Goal: Task Accomplishment & Management: Use online tool/utility

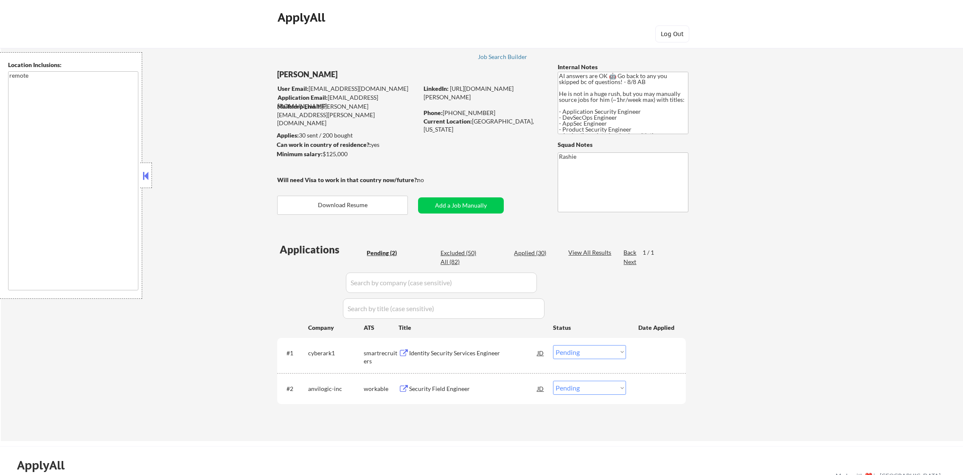
select select ""pending""
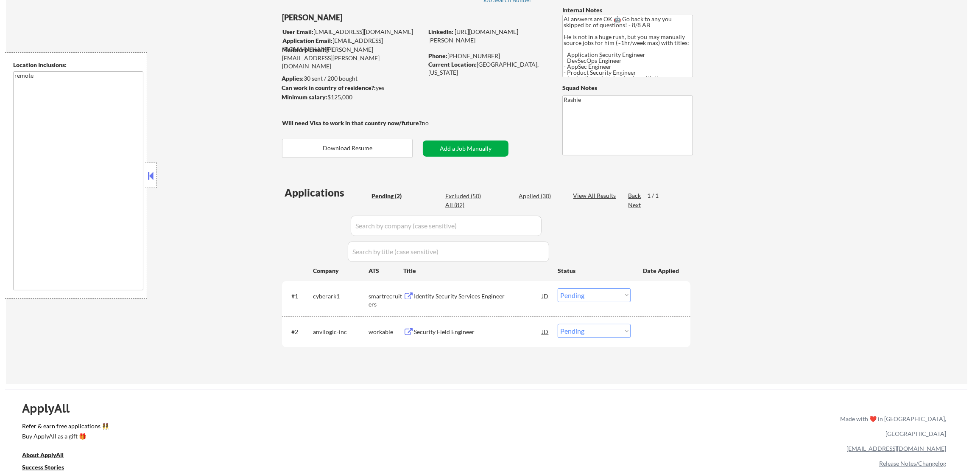
scroll to position [64, 0]
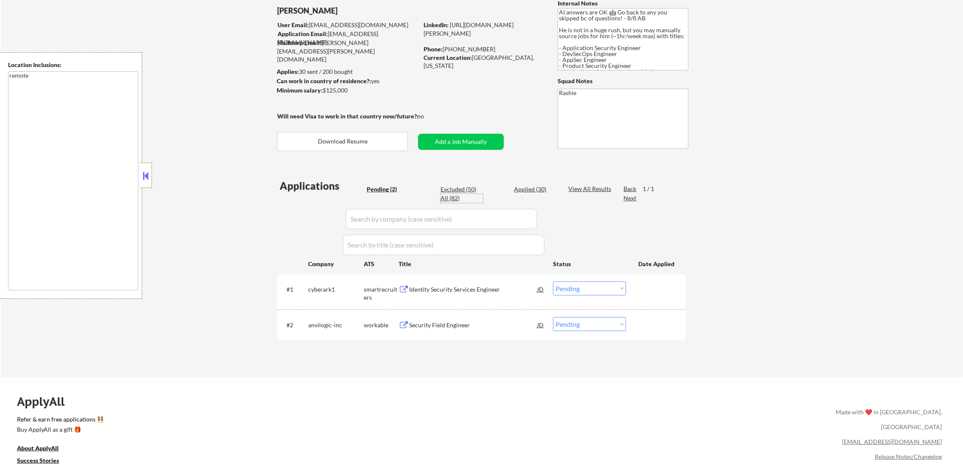
click at [455, 198] on div "All (82)" at bounding box center [461, 198] width 42 height 8
select select ""applied""
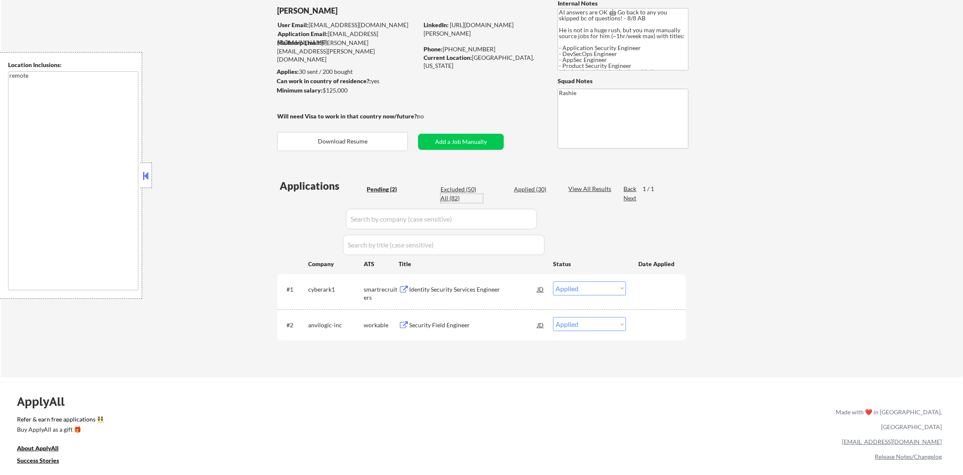
select select ""applied""
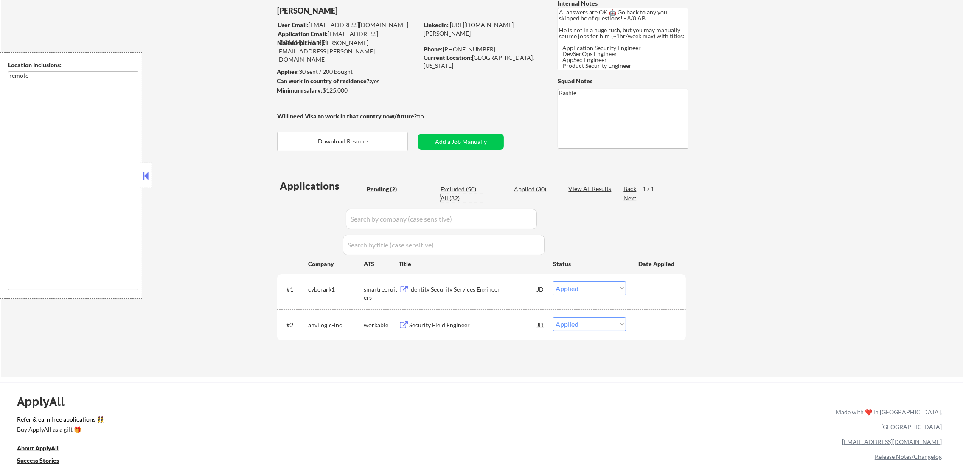
select select ""applied""
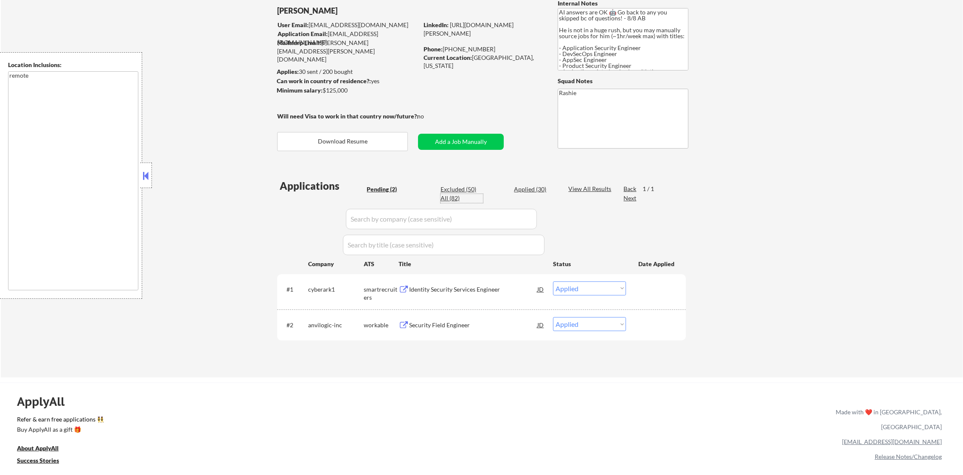
select select ""applied""
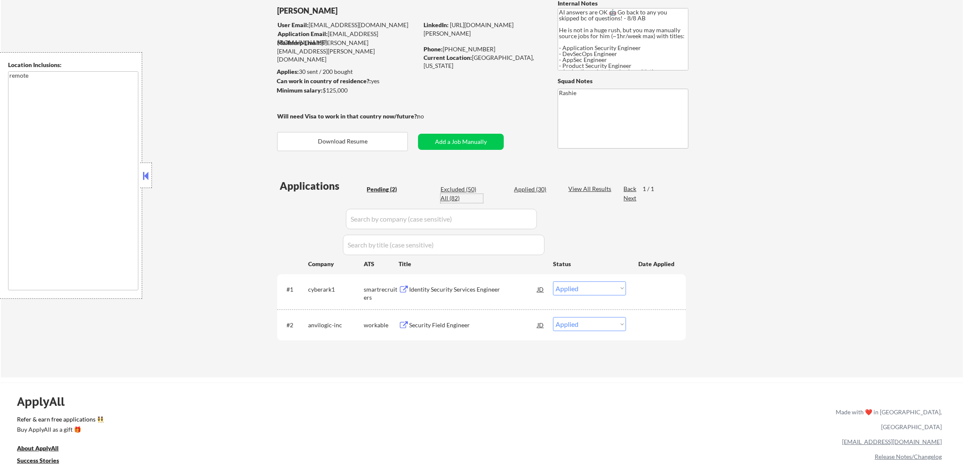
select select ""applied""
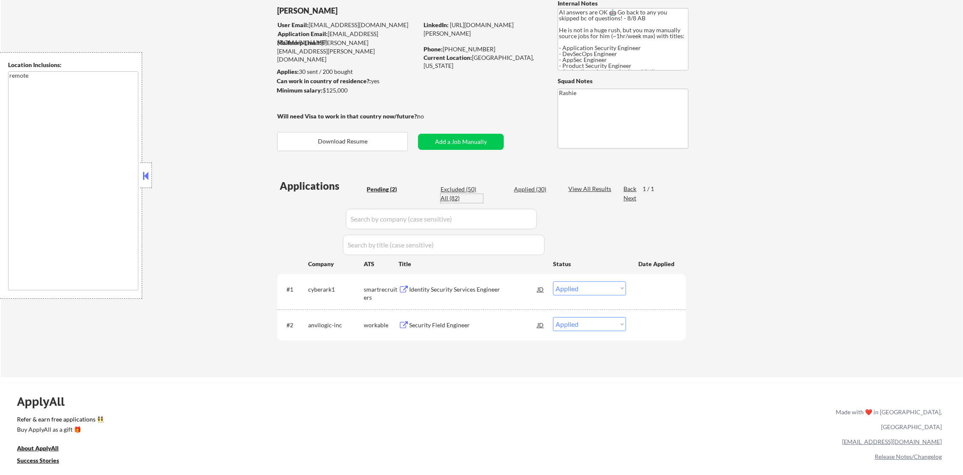
select select ""applied""
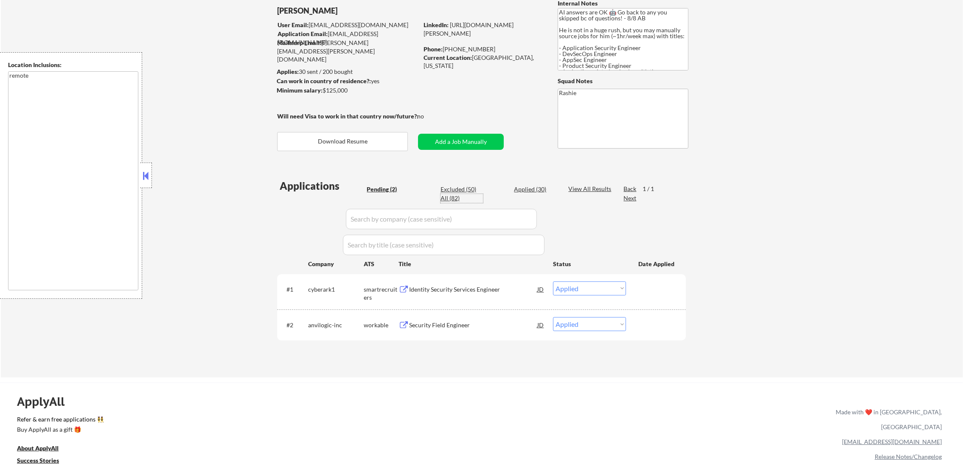
select select ""applied""
select select ""excluded__location_""
select select ""excluded""
select select ""excluded__location_""
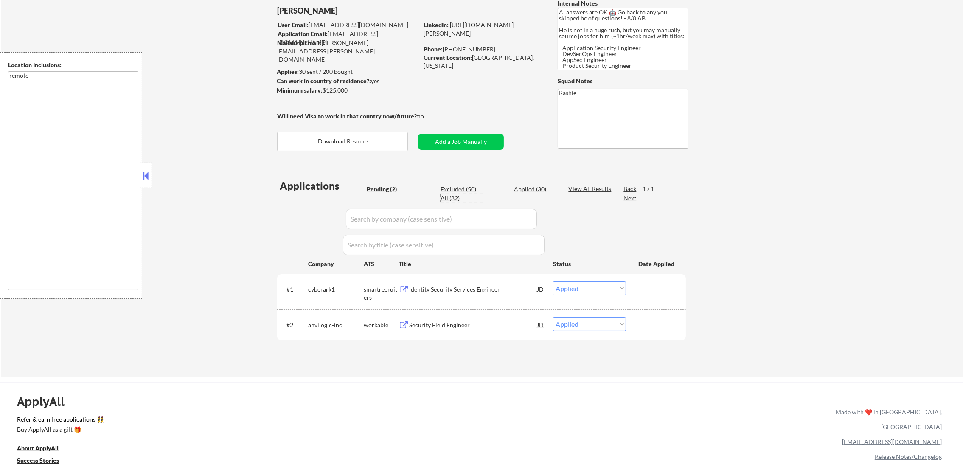
select select ""excluded""
select select ""excluded__salary_""
select select ""excluded__expired_""
select select ""excluded__location_""
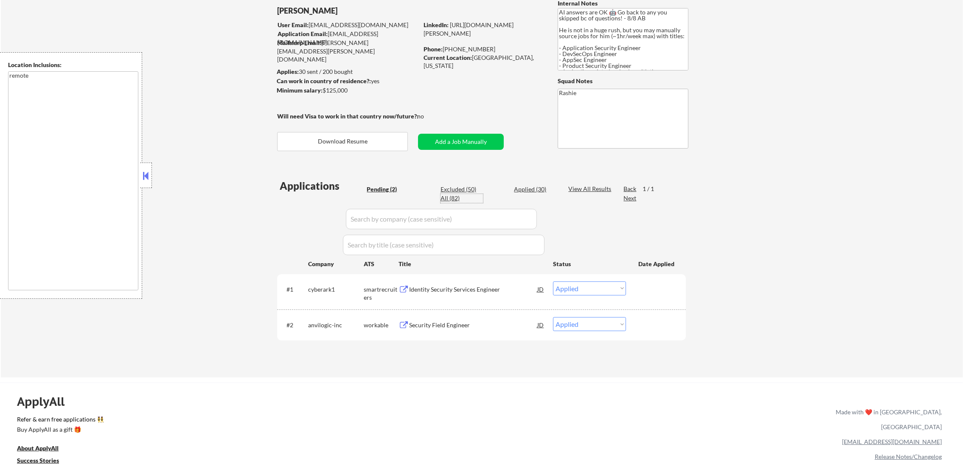
select select ""excluded""
select select ""excluded__location_""
select select ""excluded""
select select ""excluded__expired_""
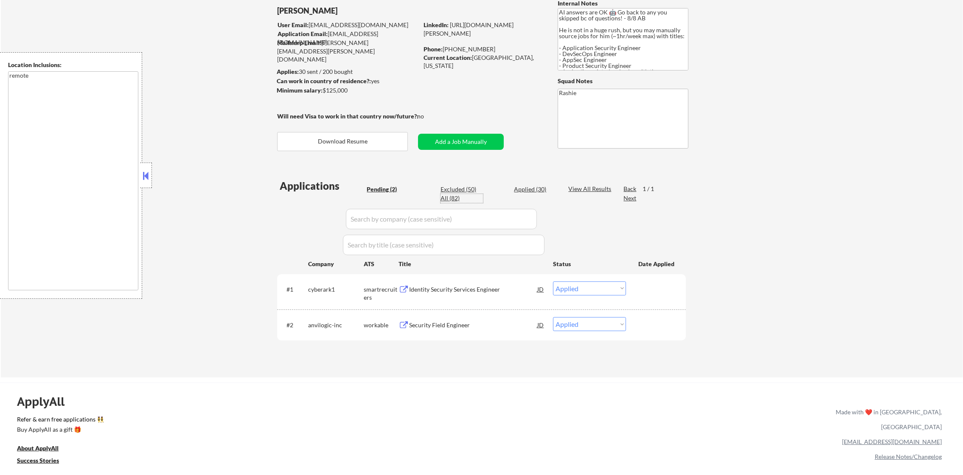
select select ""excluded__expired_""
select select ""excluded""
select select ""excluded__location_""
select select ""excluded""
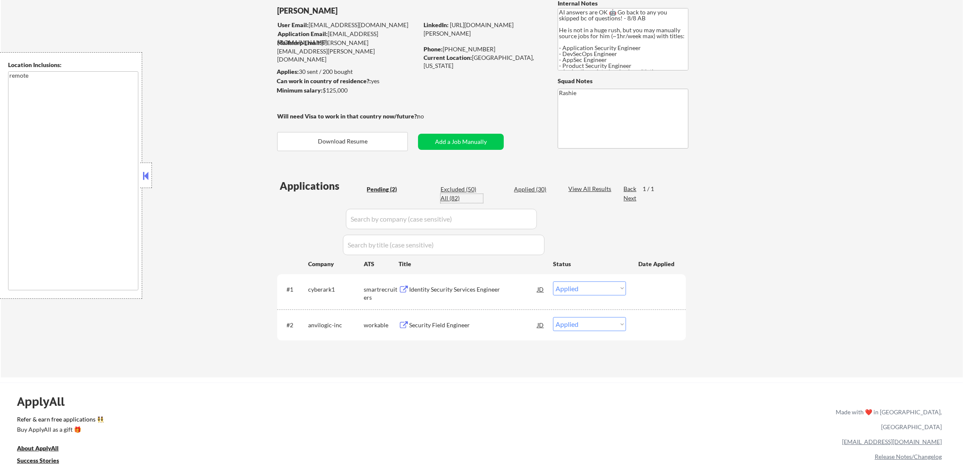
select select ""excluded__location_""
select select ""excluded__salary_""
select select ""excluded__expired_""
select select ""excluded__location_""
select select ""excluded__expired_""
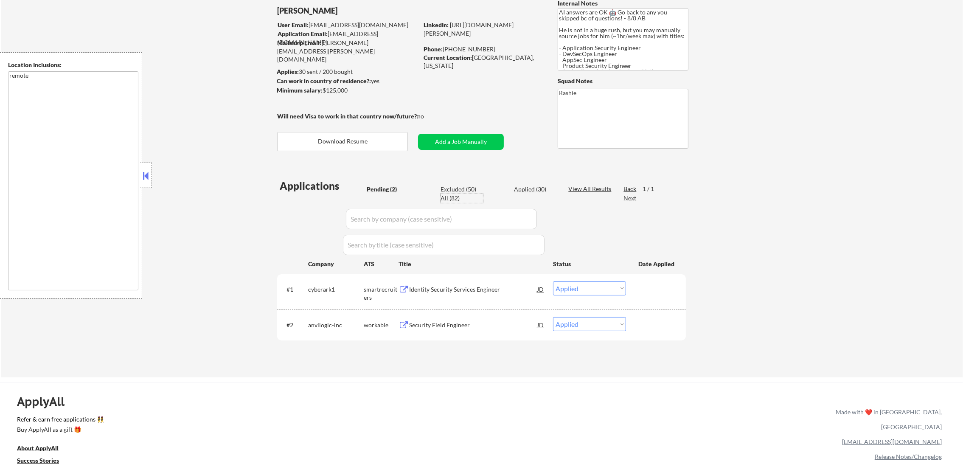
select select ""excluded__expired_""
select select ""excluded""
select select ""excluded__other_""
select select ""excluded__expired_""
select select ""pending""
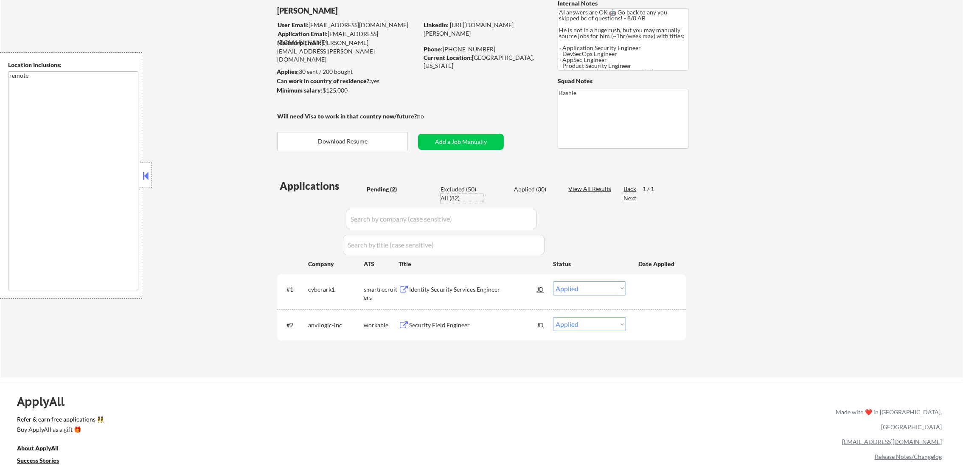
select select ""excluded__salary_""
select select ""excluded__bad_match_""
select select ""excluded__salary_""
select select ""excluded__expired_""
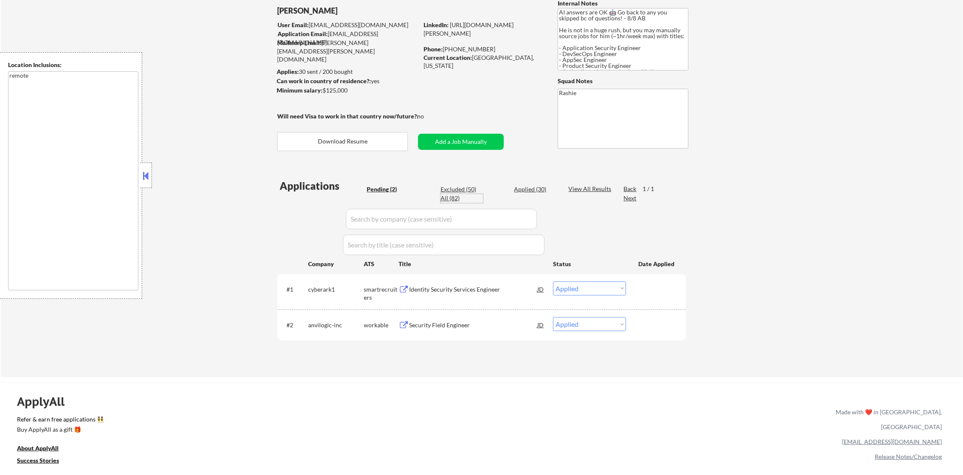
select select ""excluded""
select select ""excluded__expired_""
select select ""excluded__location_""
select select ""excluded__expired_""
select select ""excluded""
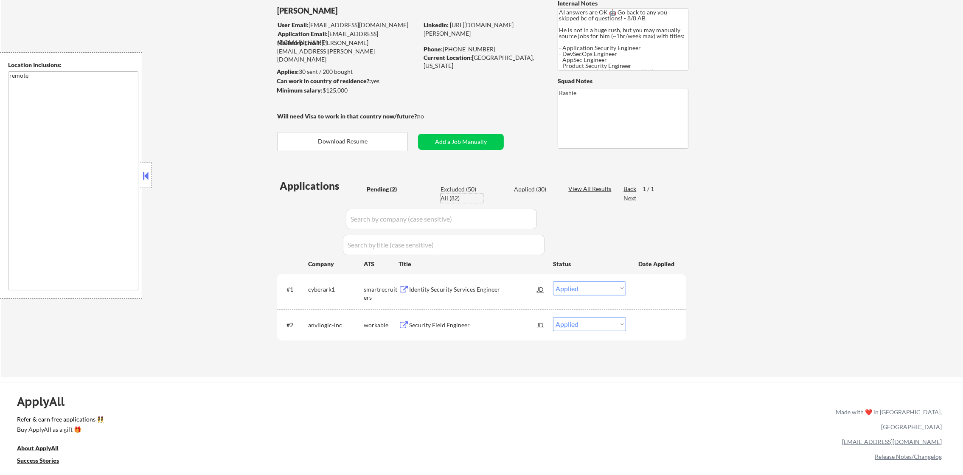
select select ""excluded__expired_""
select select ""excluded""
select select ""pending""
select select ""excluded__location_""
select select ""excluded""
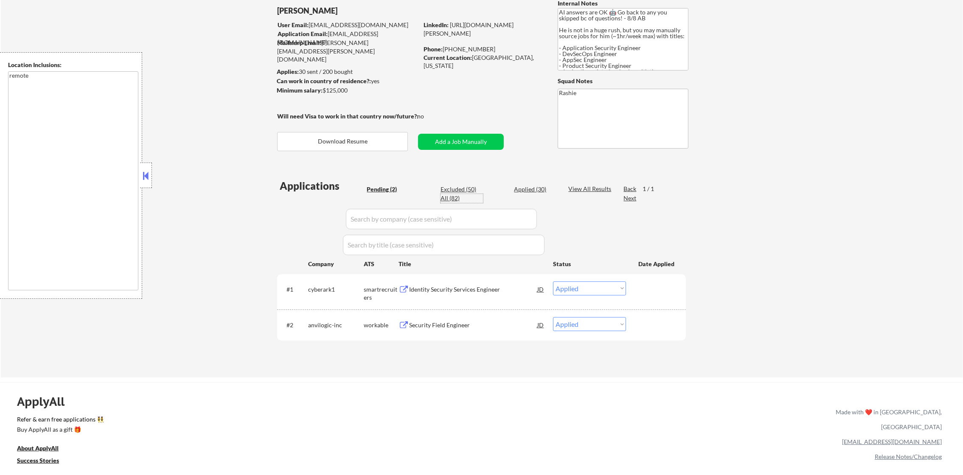
select select ""excluded__bad_match_""
select select ""excluded__other_""
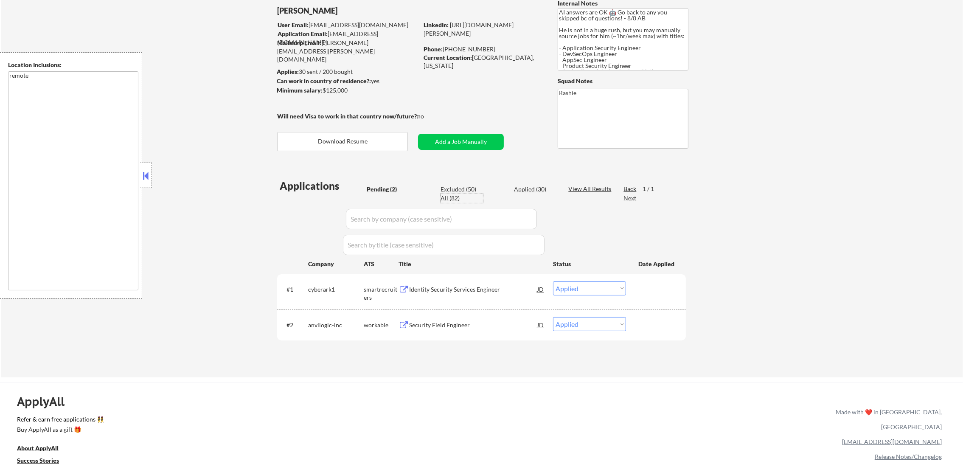
select select ""excluded__location_""
select select ""excluded""
select select ""excluded__other_""
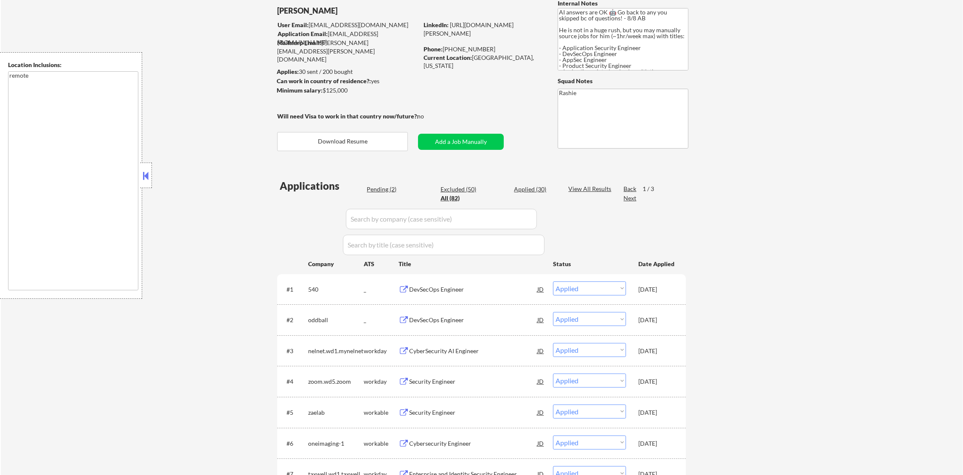
paste input "guidewire"
click at [400, 222] on input "input" at bounding box center [441, 219] width 191 height 20
type input "guidewire"
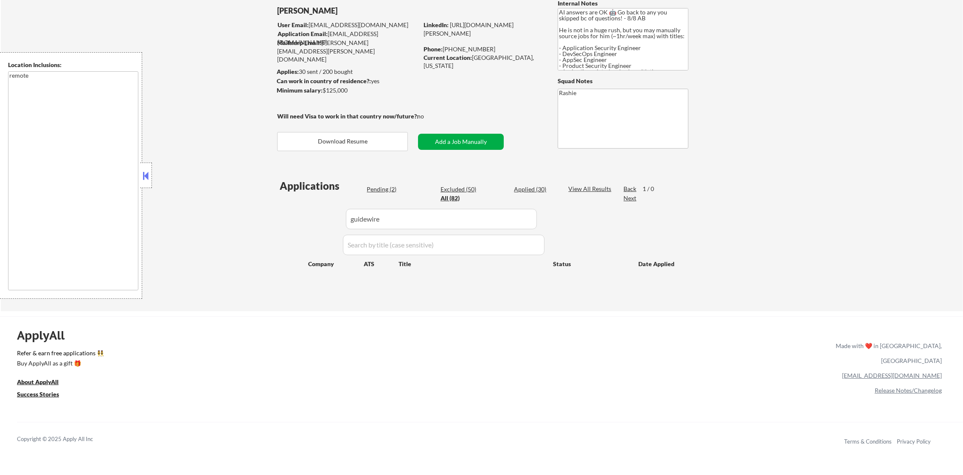
click at [451, 140] on button "Add a Job Manually" at bounding box center [461, 142] width 86 height 16
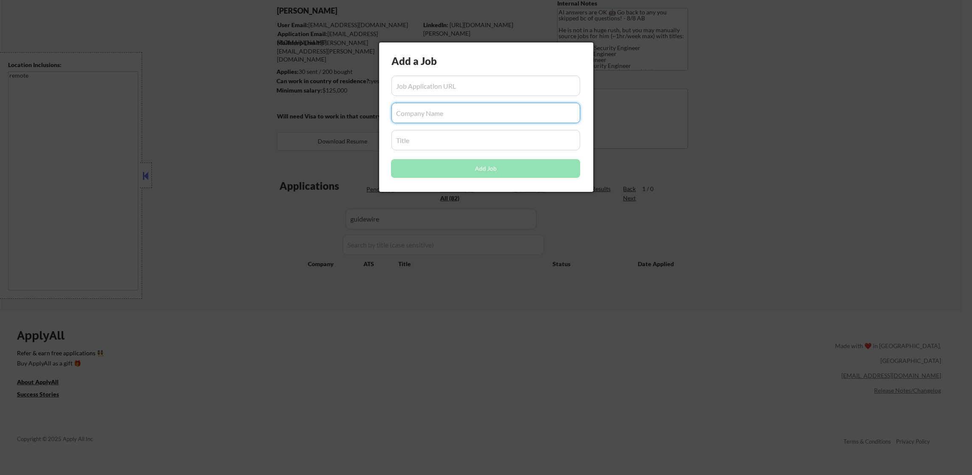
click at [414, 114] on input "input" at bounding box center [486, 113] width 189 height 20
click at [406, 138] on input "input" at bounding box center [486, 140] width 189 height 20
paste input "Product Security Engineer"
type input "Product Security Engineer"
click at [456, 73] on div "Add a Job Add Job" at bounding box center [486, 116] width 214 height 149
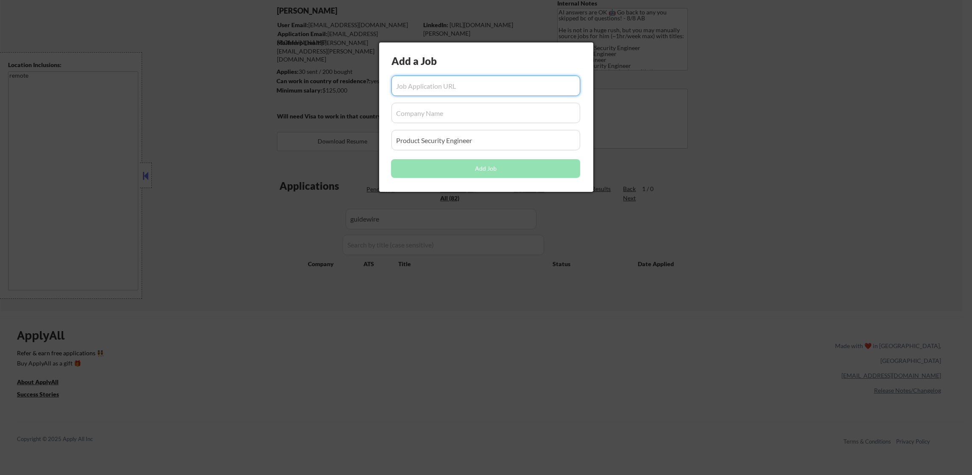
click at [446, 81] on input "input" at bounding box center [486, 86] width 189 height 20
paste input "https://guidewire.wd5.myworkdayjobs.com/external/job/United-States---Remote/Pro…"
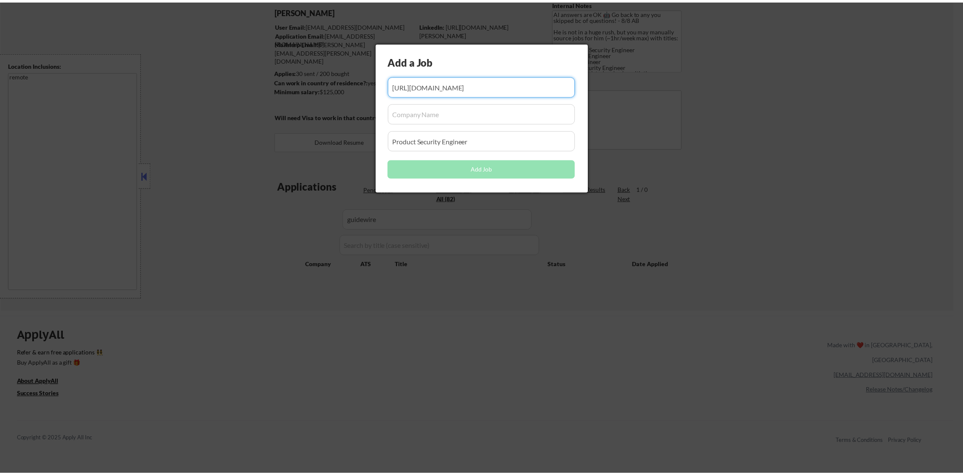
scroll to position [0, 0]
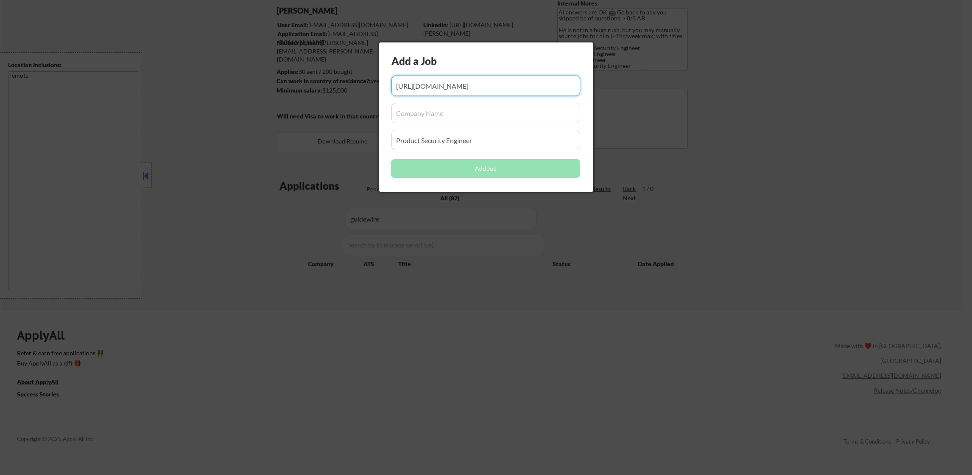
drag, startPoint x: 460, startPoint y: 84, endPoint x: 221, endPoint y: 84, distance: 239.3
click at [221, 84] on body "← Return to /applysquad Mailslurp Inbox Job Search Builder Damon Clark User Ema…" at bounding box center [486, 173] width 972 height 475
click at [434, 79] on input "input" at bounding box center [486, 86] width 189 height 20
type input "https://guidewire.wd5.myworkdayjobs.com/external/job/United-States---Remote/Pro…"
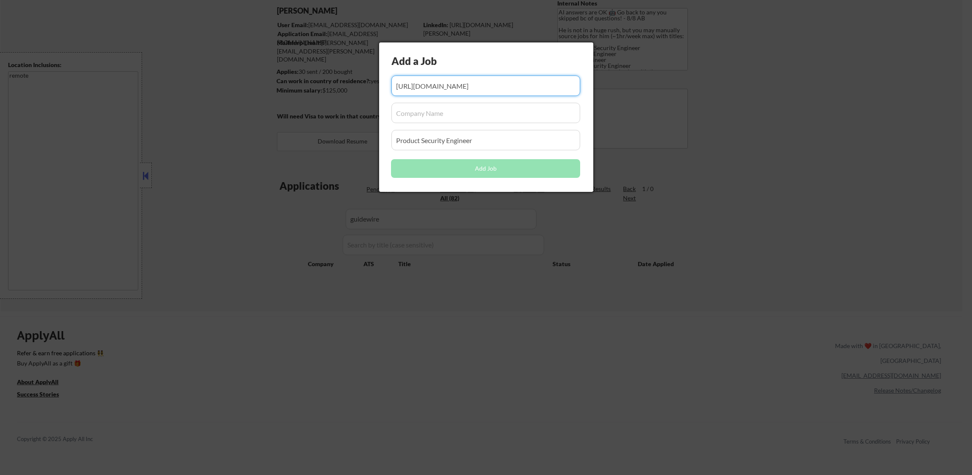
click at [424, 109] on input "input" at bounding box center [486, 113] width 189 height 20
paste input "guidewire"
type input "guidewire"
click at [479, 143] on input "input" at bounding box center [486, 140] width 189 height 20
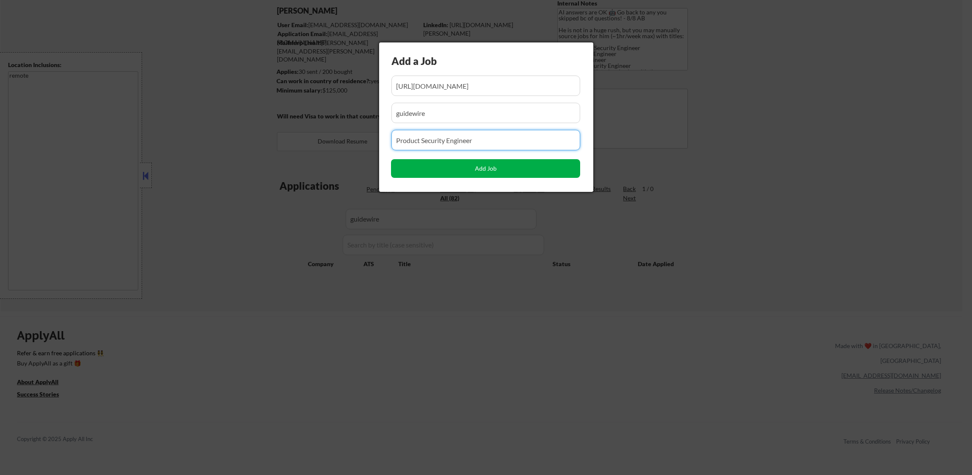
click at [460, 176] on button "Add Job" at bounding box center [485, 168] width 189 height 19
select select ""pending""
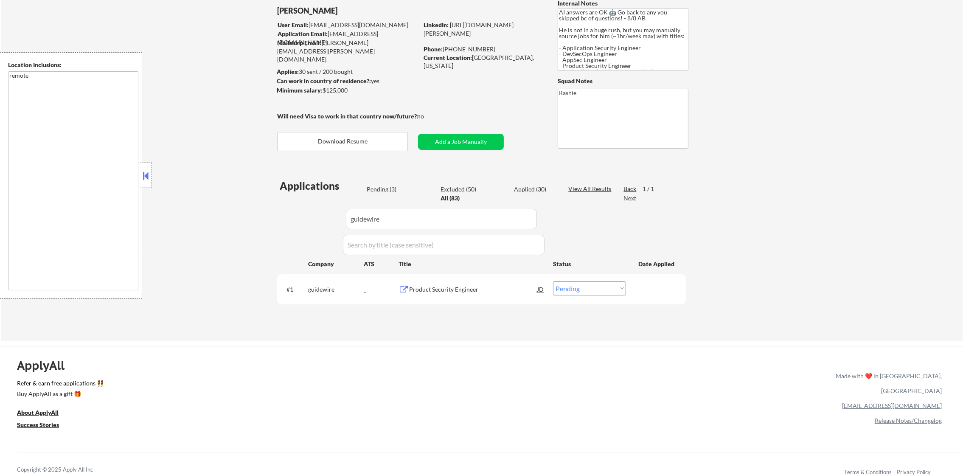
paste input "doordashusa"
drag, startPoint x: 411, startPoint y: 217, endPoint x: 190, endPoint y: 216, distance: 221.0
click at [217, 216] on div "← Return to /applysquad Mailslurp Inbox Job Search Builder Damon Clark User Ema…" at bounding box center [482, 155] width 962 height 371
type input "doordashusa"
click at [170, 216] on div "← Return to /applysquad Mailslurp Inbox Job Search Builder Damon Clark User Ema…" at bounding box center [482, 155] width 962 height 371
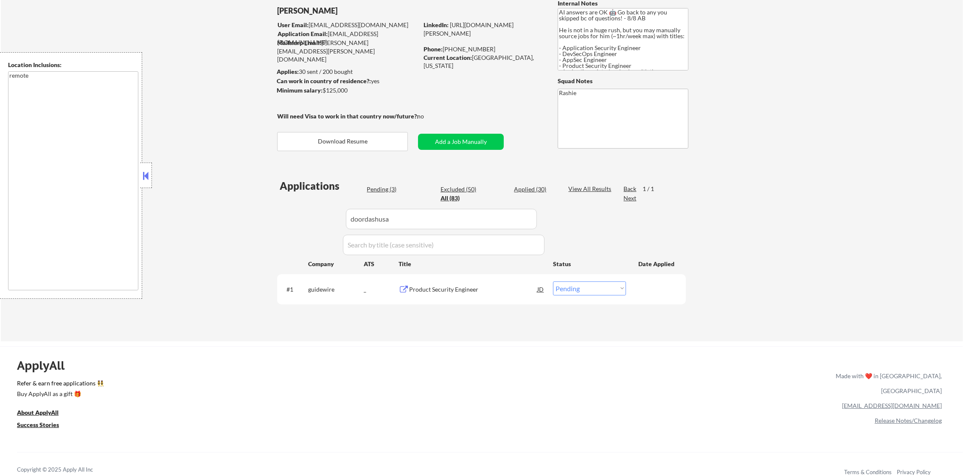
select select ""applied""
select select ""excluded""
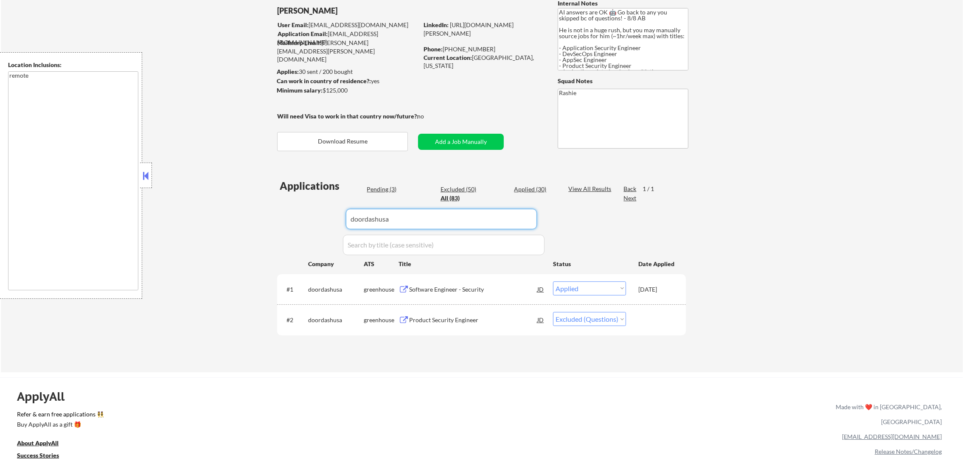
drag, startPoint x: 411, startPoint y: 215, endPoint x: 204, endPoint y: 218, distance: 207.1
click at [218, 218] on div "← Return to /applysquad Mailslurp Inbox Job Search Builder Damon Clark User Ema…" at bounding box center [482, 171] width 962 height 402
paste input "idexx"
click at [204, 218] on div "← Return to /applysquad Mailslurp Inbox Job Search Builder Damon Clark User Ema…" at bounding box center [482, 171] width 962 height 402
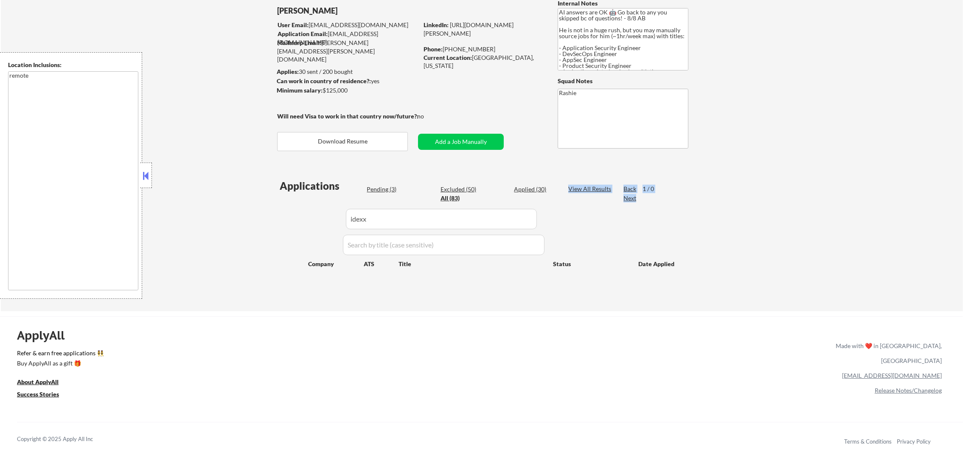
drag, startPoint x: 370, startPoint y: 204, endPoint x: 319, endPoint y: 209, distance: 50.7
click at [319, 209] on div "Applications Pending (3) Excluded (50) Applied (30) All (83) View All Results B…" at bounding box center [481, 237] width 409 height 116
paste input "databricks"
drag, startPoint x: 371, startPoint y: 219, endPoint x: 196, endPoint y: 222, distance: 174.8
click at [204, 222] on div "← Return to /applysquad Mailslurp Inbox Job Search Builder Damon Clark User Ema…" at bounding box center [482, 140] width 962 height 341
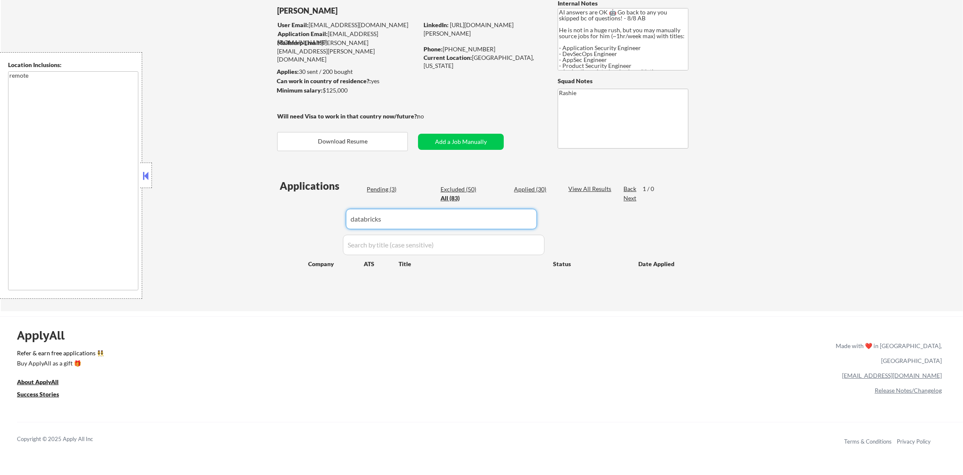
type input "databricks"
click at [165, 222] on div "← Return to /applysquad Mailslurp Inbox Job Search Builder Damon Clark User Ema…" at bounding box center [482, 140] width 962 height 341
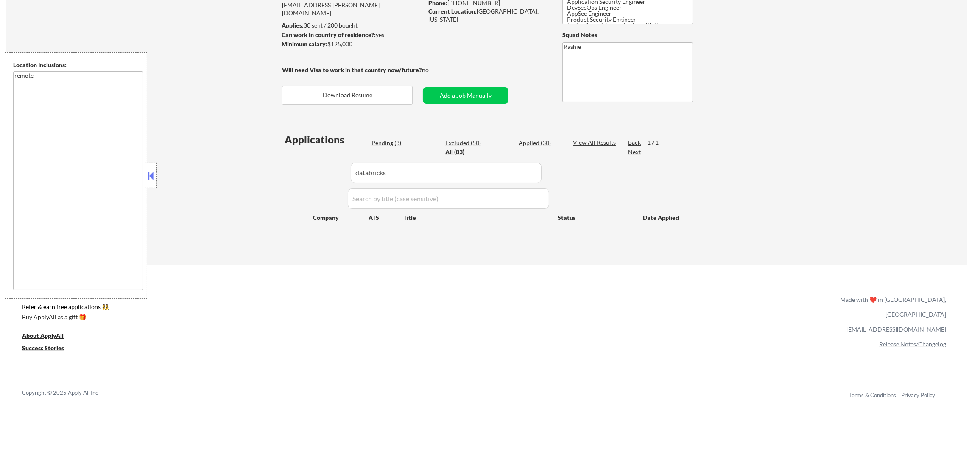
scroll to position [127, 0]
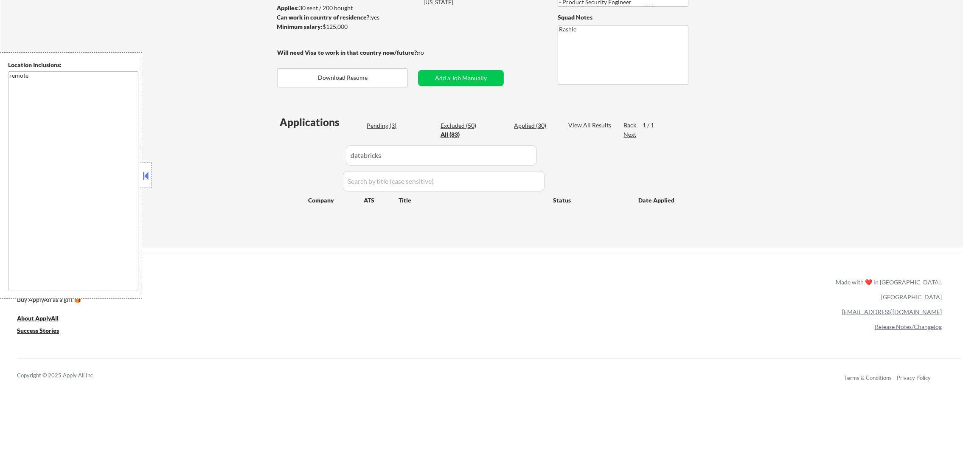
click at [401, 152] on input "input" at bounding box center [441, 155] width 191 height 20
click at [311, 364] on div "Copyright © 2025 Apply All Inc Terms & Conditions Privacy Policy" at bounding box center [490, 375] width 946 height 35
click at [479, 81] on button "Add a Job Manually" at bounding box center [461, 78] width 86 height 16
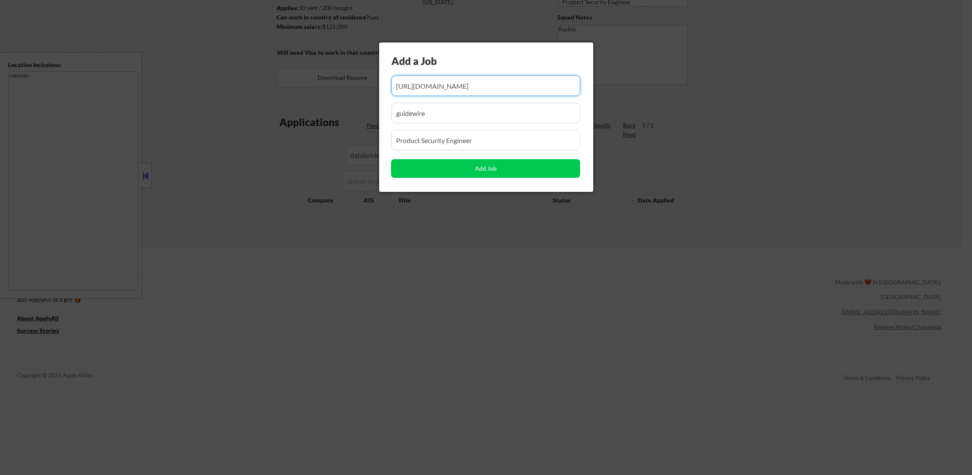
drag, startPoint x: 454, startPoint y: 114, endPoint x: 315, endPoint y: 113, distance: 138.7
click at [319, 113] on body "← Return to /applysquad Mailslurp Inbox Job Search Builder Damon Clark User Ema…" at bounding box center [486, 110] width 972 height 475
paste input "Product Security Engineer"
type input "guidewire"
drag, startPoint x: 489, startPoint y: 132, endPoint x: 334, endPoint y: 221, distance: 179.0
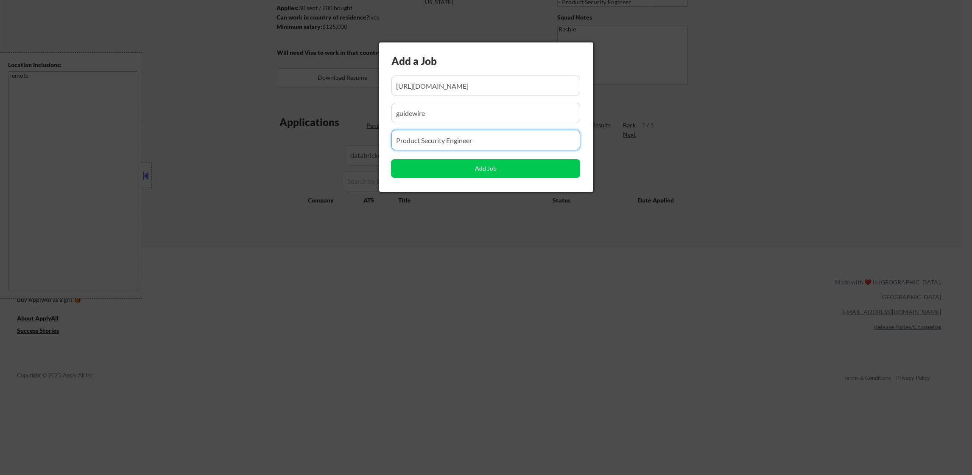
click at [322, 137] on body "← Return to /applysquad Mailslurp Inbox Job Search Builder Damon Clark User Ema…" at bounding box center [486, 110] width 972 height 475
click at [516, 84] on input "input" at bounding box center [486, 86] width 189 height 20
paste input "https://www.databricks.com/company/careers/security/product-security-engineer-8…"
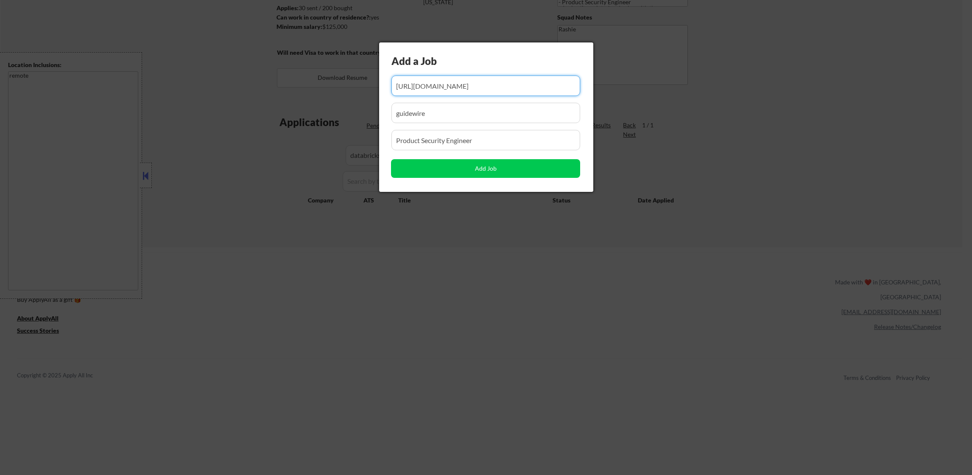
scroll to position [0, 0]
drag, startPoint x: 445, startPoint y: 78, endPoint x: 202, endPoint y: 78, distance: 242.2
click at [202, 78] on body "← Return to /applysquad Mailslurp Inbox Job Search Builder Damon Clark User Ema…" at bounding box center [486, 110] width 972 height 475
click at [447, 81] on input "input" at bounding box center [486, 86] width 189 height 20
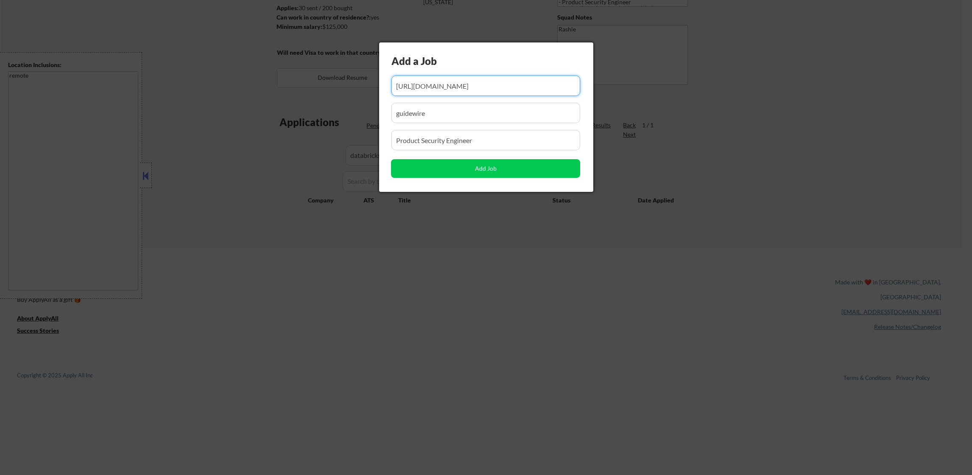
type input "https://www.databricks.com/company/careers/security/product-security-engineer-8…"
drag, startPoint x: 443, startPoint y: 103, endPoint x: 332, endPoint y: 106, distance: 111.2
click at [332, 106] on body "← Return to /applysquad Mailslurp Inbox Job Search Builder Damon Clark User Ema…" at bounding box center [486, 110] width 972 height 475
paste input "databricks"
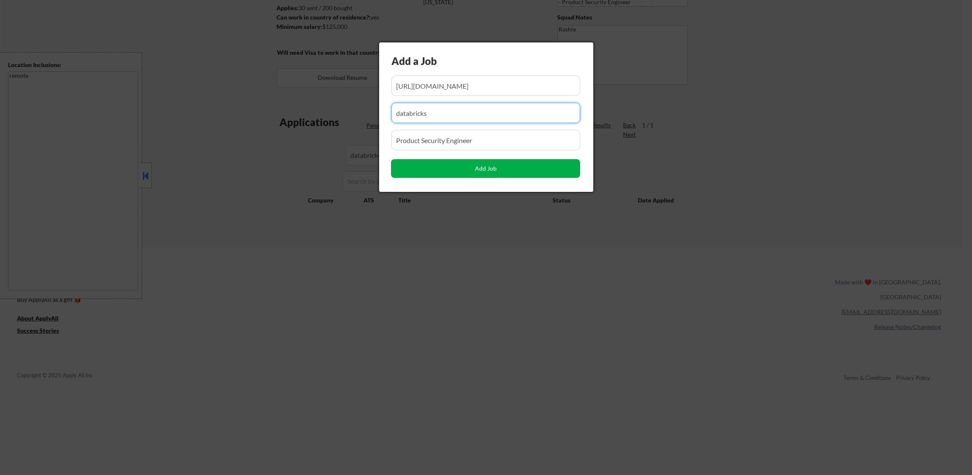
type input "databricks"
click at [419, 172] on button "Add Job" at bounding box center [485, 168] width 189 height 19
select select ""pending""
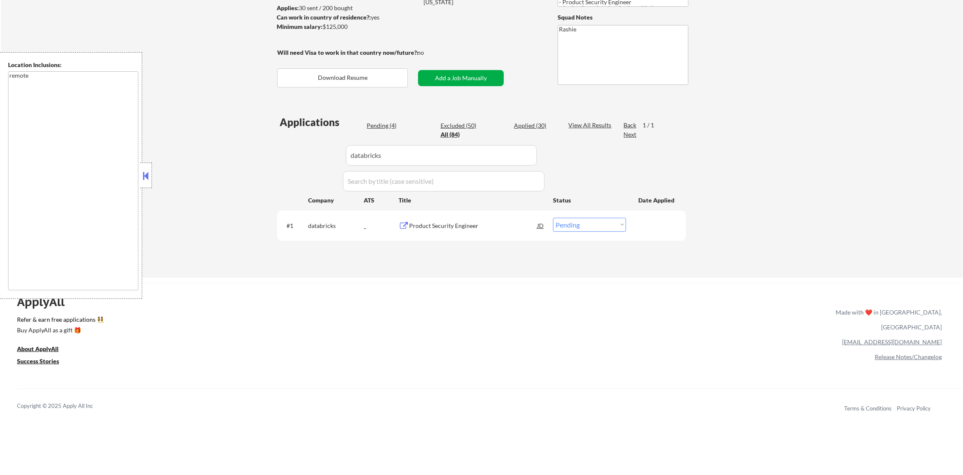
click at [464, 84] on button "Add a Job Manually" at bounding box center [461, 78] width 86 height 16
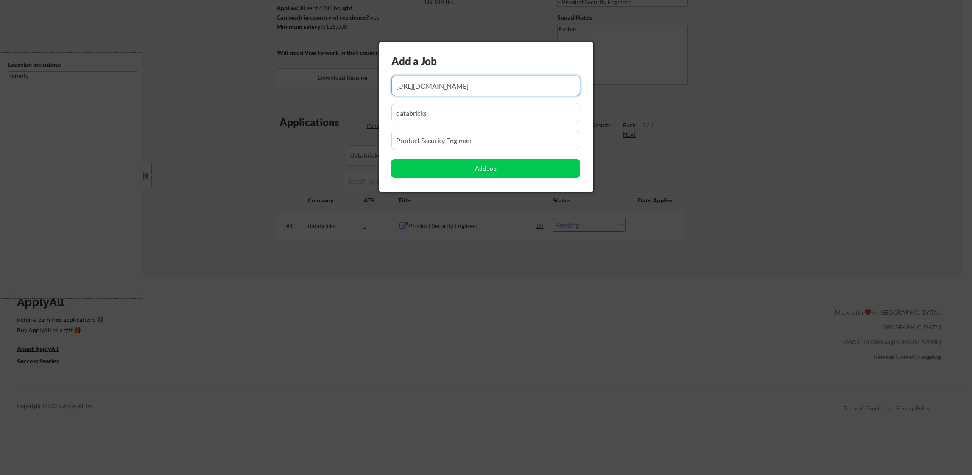
click at [312, 89] on div at bounding box center [486, 237] width 972 height 475
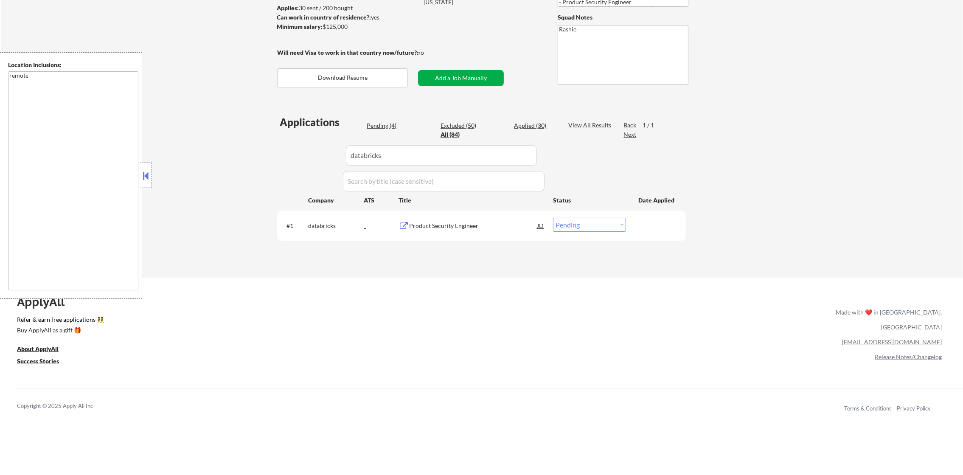
click at [462, 76] on button "Add a Job Manually" at bounding box center [461, 78] width 86 height 16
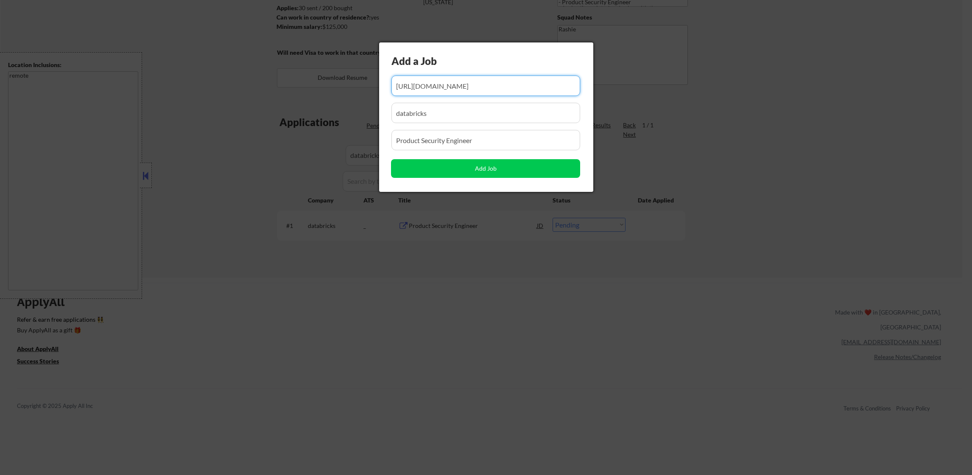
click at [291, 190] on div at bounding box center [486, 237] width 972 height 475
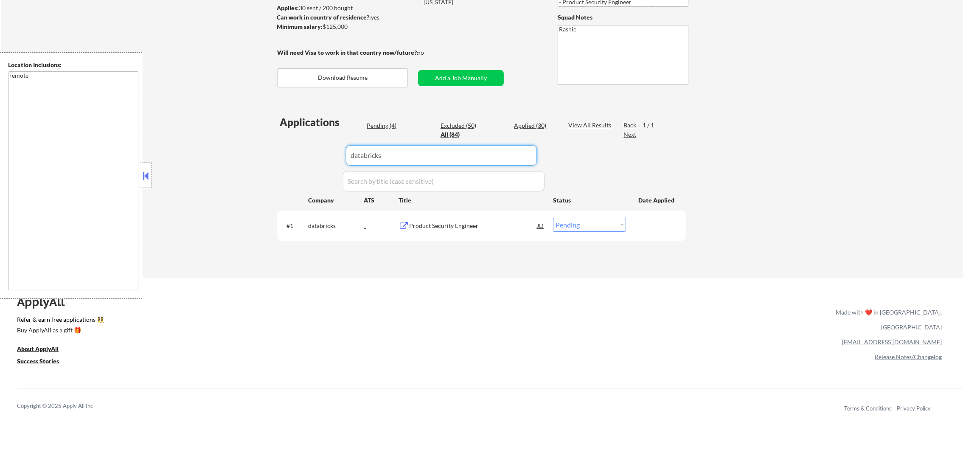
paste input "dosespot"
drag, startPoint x: 445, startPoint y: 150, endPoint x: 212, endPoint y: 156, distance: 233.0
click at [223, 157] on div "← Return to /applysquad Mailslurp Inbox Job Search Builder Damon Clark User Ema…" at bounding box center [482, 92] width 962 height 371
type input "dosespot"
click at [212, 156] on div "← Return to /applysquad Mailslurp Inbox Job Search Builder Damon Clark User Ema…" at bounding box center [482, 92] width 962 height 371
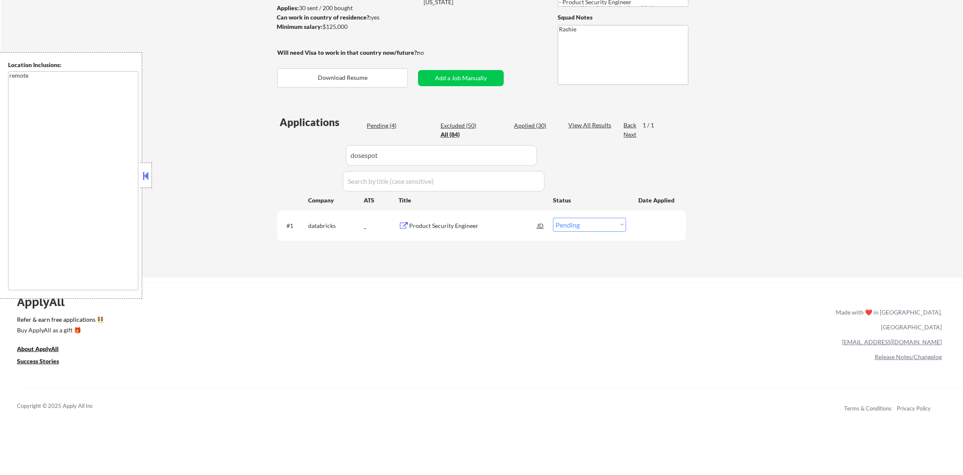
select select ""applied""
drag, startPoint x: 309, startPoint y: 156, endPoint x: 237, endPoint y: 156, distance: 72.1
click at [261, 156] on div "← Return to /applysquad Mailslurp Inbox Job Search Builder Damon Clark User Ema…" at bounding box center [482, 92] width 962 height 371
paste input "themotleyfool"
type input "themotleyfool"
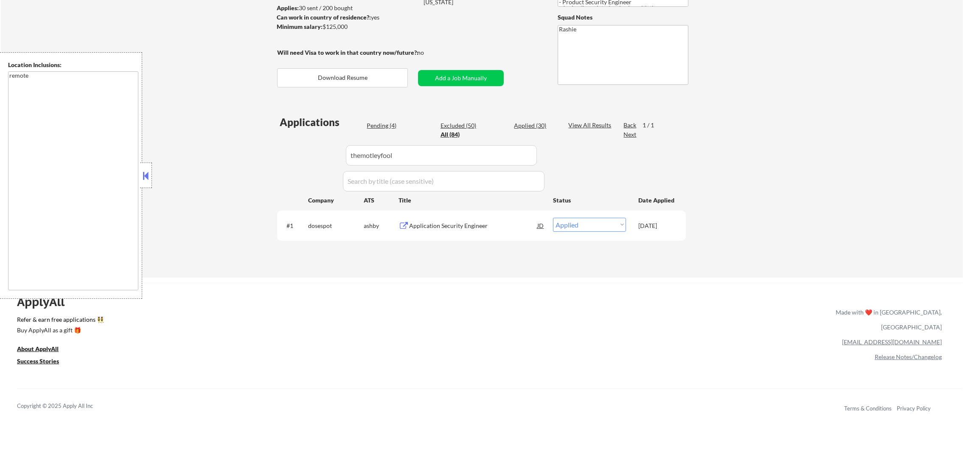
click at [236, 156] on div "← Return to /applysquad Mailslurp Inbox Job Search Builder Damon Clark User Ema…" at bounding box center [482, 92] width 962 height 371
select select ""excluded""
drag, startPoint x: 420, startPoint y: 148, endPoint x: 263, endPoint y: 147, distance: 156.1
click at [264, 147] on div "← Return to /applysquad Mailslurp Inbox Job Search Builder Damon Clark User Ema…" at bounding box center [482, 92] width 962 height 371
paste input "healthequity"
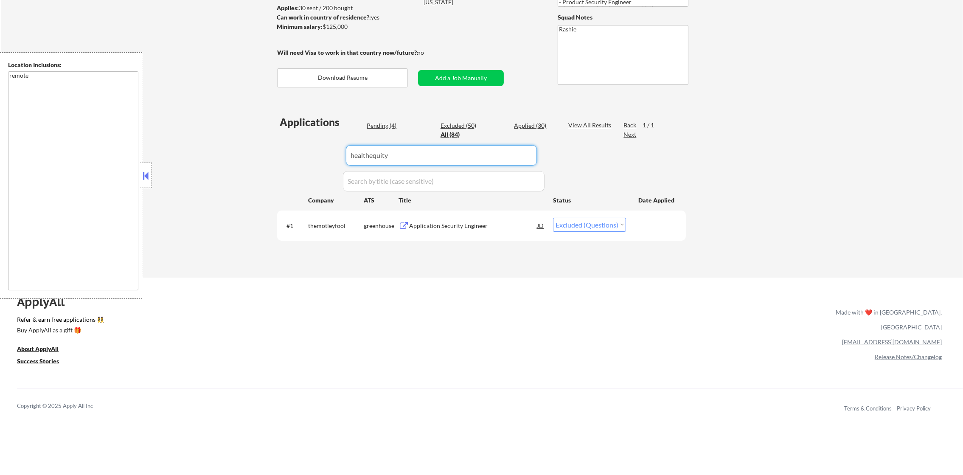
type input "healthequity"
click at [263, 147] on div "← Return to /applysquad Mailslurp Inbox Job Search Builder Damon Clark User Ema…" at bounding box center [482, 92] width 962 height 371
select select ""excluded__salary_""
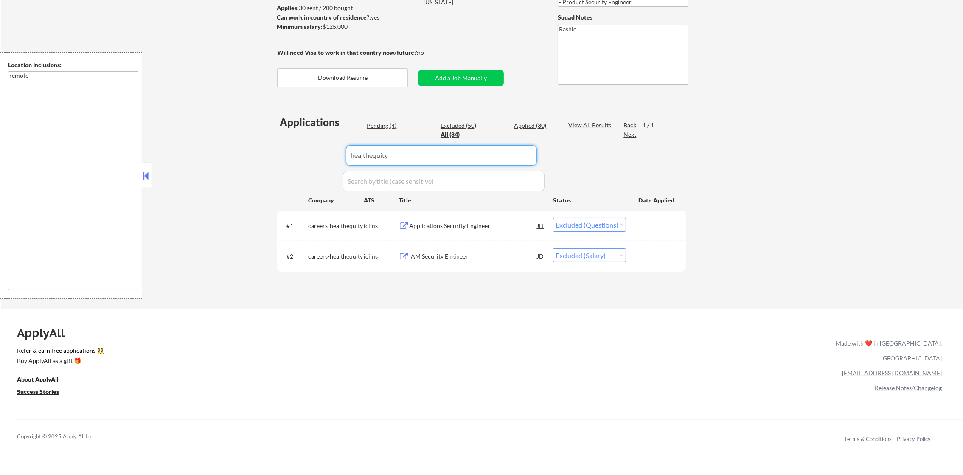
paste input "iherb"
drag, startPoint x: 383, startPoint y: 158, endPoint x: 207, endPoint y: 156, distance: 176.5
click at [221, 156] on div "← Return to /applysquad Mailslurp Inbox Job Search Builder Damon Clark User Ema…" at bounding box center [482, 108] width 962 height 402
type input "iherb"
click at [207, 156] on div "← Return to /applysquad Mailslurp Inbox Job Search Builder Damon Clark User Ema…" at bounding box center [482, 108] width 962 height 402
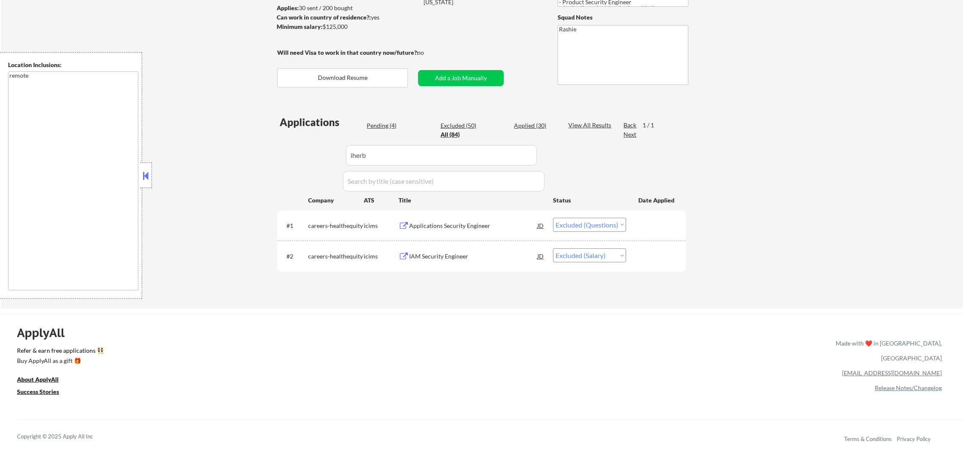
select select ""applied""
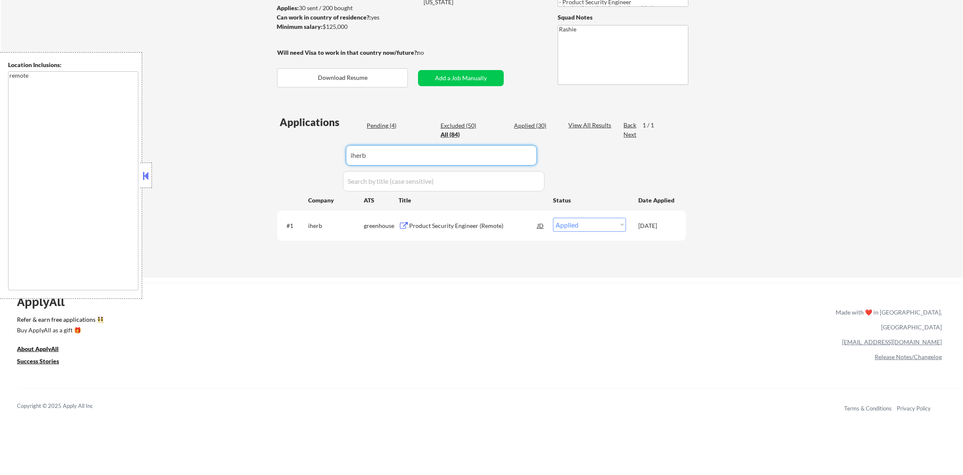
drag, startPoint x: 395, startPoint y: 162, endPoint x: 250, endPoint y: 151, distance: 145.6
click at [258, 151] on div "← Return to /applysquad Mailslurp Inbox Job Search Builder Damon Clark User Ema…" at bounding box center [482, 92] width 962 height 371
paste input "veeamsoftware"
type input "veeamsoftware"
click at [250, 151] on div "← Return to /applysquad Mailslurp Inbox Job Search Builder Damon Clark User Ema…" at bounding box center [482, 92] width 962 height 371
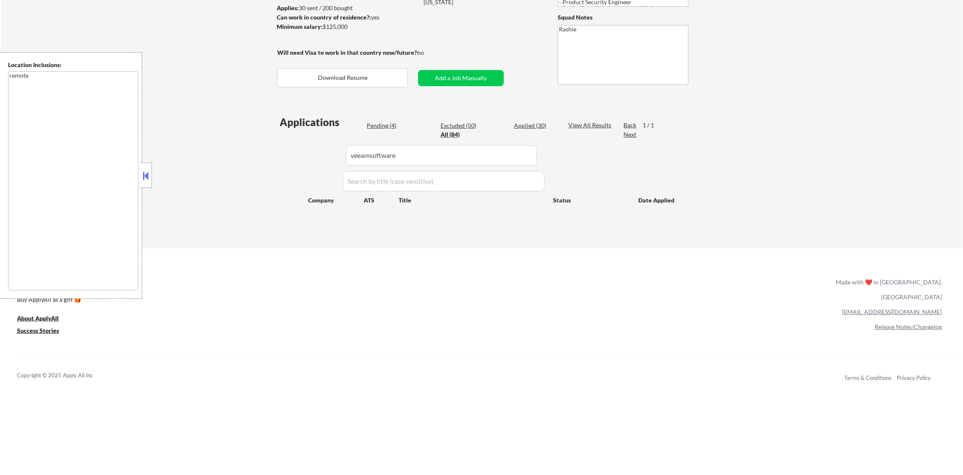
click at [481, 76] on button "Add a Job Manually" at bounding box center [461, 78] width 86 height 16
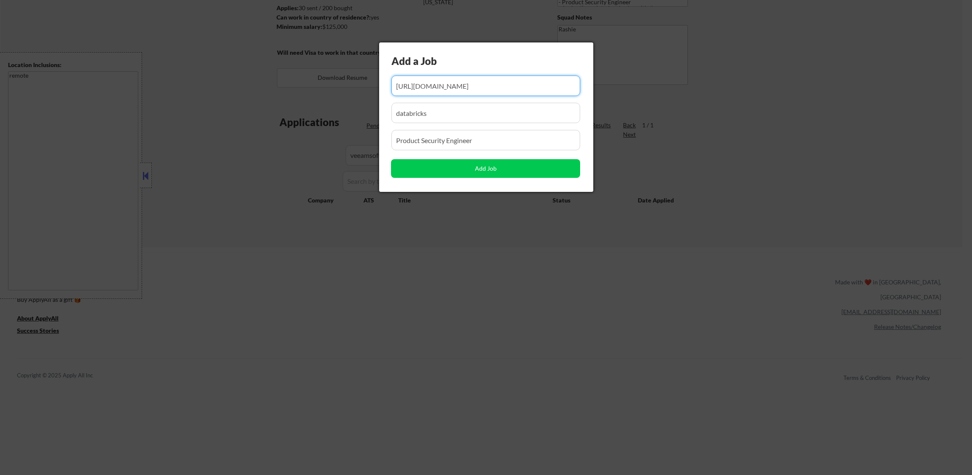
click at [501, 81] on input "input" at bounding box center [486, 86] width 189 height 20
paste input "https://job-boards.eu.greenhouse.io/veeamsoftware/jobs/4500195101"
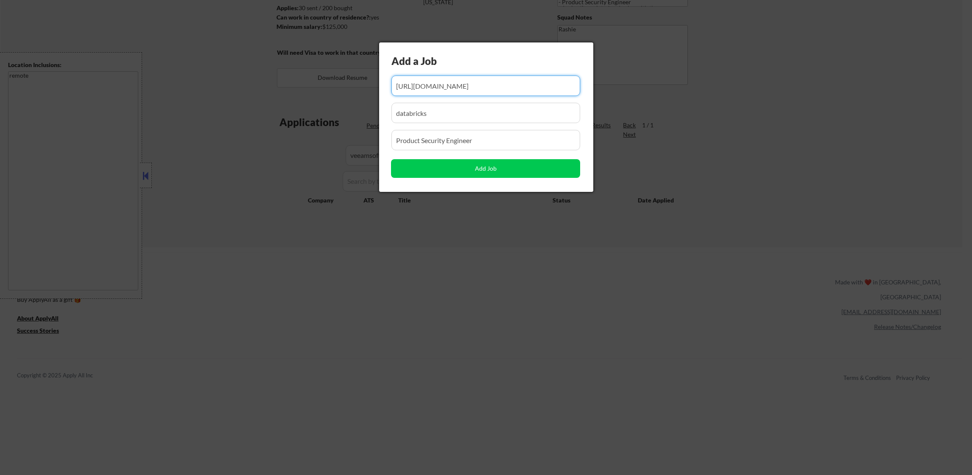
click at [490, 84] on input "input" at bounding box center [486, 86] width 189 height 20
type input "https://job-boards.eu.greenhouse.io/veeamsoftware/jobs/4500195101"
drag, startPoint x: 361, startPoint y: 110, endPoint x: 334, endPoint y: 112, distance: 26.8
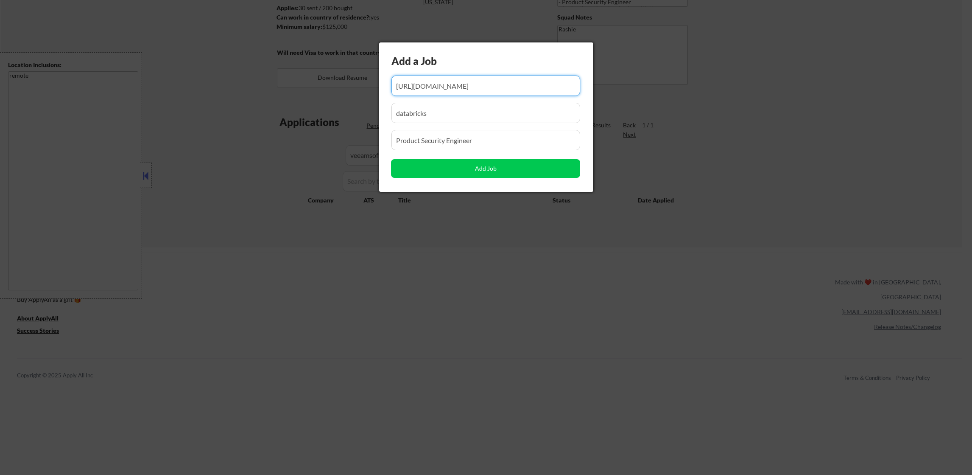
click at [334, 112] on body "← Return to /applysquad Mailslurp Inbox Job Search Builder Damon Clark User Ema…" at bounding box center [486, 110] width 972 height 475
paste input "veeamsoftware"
type input "veeamsoftware"
drag, startPoint x: 498, startPoint y: 134, endPoint x: 273, endPoint y: 134, distance: 225.3
click at [278, 134] on body "← Return to /applysquad Mailslurp Inbox Job Search Builder Damon Clark User Ema…" at bounding box center [486, 110] width 972 height 475
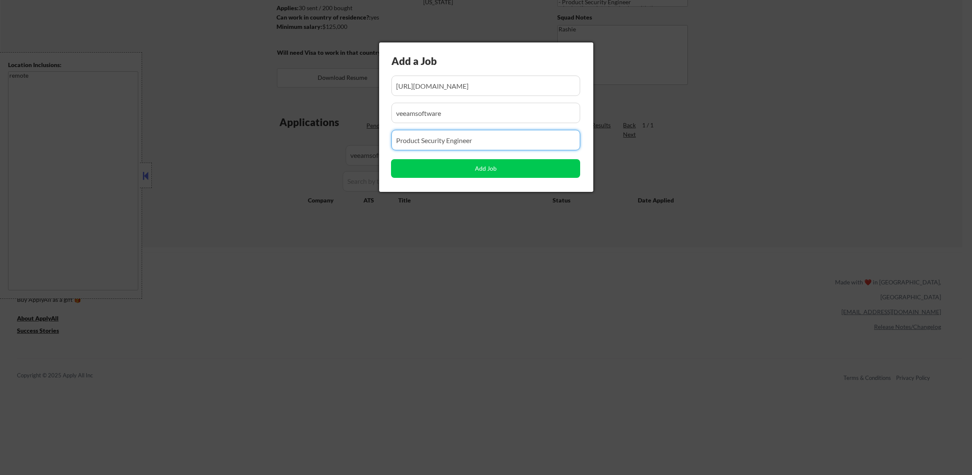
paste input "Application Security Engineer, VDC"
type input "Application Security Engineer, VDC"
click at [454, 166] on button "Add Job" at bounding box center [485, 168] width 189 height 19
select select ""pending""
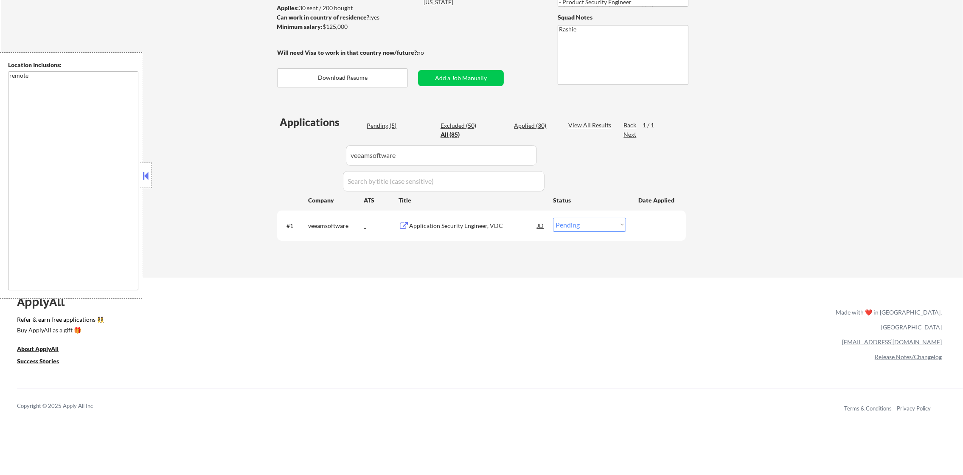
paste input "leidos"
drag, startPoint x: 400, startPoint y: 158, endPoint x: 192, endPoint y: 163, distance: 208.8
click at [192, 163] on div "← Return to /applysquad Mailslurp Inbox Job Search Builder Damon Clark User Ema…" at bounding box center [482, 92] width 962 height 371
type input "leidos"
click at [171, 167] on div "← Return to /applysquad Mailslurp Inbox Job Search Builder Damon Clark User Ema…" at bounding box center [482, 92] width 962 height 371
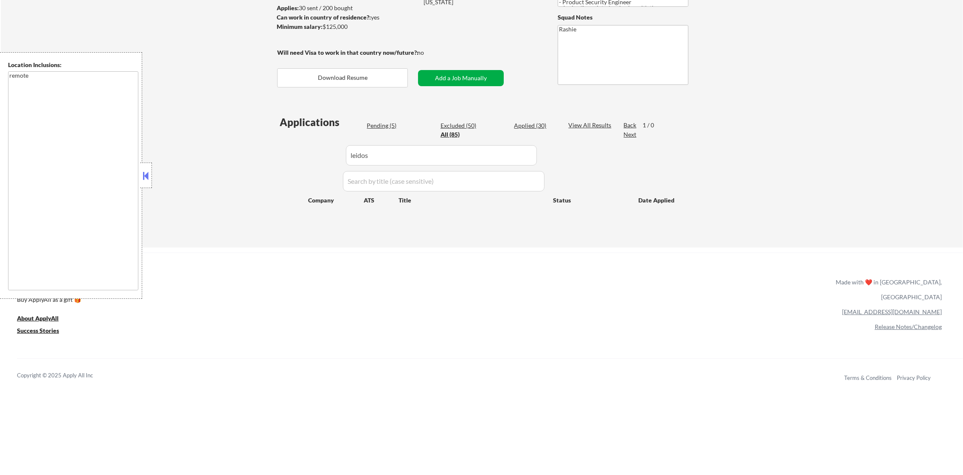
click at [472, 81] on button "Add a Job Manually" at bounding box center [461, 78] width 86 height 16
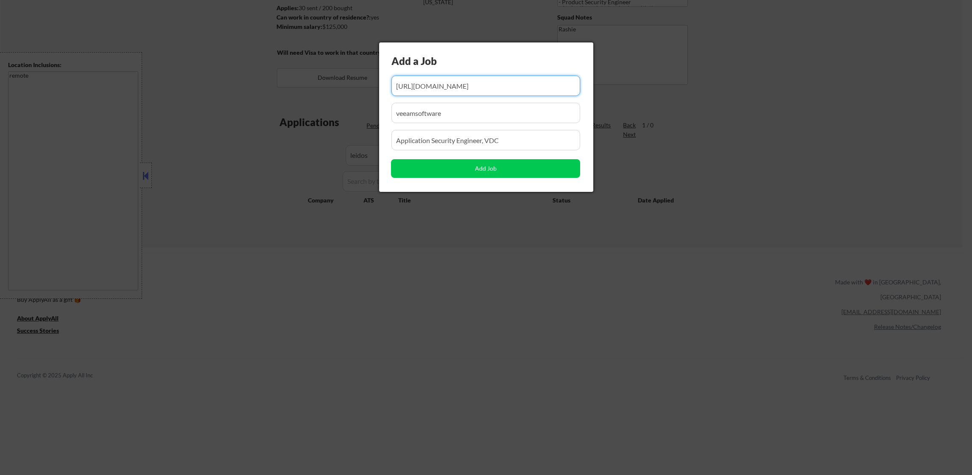
click at [467, 82] on input "input" at bounding box center [486, 86] width 189 height 20
paste input "https://leidos.wd5.myworkdayjobs.com/external/job/9200-Hampton-VA-Home-Office/C…"
drag, startPoint x: 442, startPoint y: 84, endPoint x: 231, endPoint y: 90, distance: 210.9
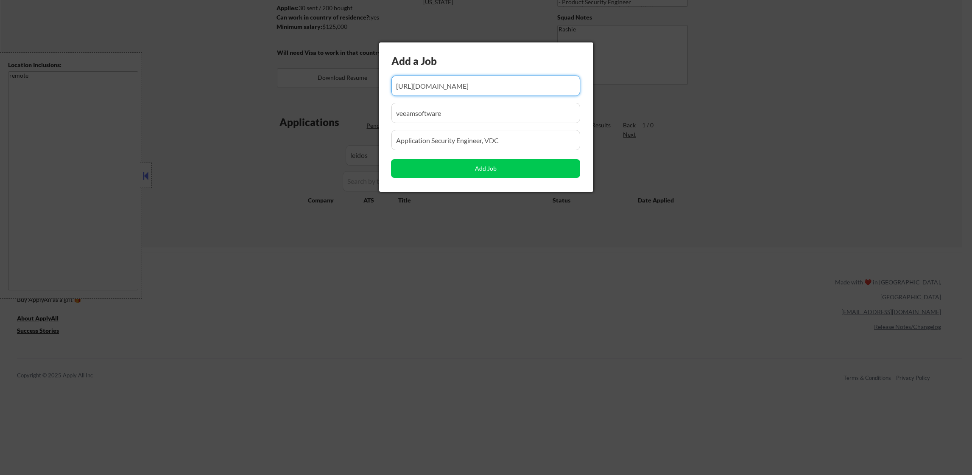
click at [231, 90] on body "← Return to /applysquad Mailslurp Inbox Job Search Builder Damon Clark User Ema…" at bounding box center [486, 110] width 972 height 475
click at [423, 86] on input "input" at bounding box center [486, 86] width 189 height 20
type input "https://leidos.wd5.myworkdayjobs.com/external/job/9200-Hampton-VA-Home-Office/C…"
drag, startPoint x: 462, startPoint y: 114, endPoint x: 345, endPoint y: 119, distance: 116.4
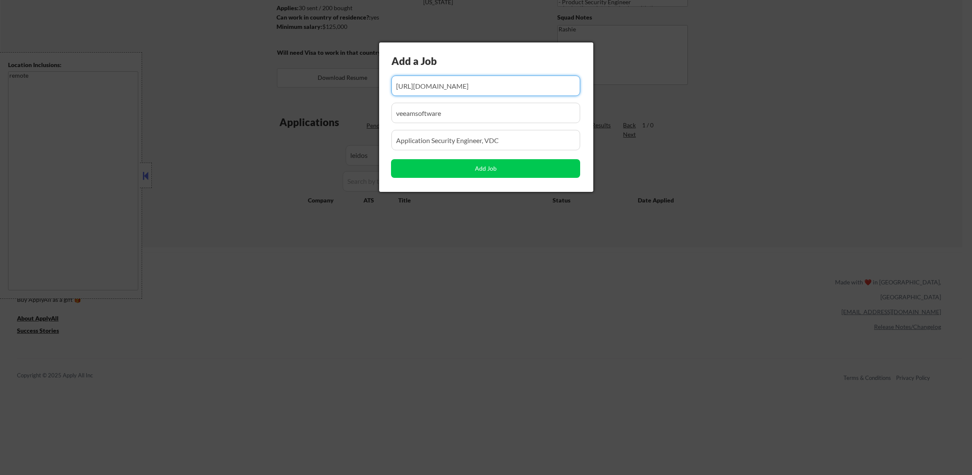
click at [345, 119] on body "← Return to /applysquad Mailslurp Inbox Job Search Builder Damon Clark User Ema…" at bounding box center [486, 110] width 972 height 475
paste input "leidos"
type input "leidos"
drag, startPoint x: 534, startPoint y: 142, endPoint x: 314, endPoint y: 140, distance: 220.6
click at [324, 140] on body "← Return to /applysquad Mailslurp Inbox Job Search Builder Damon Clark User Ema…" at bounding box center [486, 110] width 972 height 475
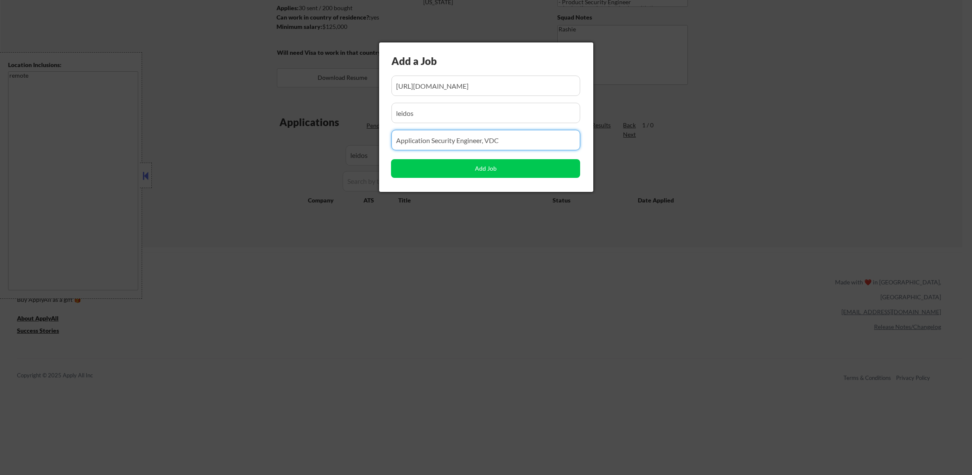
paste input "Cyber Security Engineer"
type input "Cyber Security Engineer"
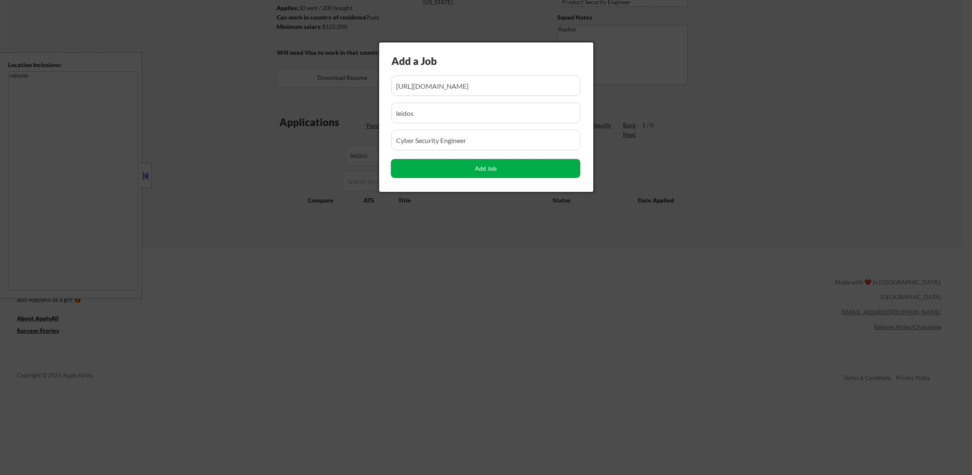
click at [424, 161] on button "Add Job" at bounding box center [485, 168] width 189 height 19
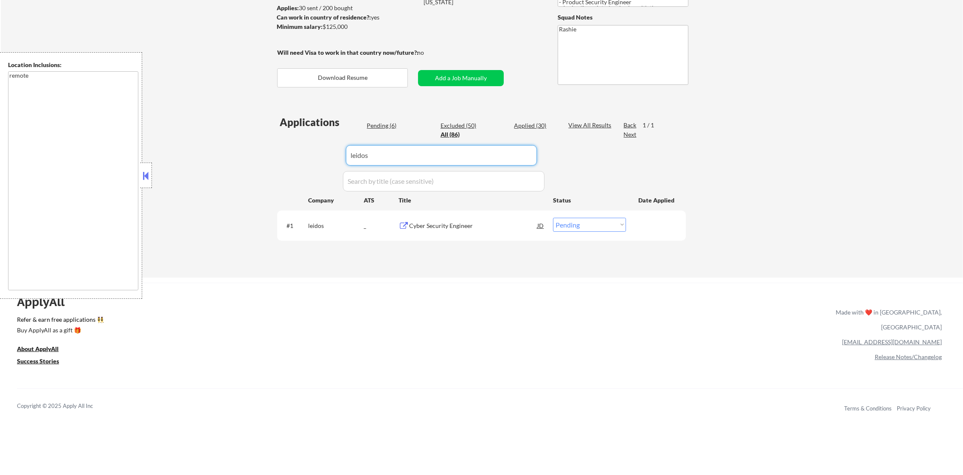
paste input "PayNearMe"
drag, startPoint x: 448, startPoint y: 155, endPoint x: 192, endPoint y: 163, distance: 255.5
click at [193, 163] on div "← Return to /applysquad Mailslurp Inbox Job Search Builder Damon Clark User Ema…" at bounding box center [482, 92] width 962 height 371
type input "PayNearMe"
click at [189, 161] on div "← Return to /applysquad Mailslurp Inbox Job Search Builder Damon Clark User Ema…" at bounding box center [482, 92] width 962 height 371
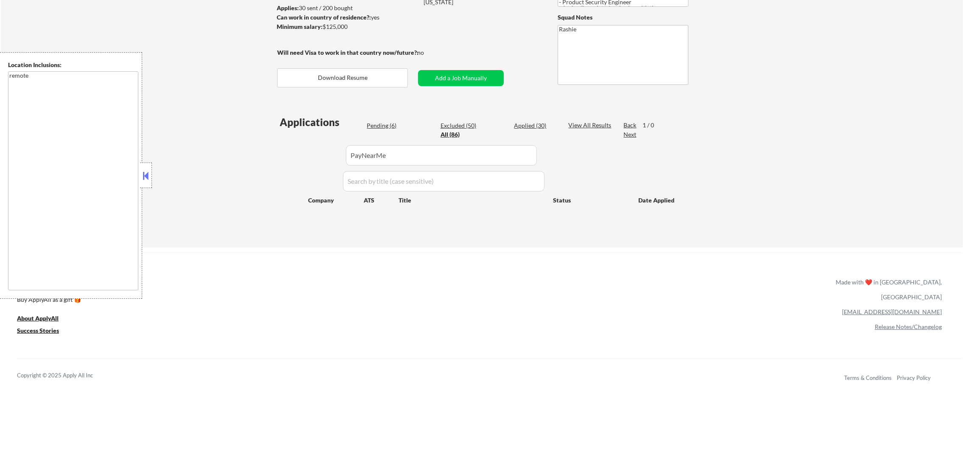
click at [479, 68] on div "← Return to /applysquad Mailslurp Inbox Job Search Builder Damon Clark User Ema…" at bounding box center [481, 74] width 423 height 334
click at [470, 73] on button "Add a Job Manually" at bounding box center [461, 78] width 86 height 16
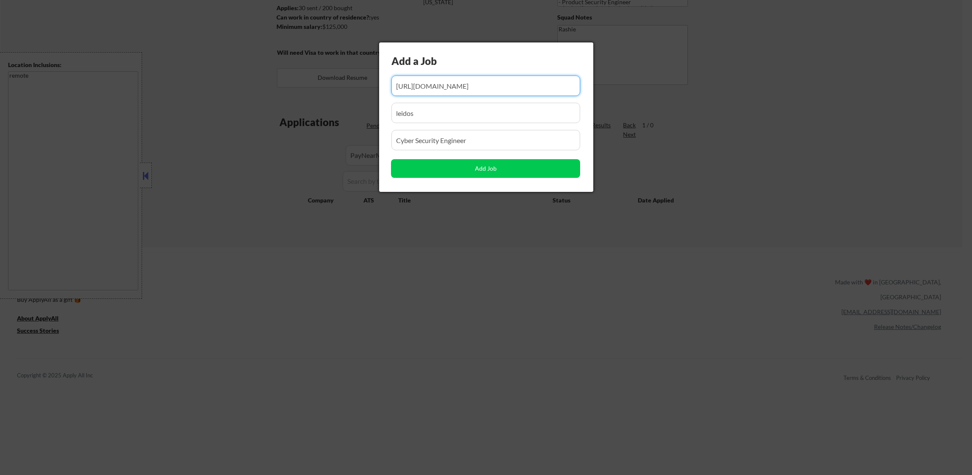
click at [498, 77] on input "input" at bounding box center [486, 86] width 189 height 20
paste input "https://jobs.smartrecruiters.com/PayNearMe/744000071806564-application-security…"
drag, startPoint x: 480, startPoint y: 77, endPoint x: 196, endPoint y: 77, distance: 283.8
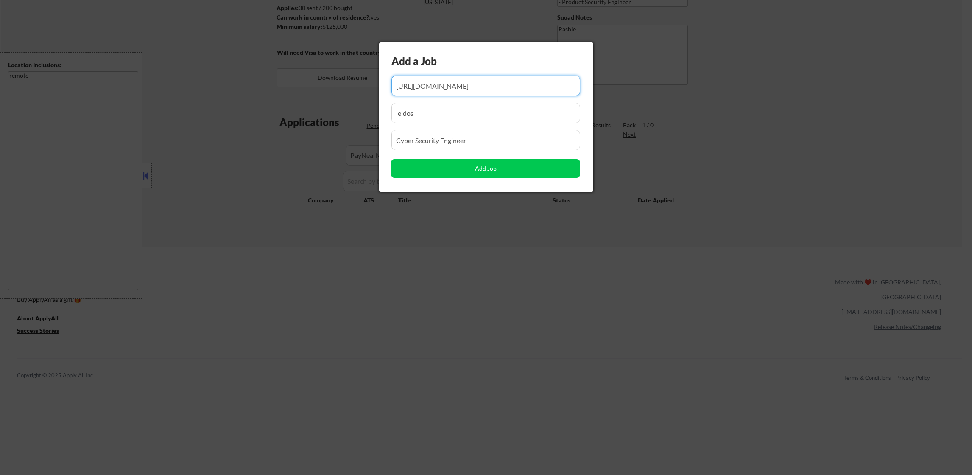
click at [196, 77] on body "← Return to /applysquad Mailslurp Inbox Job Search Builder Damon Clark User Ema…" at bounding box center [486, 110] width 972 height 475
click at [518, 87] on input "input" at bounding box center [486, 86] width 189 height 20
type input "https://jobs.smartrecruiters.com/PayNearMe/744000071806564-application-security…"
click at [320, 109] on body "← Return to /applysquad Mailslurp Inbox Job Search Builder Damon Clark User Ema…" at bounding box center [486, 110] width 972 height 475
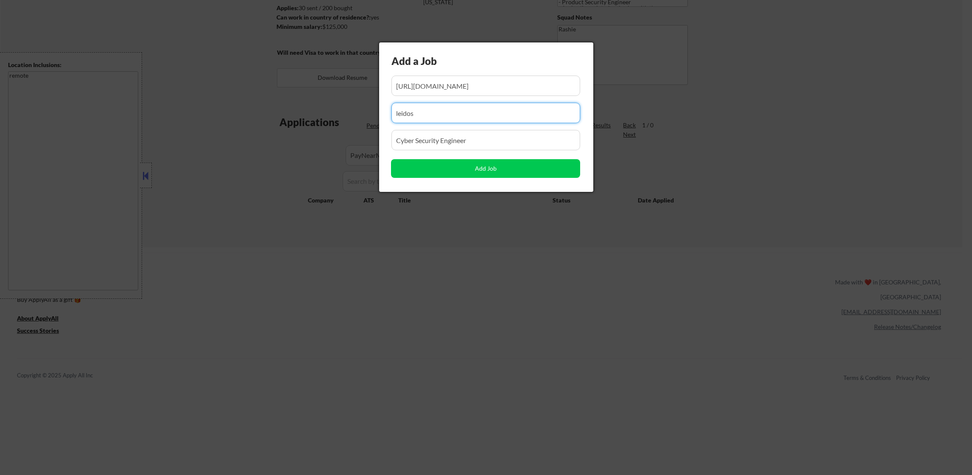
paste input "PayNearMe"
type input "PayNearMe"
drag, startPoint x: 517, startPoint y: 142, endPoint x: 323, endPoint y: 146, distance: 194.3
click at [292, 140] on body "← Return to /applysquad Mailslurp Inbox Job Search Builder Damon Clark User Ema…" at bounding box center [486, 110] width 972 height 475
paste input "Application Security Engineer - Remote"
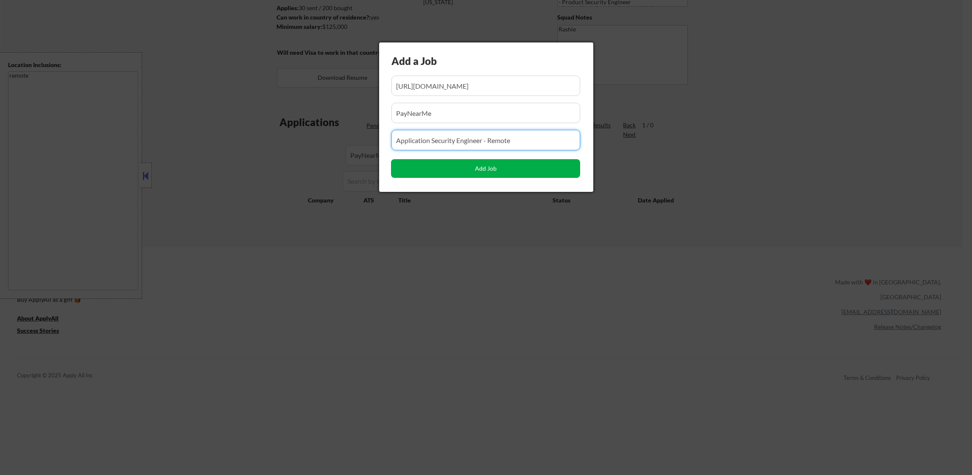
type input "Application Security Engineer - Remote"
click at [431, 162] on button "Add Job" at bounding box center [485, 168] width 189 height 19
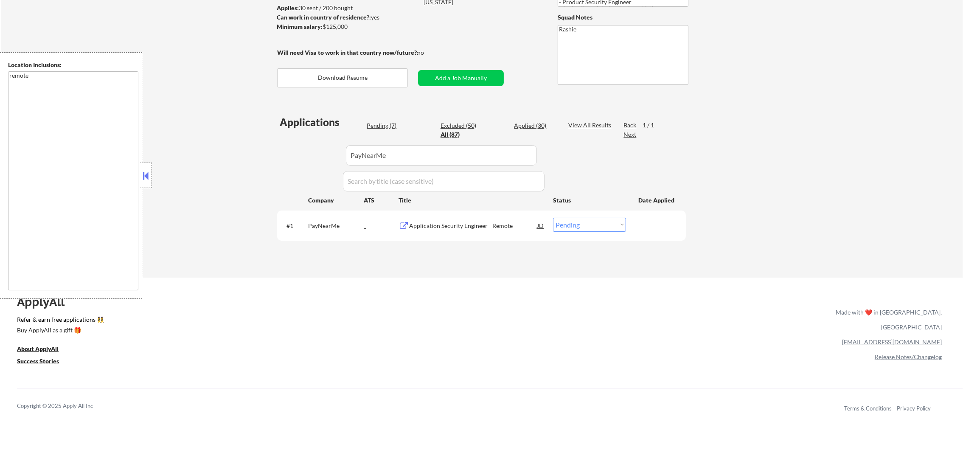
paste input "ejko"
drag, startPoint x: 411, startPoint y: 160, endPoint x: 213, endPoint y: 155, distance: 197.8
click at [213, 155] on div "← Return to /applysquad Mailslurp Inbox Job Search Builder Damon Clark User Ema…" at bounding box center [482, 92] width 962 height 371
type input "ejko"
click at [213, 155] on div "← Return to /applysquad Mailslurp Inbox Job Search Builder Damon Clark User Ema…" at bounding box center [482, 92] width 962 height 371
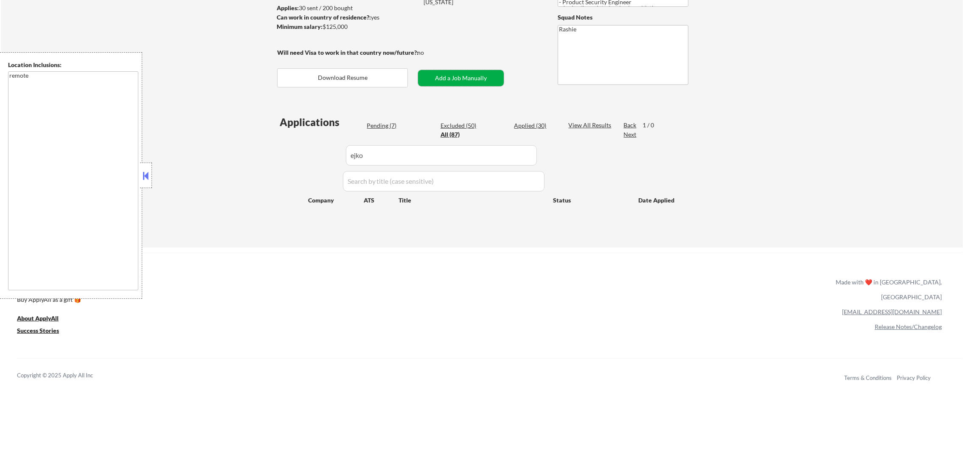
click at [464, 81] on button "Add a Job Manually" at bounding box center [461, 78] width 86 height 16
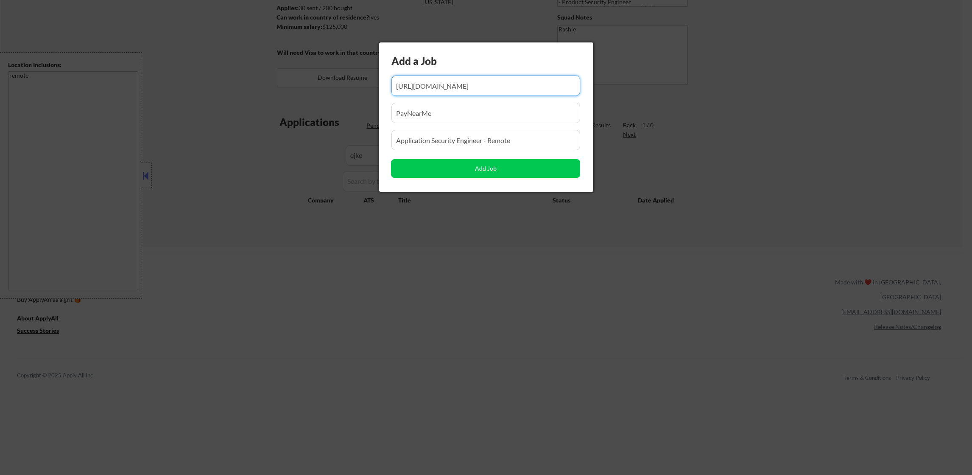
click at [505, 61] on div "Add a Job" at bounding box center [472, 61] width 160 height 14
click at [477, 93] on input "input" at bounding box center [486, 86] width 189 height 20
click at [487, 80] on input "input" at bounding box center [486, 86] width 189 height 20
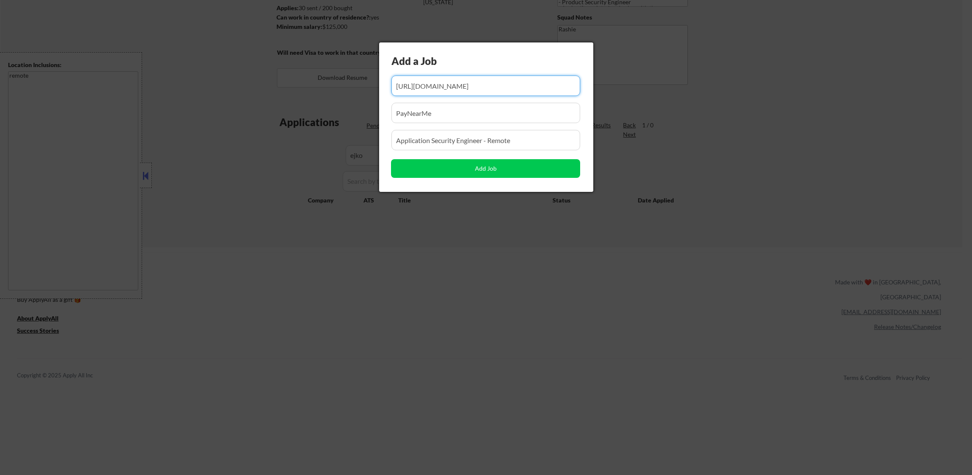
paste input "https://ejko-test.fa.us2.oraclecloud.com/hcmUI/CandidateExperience/en/sites/CX_…"
drag, startPoint x: 484, startPoint y: 82, endPoint x: 225, endPoint y: 86, distance: 258.8
click at [225, 86] on body "← Return to /applysquad Mailslurp Inbox Job Search Builder Damon Clark User Ema…" at bounding box center [486, 110] width 972 height 475
click at [428, 92] on input "input" at bounding box center [486, 86] width 189 height 20
type input "https://ejko-test.fa.us2.oraclecloud.com/hcmUI/CandidateExperience/en/sites/CX_…"
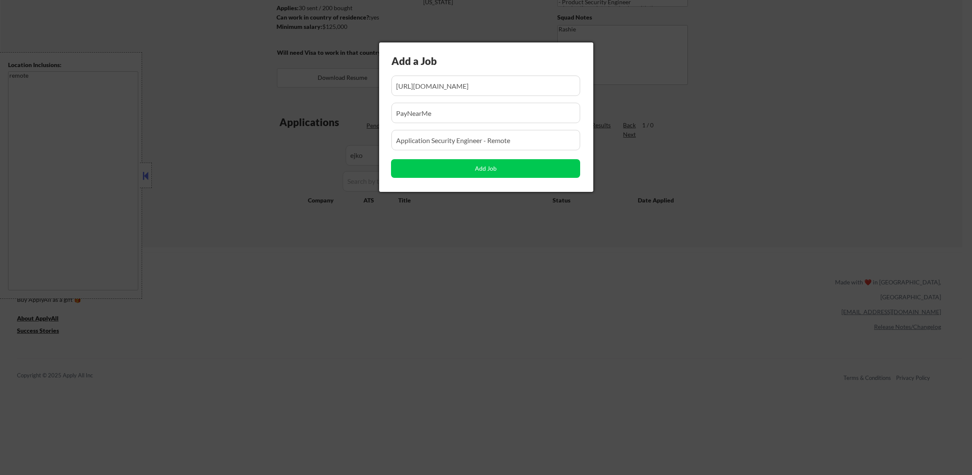
click at [477, 82] on input "input" at bounding box center [486, 86] width 189 height 20
drag, startPoint x: 442, startPoint y: 109, endPoint x: 347, endPoint y: 120, distance: 95.6
click at [347, 119] on body "← Return to /applysquad Mailslurp Inbox Job Search Builder Damon Clark User Ema…" at bounding box center [486, 110] width 972 height 475
paste input "oraclecloud"
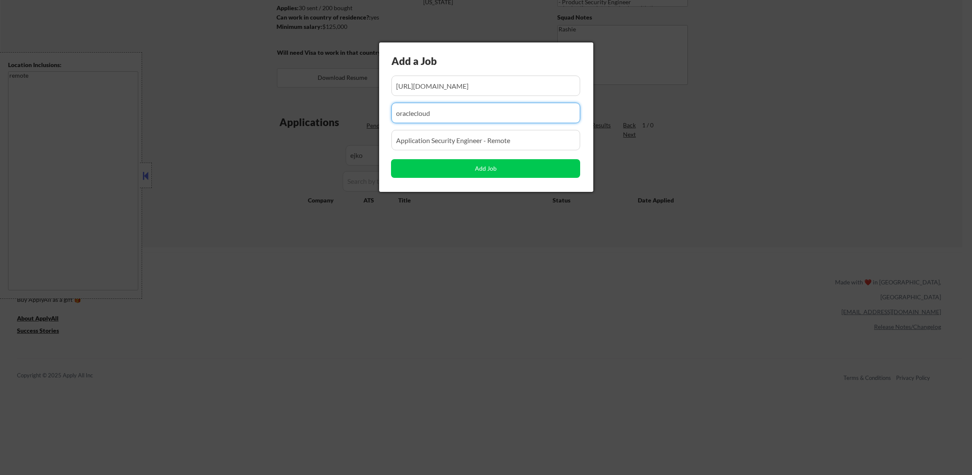
type input "oraclecloud"
drag, startPoint x: 526, startPoint y: 138, endPoint x: 311, endPoint y: 142, distance: 215.1
click at [311, 142] on body "← Return to /applysquad Mailslurp Inbox Job Search Builder Damon Clark User Ema…" at bounding box center [486, 110] width 972 height 475
paste input "Cyber Security Engineer II"
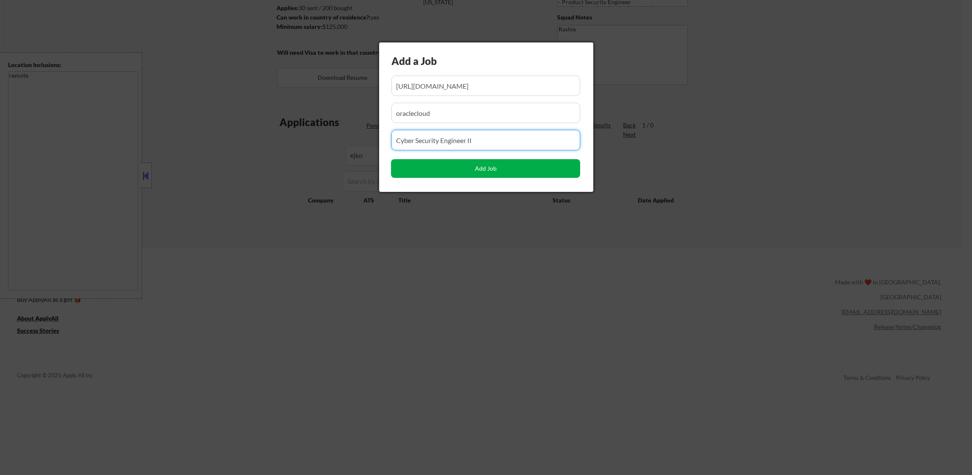
type input "Cyber Security Engineer II"
click at [414, 165] on button "Add Job" at bounding box center [485, 168] width 189 height 19
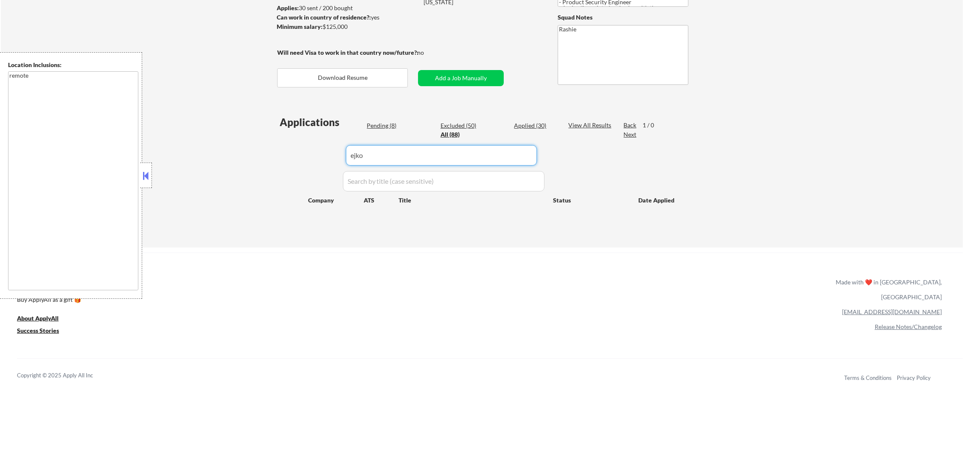
drag, startPoint x: 393, startPoint y: 155, endPoint x: 291, endPoint y: 156, distance: 102.7
click at [291, 156] on div "Applications Pending (8) Excluded (50) Applied (30) All (88) View All Results B…" at bounding box center [481, 173] width 409 height 116
paste input "oraclecloud"
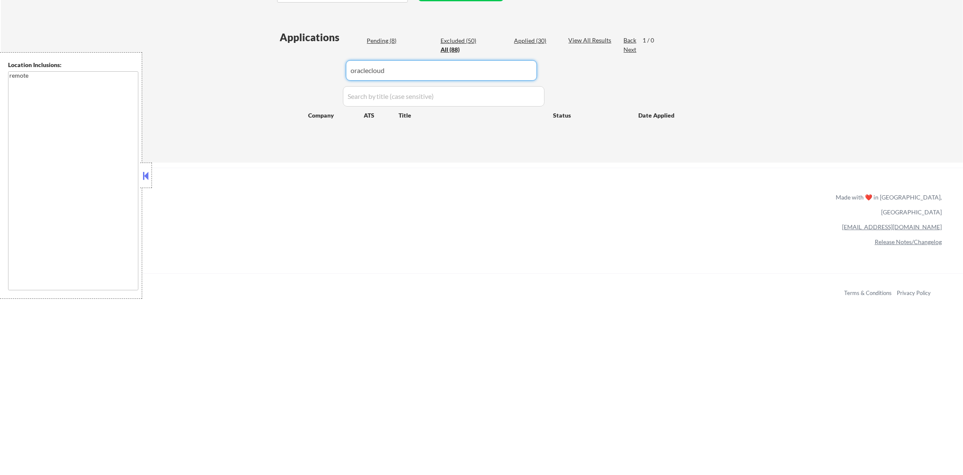
click at [339, 382] on div "← Return to /applysquad Mailslurp Inbox Job Search Builder Damon Clark User Ema…" at bounding box center [481, 192] width 963 height 809
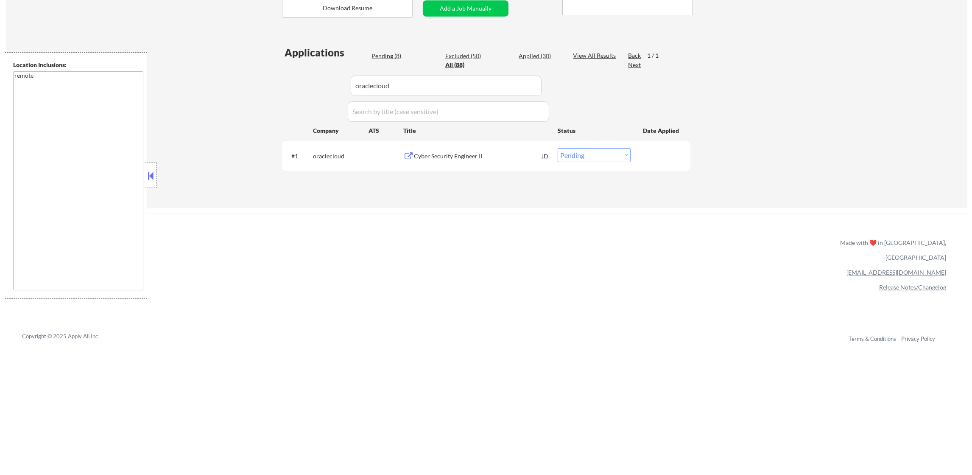
scroll to position [190, 0]
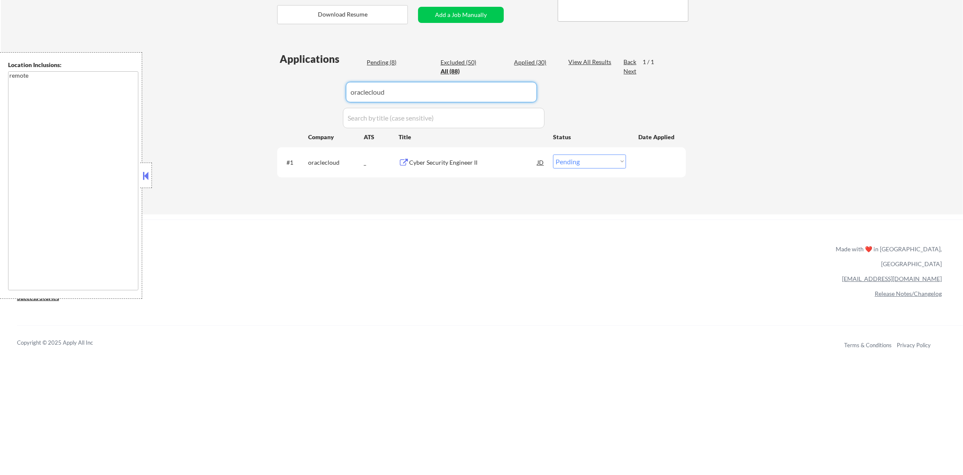
paste input "paycomonline"
drag, startPoint x: 399, startPoint y: 96, endPoint x: 244, endPoint y: 98, distance: 155.7
click at [258, 98] on div "← Return to /applysquad Mailslurp Inbox Job Search Builder Damon Clark User Ema…" at bounding box center [482, 28] width 962 height 371
type input "paycomonline"
click at [224, 98] on div "← Return to /applysquad Mailslurp Inbox Job Search Builder Damon Clark User Ema…" at bounding box center [482, 28] width 962 height 371
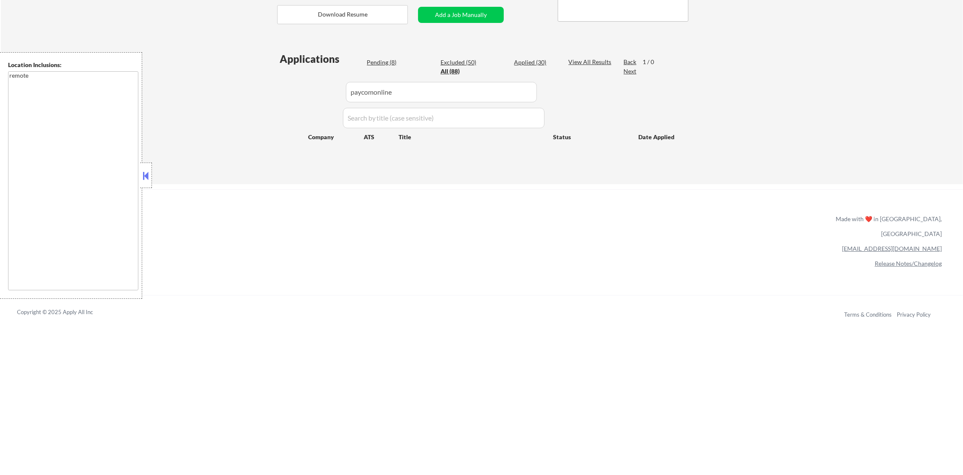
click at [460, 13] on button "Add a Job Manually" at bounding box center [461, 15] width 86 height 16
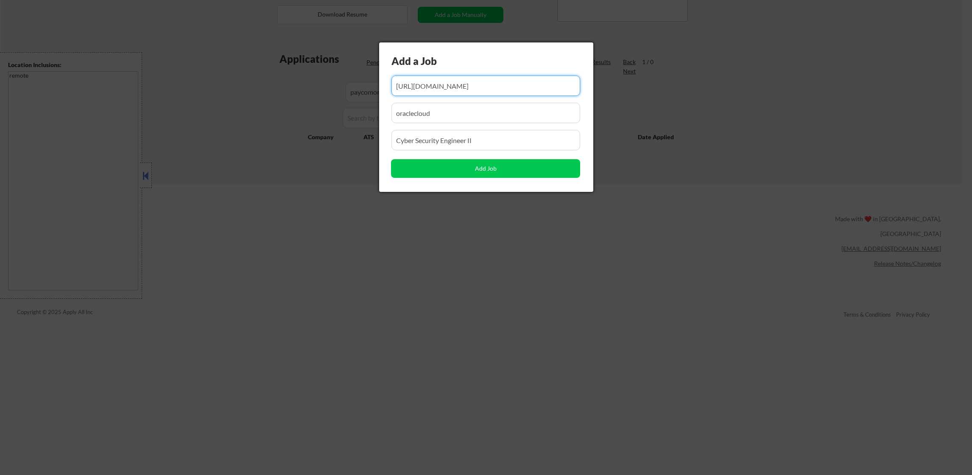
click at [449, 80] on input "input" at bounding box center [486, 86] width 189 height 20
paste input "https://www.paycomonline.net/v4/ats/web.php/jobs/ViewJobDetails?job=266572&clie…"
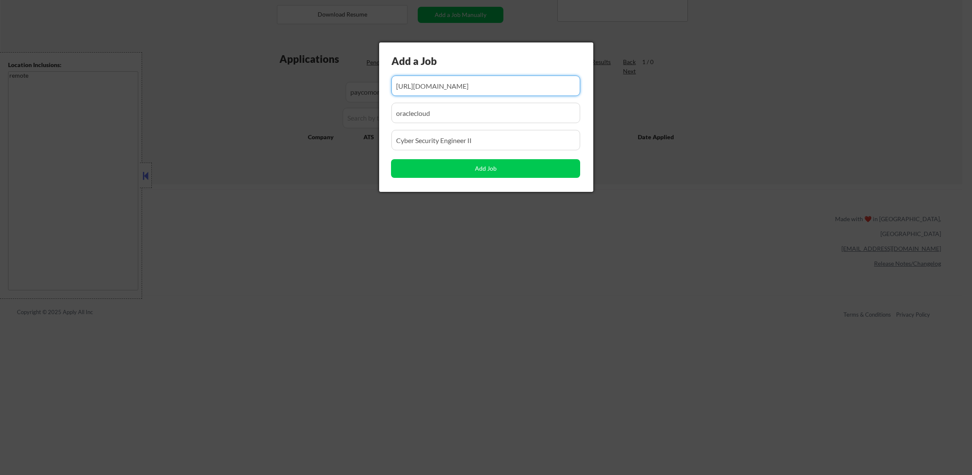
drag, startPoint x: 447, startPoint y: 82, endPoint x: 211, endPoint y: 64, distance: 237.0
click at [211, 64] on body "← Return to /applysquad Mailslurp Inbox Job Search Builder Damon Clark User Ema…" at bounding box center [486, 47] width 972 height 475
click at [469, 84] on input "input" at bounding box center [486, 86] width 189 height 20
type input "https://www.paycomonline.net/v4/ats/web.php/jobs/ViewJobDetails?job=266572&clie…"
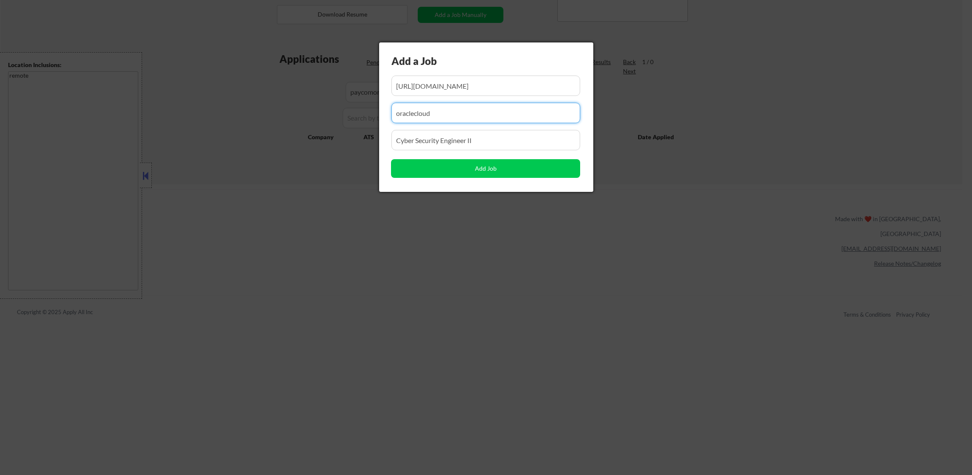
drag, startPoint x: 450, startPoint y: 114, endPoint x: 341, endPoint y: 114, distance: 109.0
click at [341, 114] on body "← Return to /applysquad Mailslurp Inbox Job Search Builder Damon Clark User Ema…" at bounding box center [486, 47] width 972 height 475
paste input "paycomonline"
type input "paycomonline"
drag, startPoint x: 496, startPoint y: 124, endPoint x: 368, endPoint y: 127, distance: 128.2
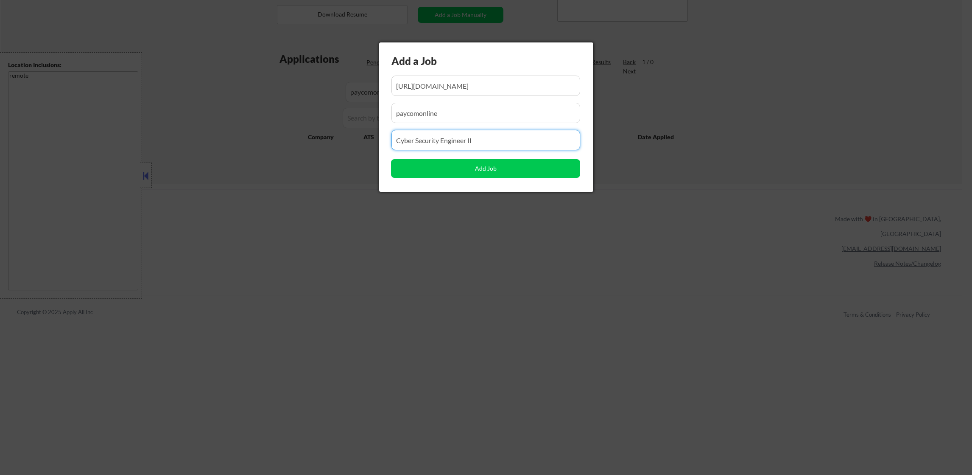
click at [368, 127] on body "← Return to /applysquad Mailslurp Inbox Job Search Builder Damon Clark User Ema…" at bounding box center [486, 47] width 972 height 475
paste input "DevSecOps Engineer"
type input "DevSecOps Engineer"
click at [416, 167] on button "Add Job" at bounding box center [485, 168] width 189 height 19
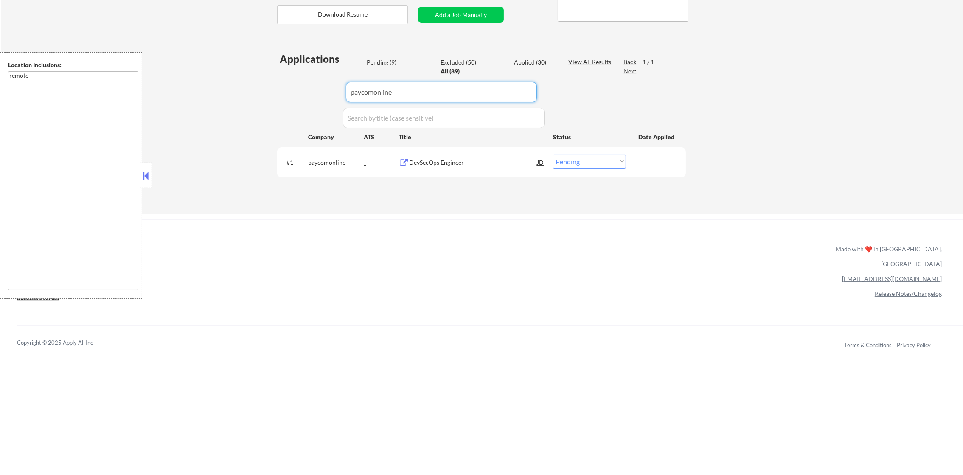
drag, startPoint x: 416, startPoint y: 101, endPoint x: 221, endPoint y: 92, distance: 194.9
click at [244, 97] on div "← Return to /applysquad Mailslurp Inbox Job Search Builder Damon Clark User Ema…" at bounding box center [482, 28] width 962 height 371
paste input "meraki"
type input "meraki"
click at [221, 92] on div "← Return to /applysquad Mailslurp Inbox Job Search Builder Damon Clark User Ema…" at bounding box center [482, 28] width 962 height 371
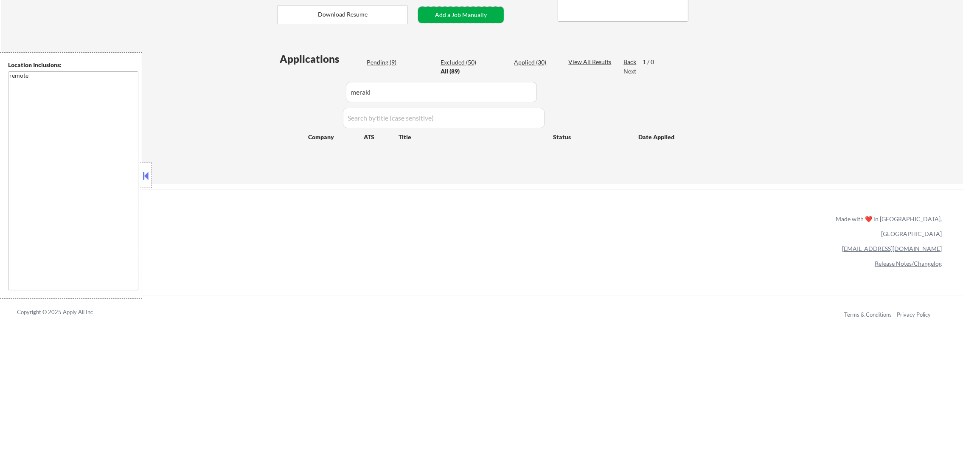
click at [474, 12] on button "Add a Job Manually" at bounding box center [461, 15] width 86 height 16
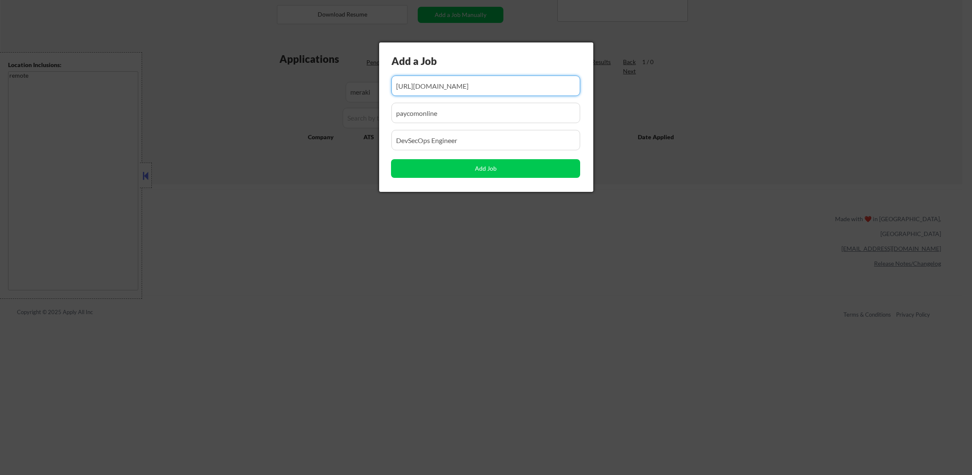
click at [456, 84] on input "input" at bounding box center [486, 86] width 189 height 20
paste input "https://meraki.cisco.com/jobs/?gh_jid=7124266"
drag, startPoint x: 418, startPoint y: 82, endPoint x: 454, endPoint y: 81, distance: 35.2
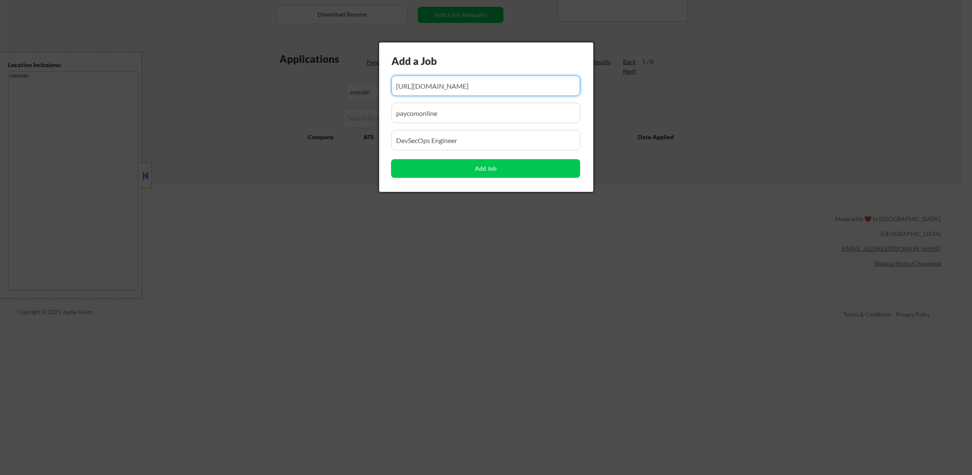
click at [454, 81] on input "input" at bounding box center [486, 86] width 189 height 20
type input "https://meraki.cisco.com/jobs/?gh_jid=7124266"
drag, startPoint x: 452, startPoint y: 118, endPoint x: 345, endPoint y: 122, distance: 107.0
click at [345, 122] on body "← Return to /applysquad Mailslurp Inbox Job Search Builder Damon Clark User Ema…" at bounding box center [486, 47] width 972 height 475
paste input "meraki.cisco"
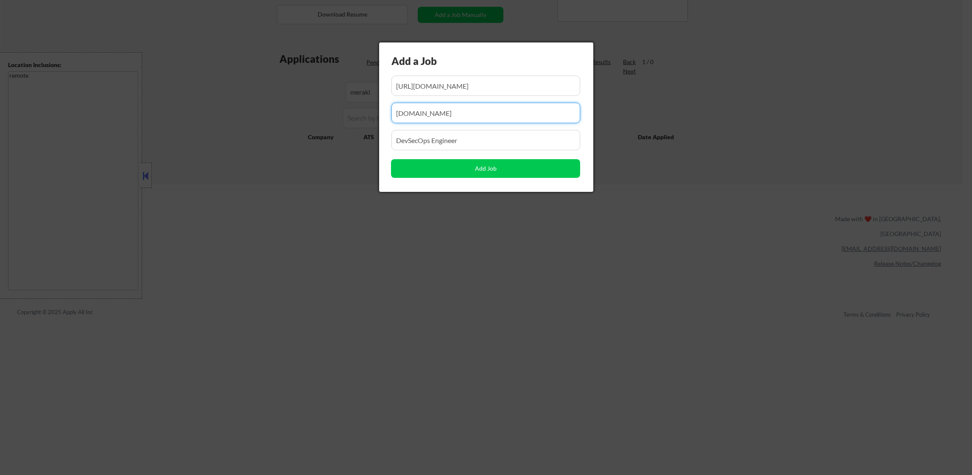
type input "meraki.cisco"
drag, startPoint x: 430, startPoint y: 143, endPoint x: 325, endPoint y: 142, distance: 104.8
click at [326, 143] on body "← Return to /applysquad Mailslurp Inbox Job Search Builder Damon Clark User Ema…" at bounding box center [486, 47] width 972 height 475
paste input "AppSec engineer with SecDevOps focus, Remote in the U.S."
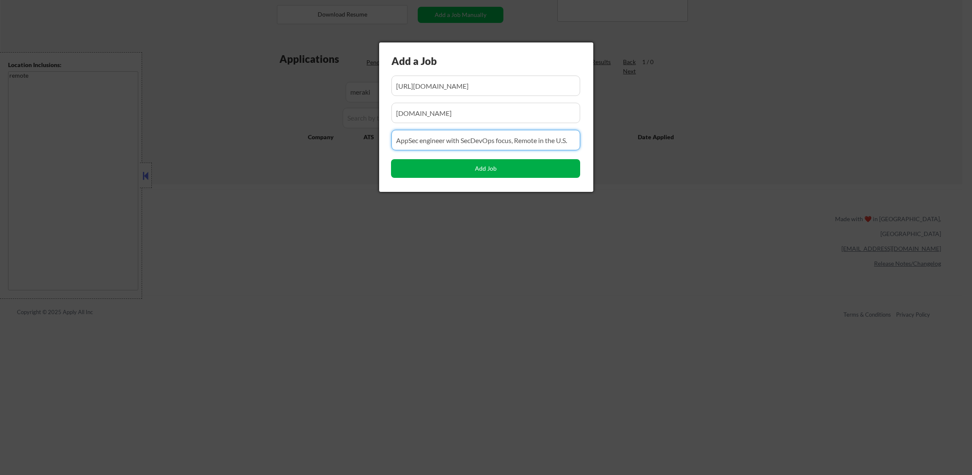
type input "AppSec engineer with SecDevOps focus, Remote in the U.S."
click at [444, 171] on button "Add Job" at bounding box center [485, 168] width 189 height 19
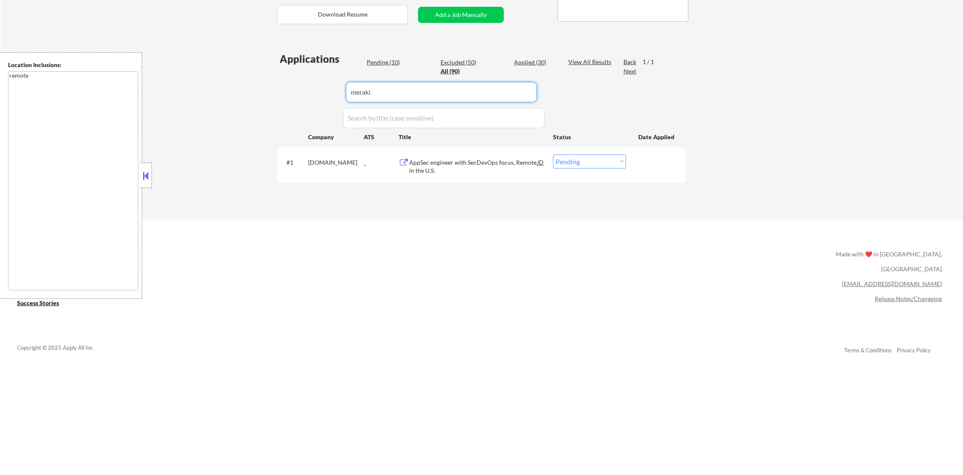
paste input "paylocity"
drag, startPoint x: 402, startPoint y: 83, endPoint x: 237, endPoint y: 80, distance: 164.6
click at [245, 80] on div "← Return to /applysquad Mailslurp Inbox Job Search Builder Damon Clark User Ema…" at bounding box center [482, 31] width 962 height 376
click at [236, 80] on div "← Return to /applysquad Mailslurp Inbox Job Search Builder Damon Clark User Ema…" at bounding box center [482, 31] width 962 height 376
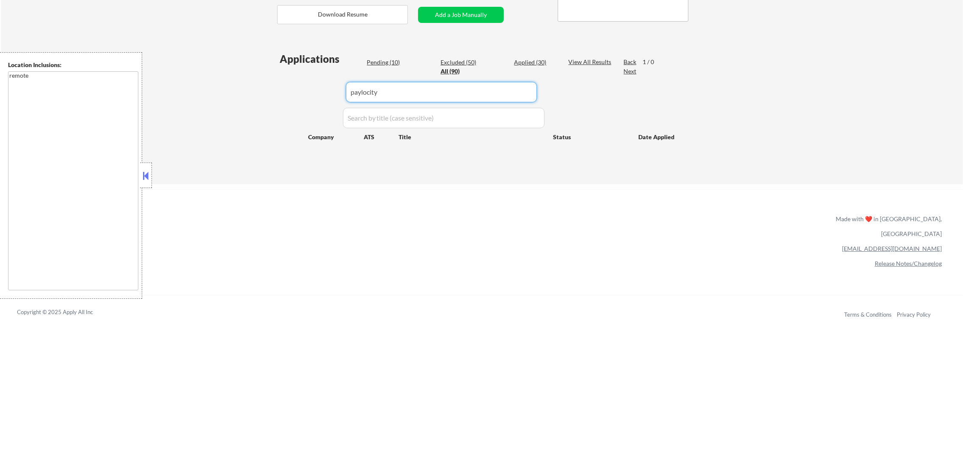
drag, startPoint x: 388, startPoint y: 91, endPoint x: 244, endPoint y: 91, distance: 144.2
click at [244, 91] on div "← Return to /applysquad Mailslurp Inbox Job Search Builder Damon Clark User Ema…" at bounding box center [482, 13] width 962 height 341
type input "vene"
select select ""applied""
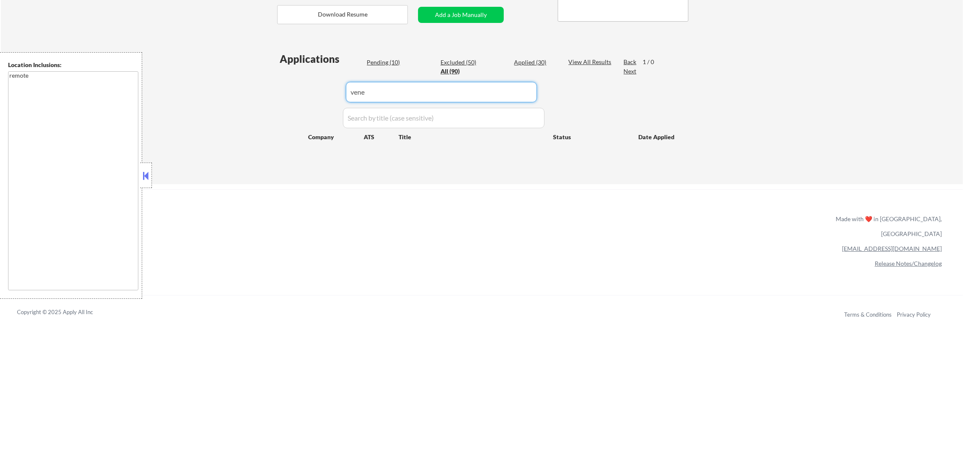
select select ""pending""
select select ""excluded__other_""
select select ""pending""
type input "venesco"
click at [338, 202] on div "ApplyAll Refer & earn free applications 👯‍♀️ Buy ApplyAll as a gift 🎁 About App…" at bounding box center [481, 262] width 963 height 134
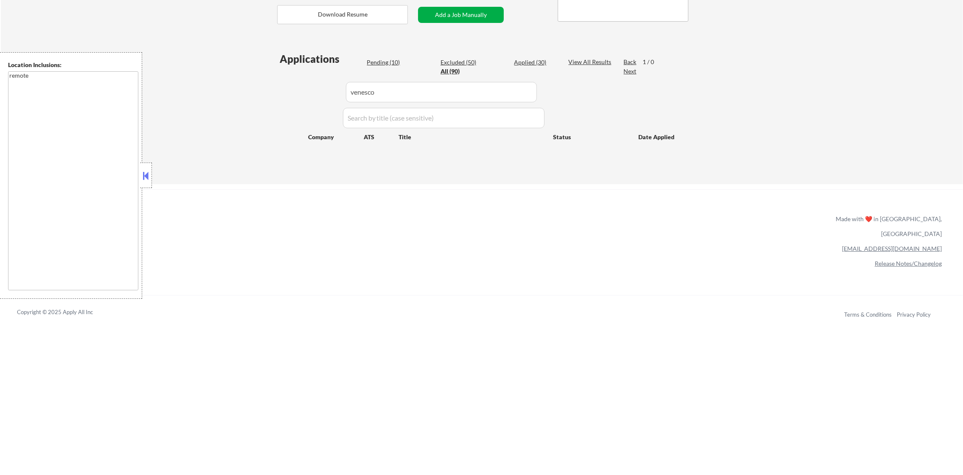
click at [451, 8] on button "Add a Job Manually" at bounding box center [461, 15] width 86 height 16
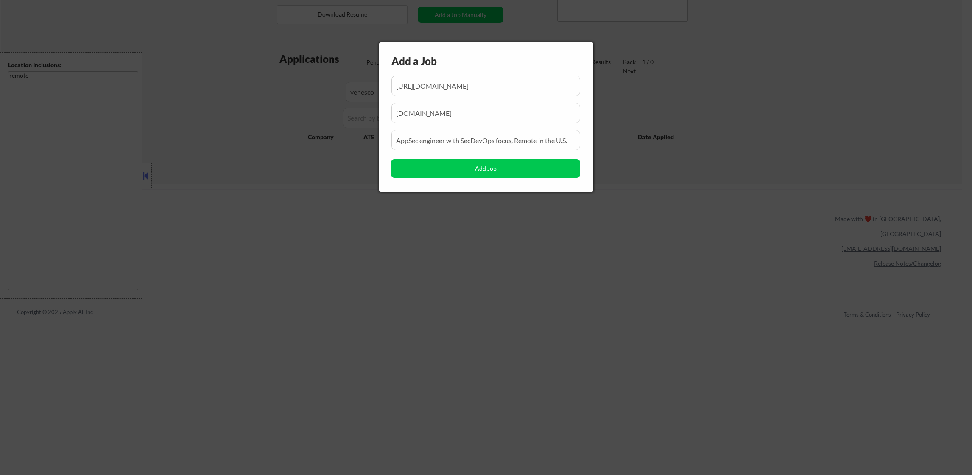
click at [465, 81] on input "input" at bounding box center [486, 86] width 189 height 20
paste input "https://recruiting.paylocity.com/Recruiting/Jobs/Details/3266888"
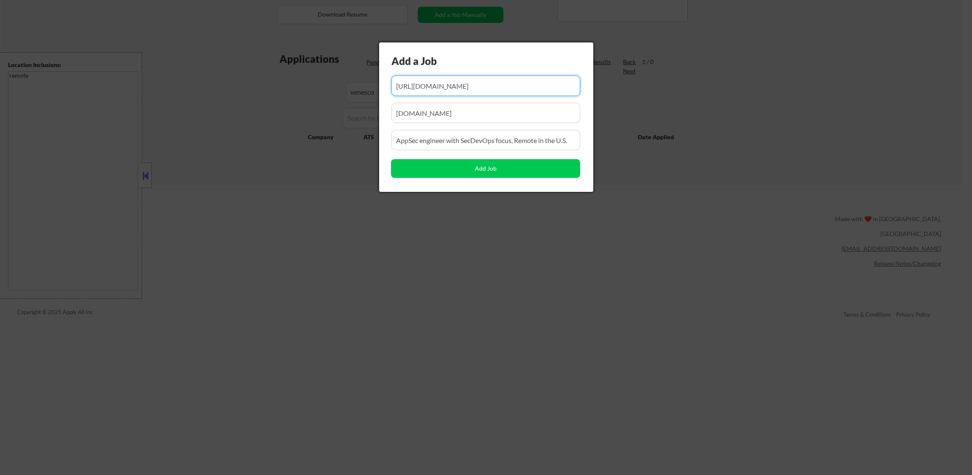
drag, startPoint x: 544, startPoint y: 90, endPoint x: 585, endPoint y: 94, distance: 41.4
click at [605, 93] on body "← Return to /applysquad Mailslurp Inbox Job Search Builder Damon Clark User Ema…" at bounding box center [486, 47] width 972 height 475
click at [456, 80] on input "input" at bounding box center [486, 86] width 189 height 20
type input "https://recruiting.paylocity.com/Recruiting/Jobs/Details/3266888"
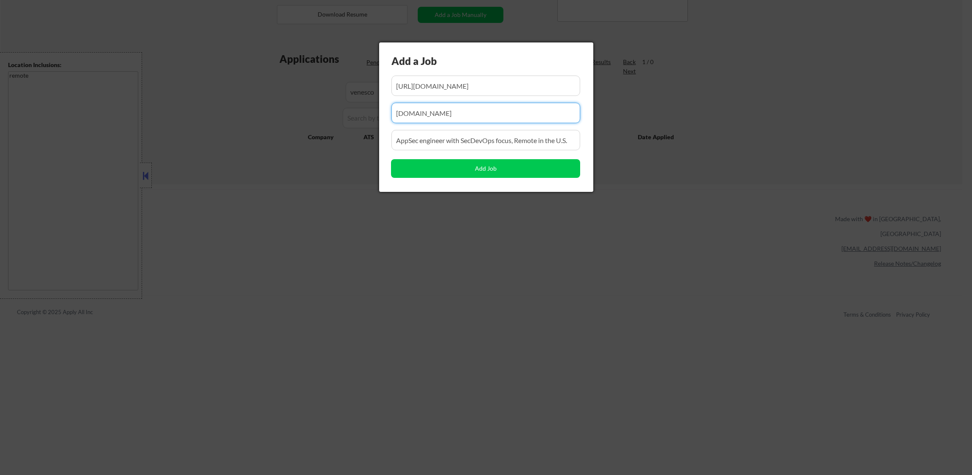
drag, startPoint x: 452, startPoint y: 109, endPoint x: 303, endPoint y: 107, distance: 148.9
click at [305, 107] on body "← Return to /applysquad Mailslurp Inbox Job Search Builder Damon Clark User Ema…" at bounding box center [486, 47] width 972 height 475
paste input "Venesco LLC"
type input "Venesco LLC"
drag, startPoint x: 475, startPoint y: 104, endPoint x: 448, endPoint y: 107, distance: 26.8
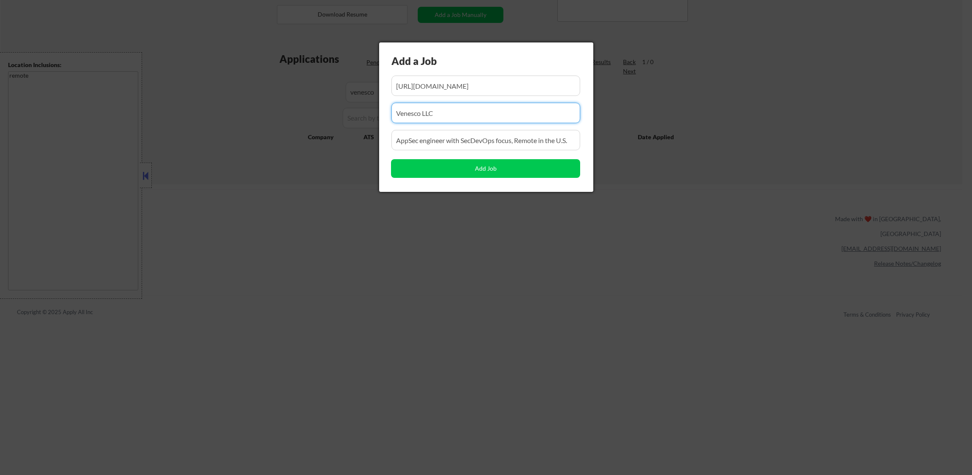
click at [448, 107] on input "input" at bounding box center [486, 113] width 189 height 20
click at [463, 143] on input "input" at bounding box center [486, 140] width 189 height 20
paste input "DevSecOps Engineer"
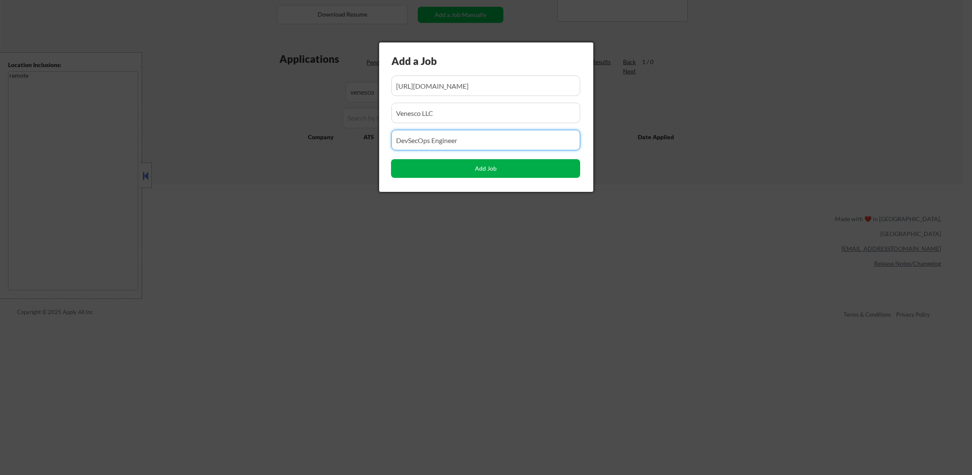
type input "DevSecOps Engineer"
click at [458, 168] on button "Add Job" at bounding box center [485, 168] width 189 height 19
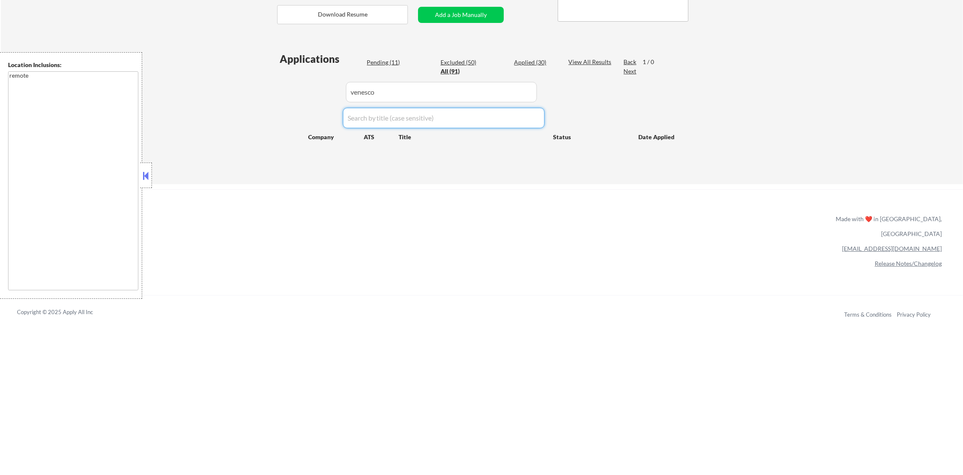
drag, startPoint x: 388, startPoint y: 102, endPoint x: 235, endPoint y: 101, distance: 152.3
click at [246, 100] on div "← Return to /applysquad Mailslurp Inbox Job Search Builder Damon Clark User Ema…" at bounding box center [482, 13] width 962 height 341
paste input "oddball"
type input "oddball"
click at [235, 101] on div "← Return to /applysquad Mailslurp Inbox Job Search Builder Damon Clark User Ema…" at bounding box center [482, 13] width 962 height 341
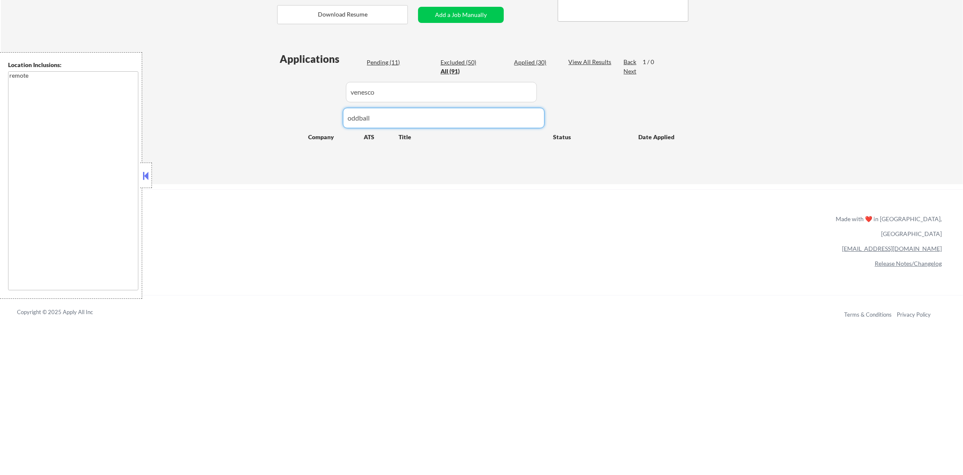
drag, startPoint x: 376, startPoint y: 119, endPoint x: 229, endPoint y: 135, distance: 148.1
click at [289, 127] on div "Applications Pending (11) Excluded (50) Applied (30) All (91) View All Results …" at bounding box center [481, 110] width 409 height 116
drag, startPoint x: 400, startPoint y: 91, endPoint x: 256, endPoint y: 109, distance: 144.9
click at [279, 95] on div "Applications Pending (11) Excluded (50) Applied (30) All (91) View All Results …" at bounding box center [481, 110] width 409 height 116
paste input "oddball"
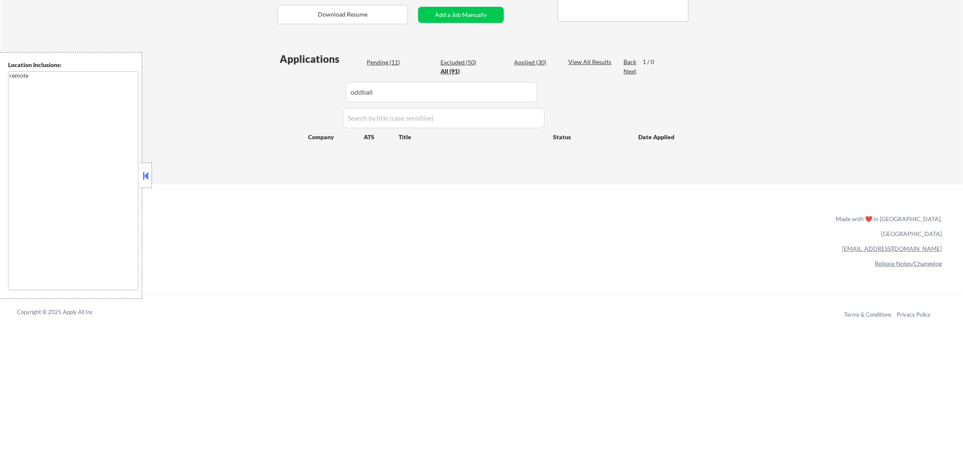
click at [222, 122] on div "← Return to /applysquad Mailslurp Inbox Job Search Builder Damon Clark User Ema…" at bounding box center [482, 13] width 962 height 341
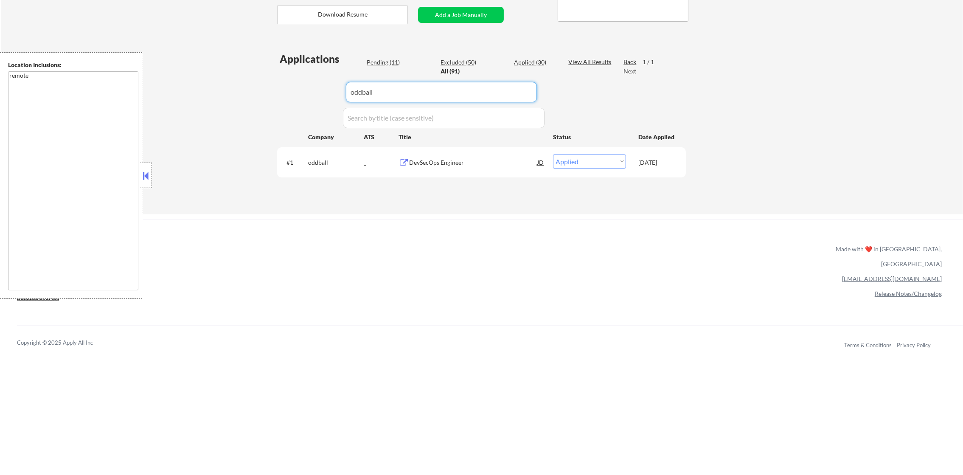
paste input "abbott"
drag, startPoint x: 409, startPoint y: 88, endPoint x: 274, endPoint y: 86, distance: 135.3
click at [274, 86] on div "← Return to /applysquad Mailslurp Inbox Job Search Builder Damon Clark User Ema…" at bounding box center [481, 25] width 423 height 364
type input "abbott"
click at [274, 86] on div "← Return to /applysquad Mailslurp Inbox Job Search Builder Damon Clark User Ema…" at bounding box center [481, 25] width 423 height 364
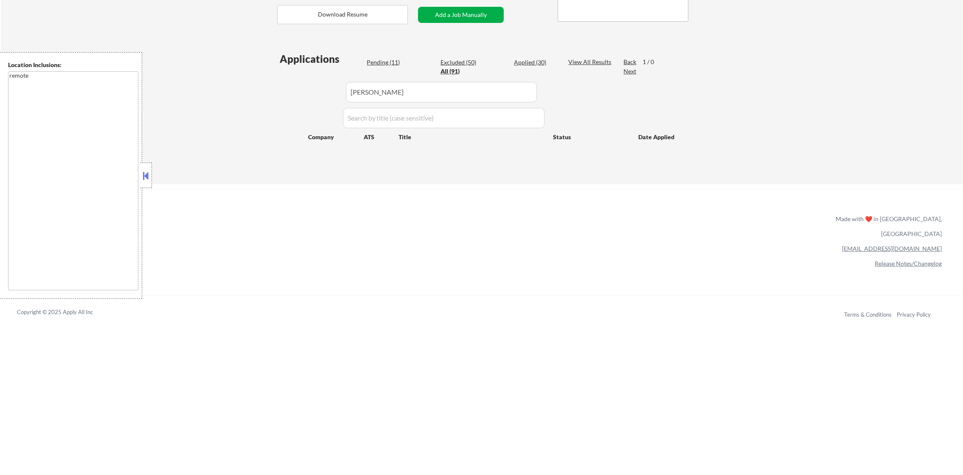
click at [472, 10] on button "Add a Job Manually" at bounding box center [461, 15] width 86 height 16
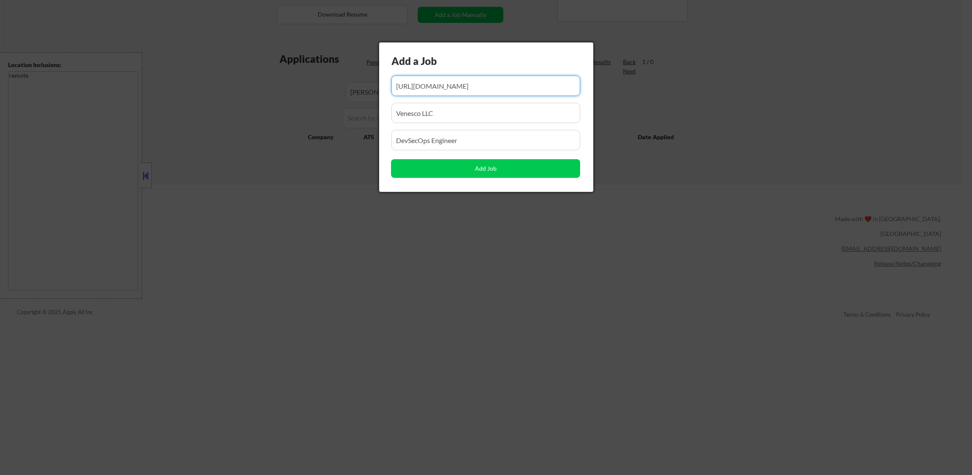
drag, startPoint x: 482, startPoint y: 139, endPoint x: 329, endPoint y: 156, distance: 154.0
click at [329, 156] on body "← Return to /applysquad Mailslurp Inbox Job Search Builder Damon Clark User Ema…" at bounding box center [486, 47] width 972 height 475
paste input "Cybersecurity Engineer"
type input "Cybersecurity Engineer"
click at [552, 71] on div "Add a Job Add Job" at bounding box center [486, 116] width 214 height 149
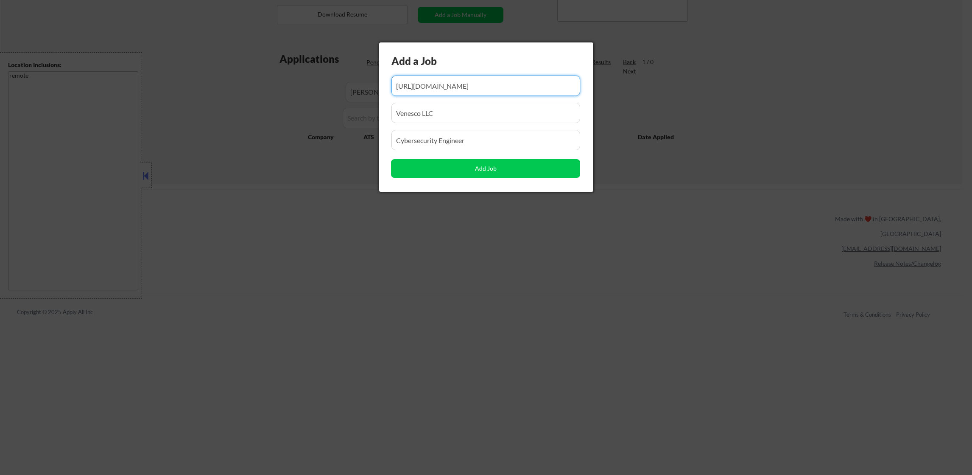
click at [526, 84] on input "input" at bounding box center [486, 86] width 189 height 20
click at [527, 84] on input "input" at bounding box center [486, 86] width 189 height 20
paste input "https://abbott.wd5.myworkdayjobs.com/abbottcareers/job/United-States---Illinois…"
drag, startPoint x: 526, startPoint y: 87, endPoint x: 286, endPoint y: 83, distance: 239.3
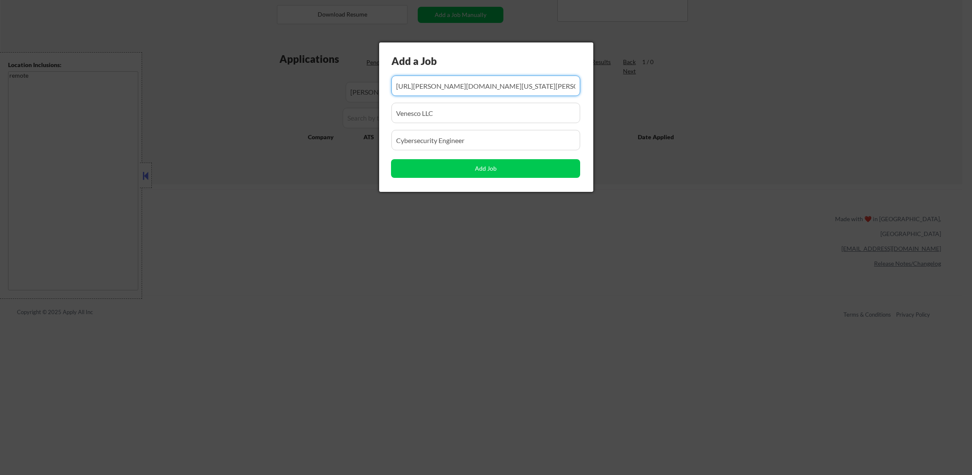
click at [286, 83] on body "← Return to /applysquad Mailslurp Inbox Job Search Builder Damon Clark User Ema…" at bounding box center [486, 47] width 972 height 475
click at [427, 89] on input "input" at bounding box center [486, 86] width 189 height 20
type input "https://abbott.wd5.myworkdayjobs.com/abbottcareers/job/United-States---Illinois…"
drag, startPoint x: 453, startPoint y: 111, endPoint x: 360, endPoint y: 112, distance: 92.5
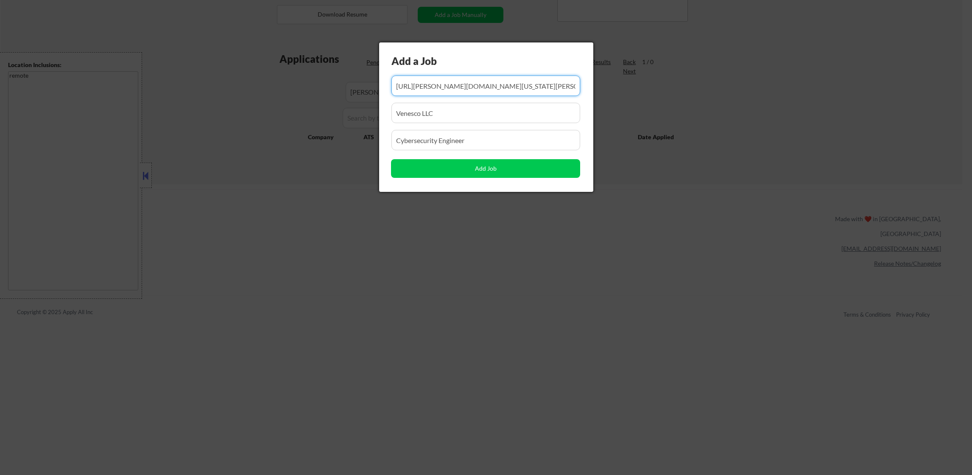
click at [360, 112] on body "← Return to /applysquad Mailslurp Inbox Job Search Builder Damon Clark User Ema…" at bounding box center [486, 47] width 972 height 475
paste input "abbott"
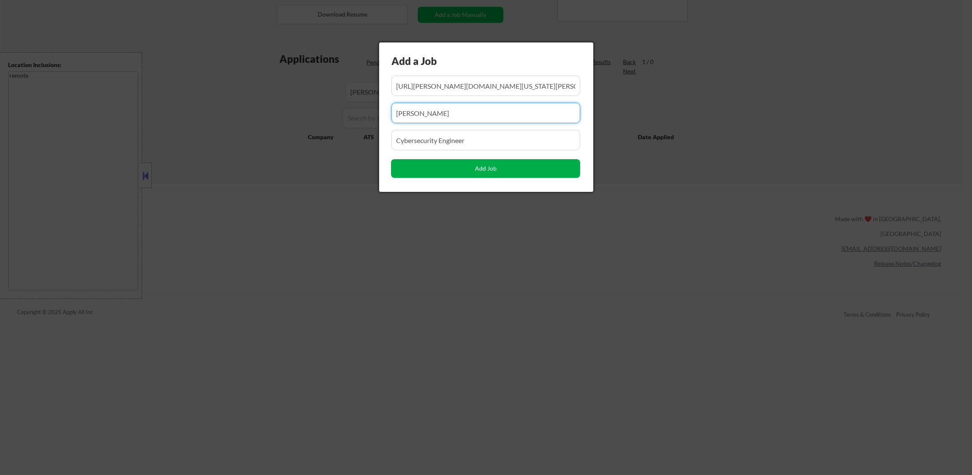
type input "abbott"
click at [438, 162] on button "Add Job" at bounding box center [485, 168] width 189 height 19
select select ""pending""
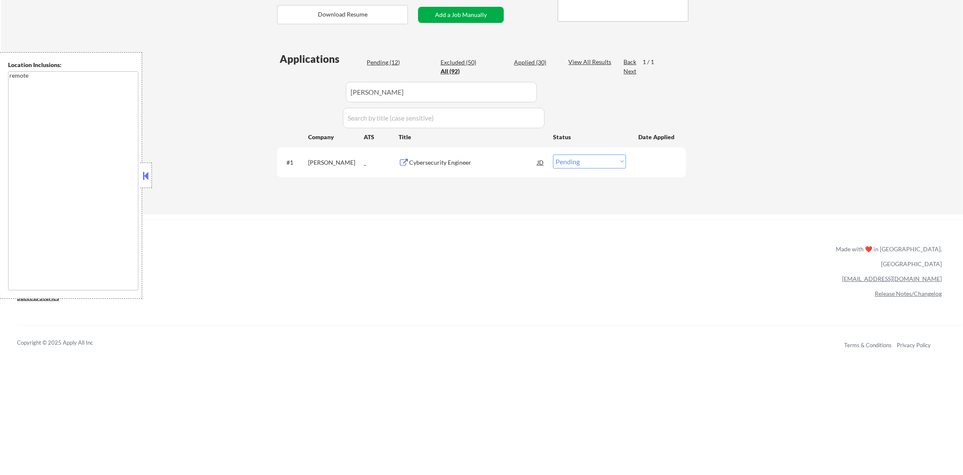
click at [460, 9] on button "Add a Job Manually" at bounding box center [461, 15] width 86 height 16
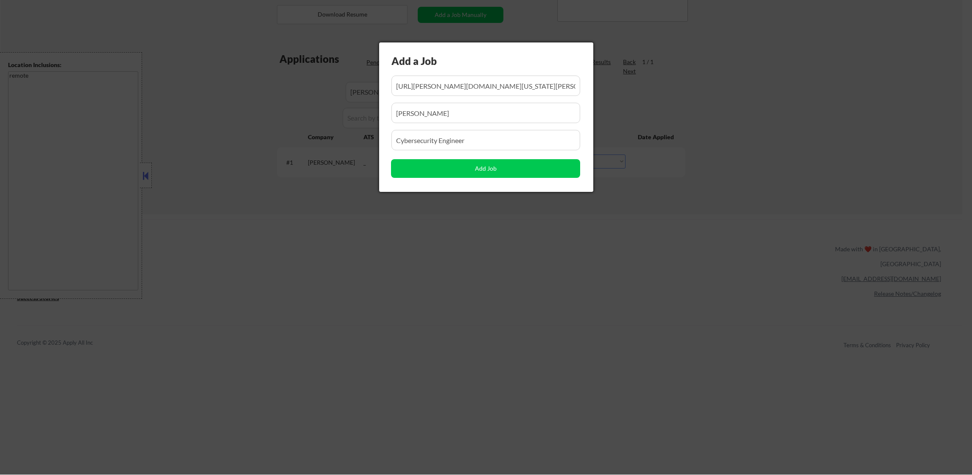
click at [296, 73] on div at bounding box center [486, 237] width 972 height 475
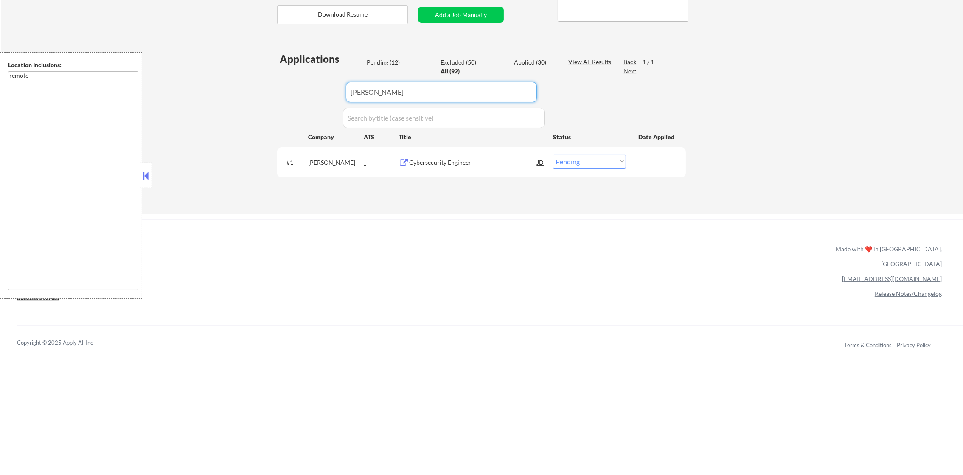
drag, startPoint x: 353, startPoint y: 87, endPoint x: 255, endPoint y: 84, distance: 98.0
click at [273, 84] on div "← Return to /applysquad Mailslurp Inbox Job Search Builder Damon Clark User Ema…" at bounding box center [481, 25] width 423 height 364
paste input "doordashusa"
type input "doordashusa"
select select ""applied""
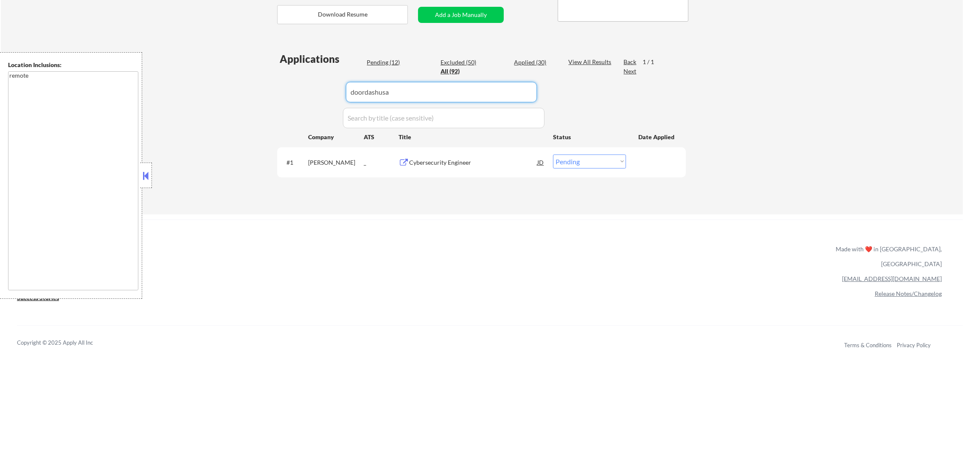
select select ""excluded""
click at [255, 84] on div "← Return to /applysquad Mailslurp Inbox Job Search Builder Damon Clark User Ema…" at bounding box center [482, 28] width 962 height 371
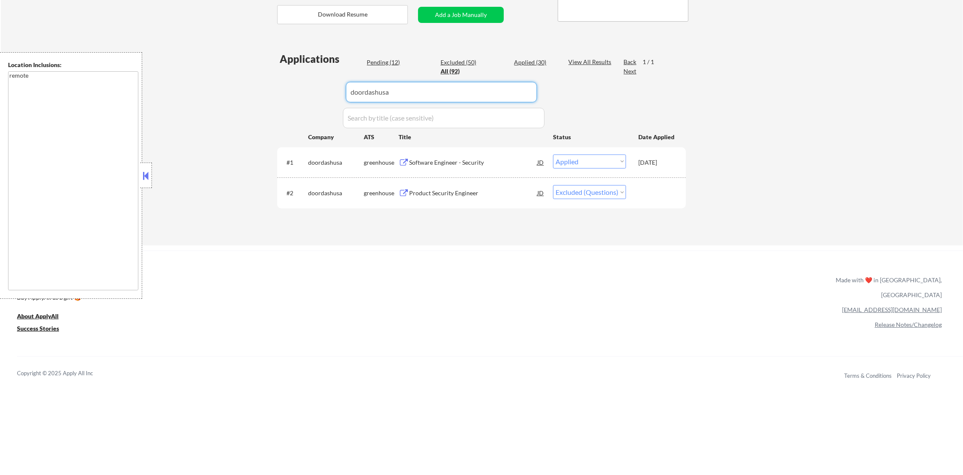
paste input "Hansen"
drag, startPoint x: 408, startPoint y: 97, endPoint x: 224, endPoint y: 98, distance: 183.7
click at [227, 98] on div "← Return to /applysquad Mailslurp Inbox Job Search Builder Damon Clark User Ema…" at bounding box center [482, 44] width 962 height 402
type input "Hansen"
click at [224, 98] on div "← Return to /applysquad Mailslurp Inbox Job Search Builder Damon Clark User Ema…" at bounding box center [482, 44] width 962 height 402
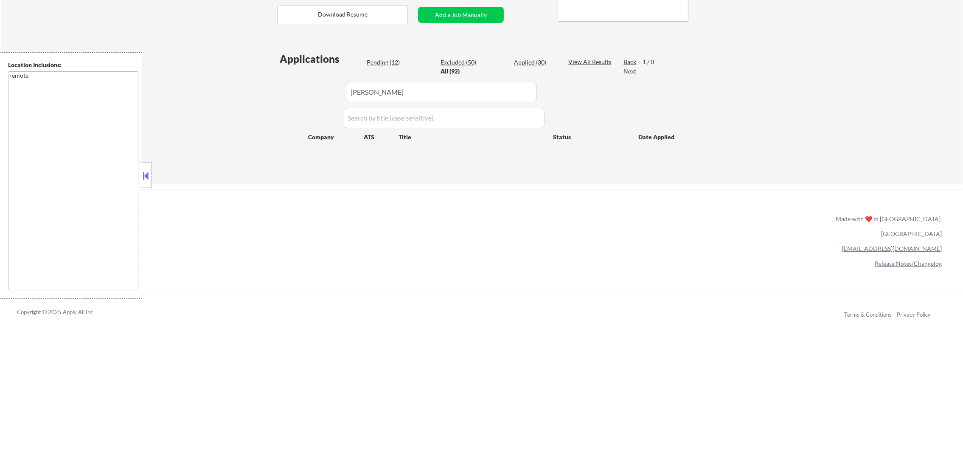
click at [460, 18] on button "Add a Job Manually" at bounding box center [461, 15] width 86 height 16
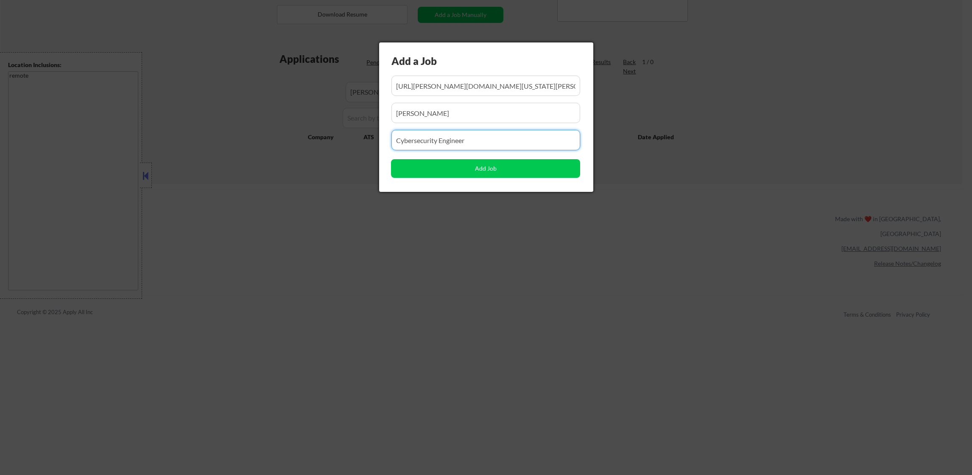
drag, startPoint x: 474, startPoint y: 137, endPoint x: 336, endPoint y: 160, distance: 140.2
click at [336, 160] on body "← Return to /applysquad Mailslurp Inbox Job Search Builder Damon Clark User Ema…" at bounding box center [486, 47] width 972 height 475
paste input "Application Security Engineer"
type input "Application Security Engineer"
click at [486, 85] on input "input" at bounding box center [486, 86] width 189 height 20
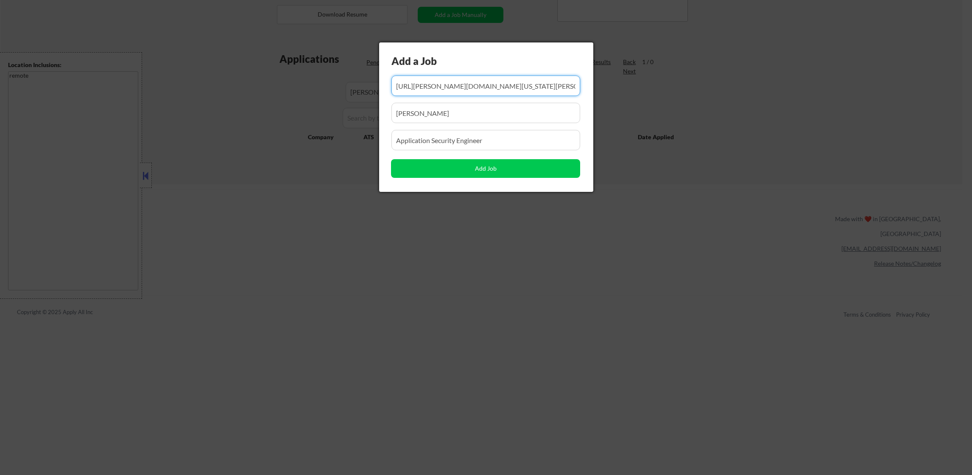
click at [486, 85] on input "input" at bounding box center [486, 86] width 189 height 20
paste input "https://www.simplyhired.com/job/b2LkkU-7sIpxwdxiut_L-6M8mq7bo7Hs4V7KQzw9AKwqy5C…"
type input "https://www.simplyhired.com/job/b2LkkU-7sIpxwdxiut_L-6M8mq7bo7Hs4V7KQzw9AKwqy5C…"
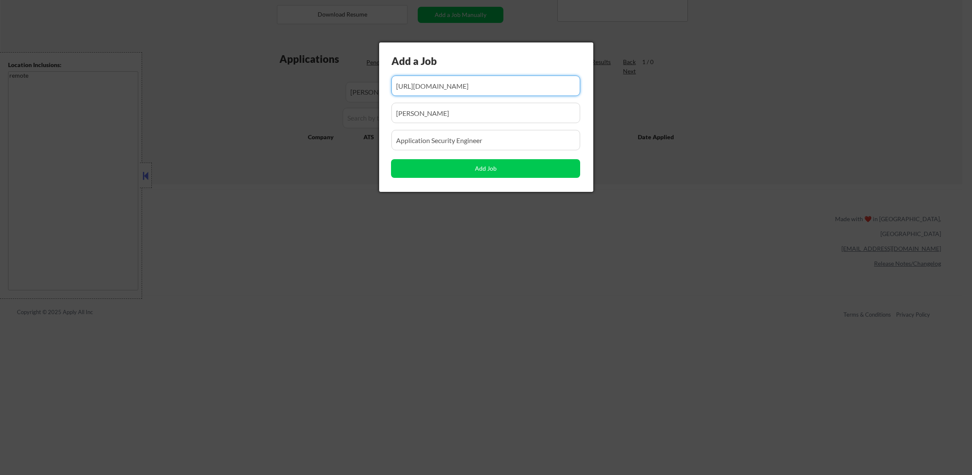
click at [425, 73] on div "Add a Job Add Job" at bounding box center [486, 116] width 214 height 149
drag, startPoint x: 439, startPoint y: 83, endPoint x: 343, endPoint y: 85, distance: 96.3
click at [343, 85] on body "← Return to /applysquad Mailslurp Inbox Job Search Builder Damon Clark User Ema…" at bounding box center [486, 47] width 972 height 475
click at [519, 81] on input "input" at bounding box center [486, 86] width 189 height 20
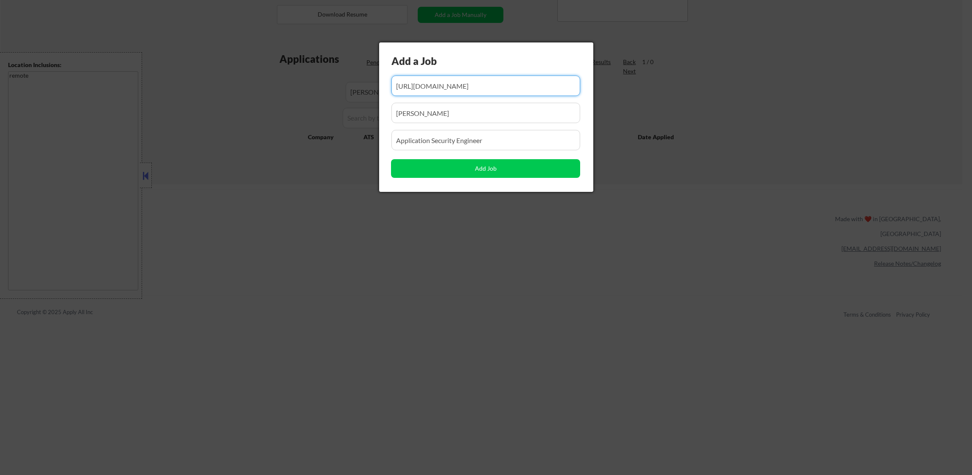
drag, startPoint x: 455, startPoint y: 84, endPoint x: 567, endPoint y: 84, distance: 112.0
click at [567, 84] on input "input" at bounding box center [486, 86] width 189 height 20
click at [532, 91] on input "input" at bounding box center [486, 86] width 189 height 20
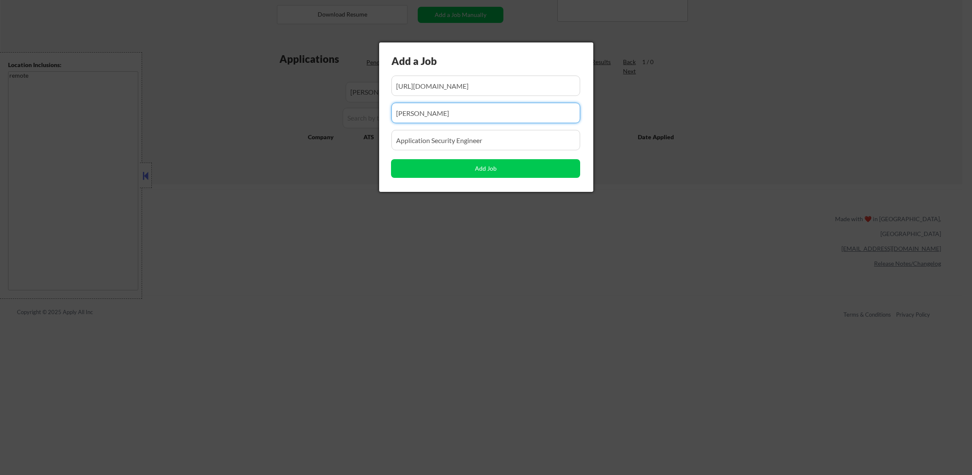
drag, startPoint x: 463, startPoint y: 117, endPoint x: 341, endPoint y: 117, distance: 122.2
click at [341, 117] on body "← Return to /applysquad Mailslurp Inbox Job Search Builder Damon Clark User Ema…" at bounding box center [486, 47] width 972 height 475
paste input "Hansen Talent Group"
type input "Hansen Talent Group"
click at [445, 170] on button "Add Job" at bounding box center [485, 168] width 189 height 19
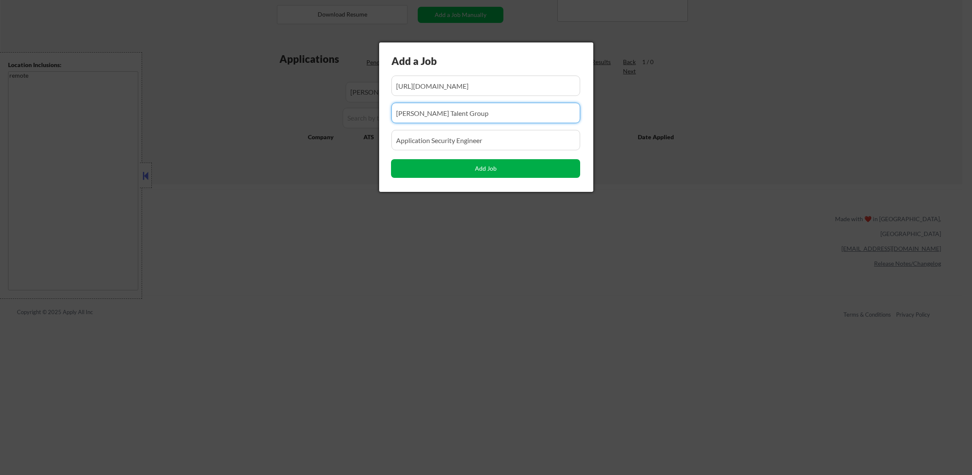
select select ""pending""
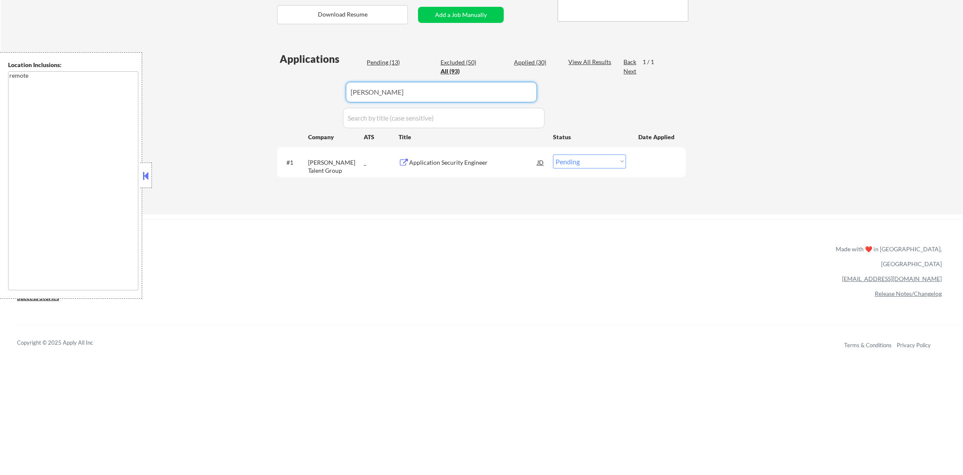
paste input "Sawdey"
drag, startPoint x: 394, startPoint y: 98, endPoint x: 268, endPoint y: 96, distance: 126.4
click at [272, 96] on div "← Return to /applysquad Mailslurp Inbox Job Search Builder Damon Clark User Ema…" at bounding box center [481, 25] width 423 height 364
type input "Sawdey"
click at [266, 96] on div "← Return to /applysquad Mailslurp Inbox Job Search Builder Damon Clark User Ema…" at bounding box center [482, 28] width 962 height 371
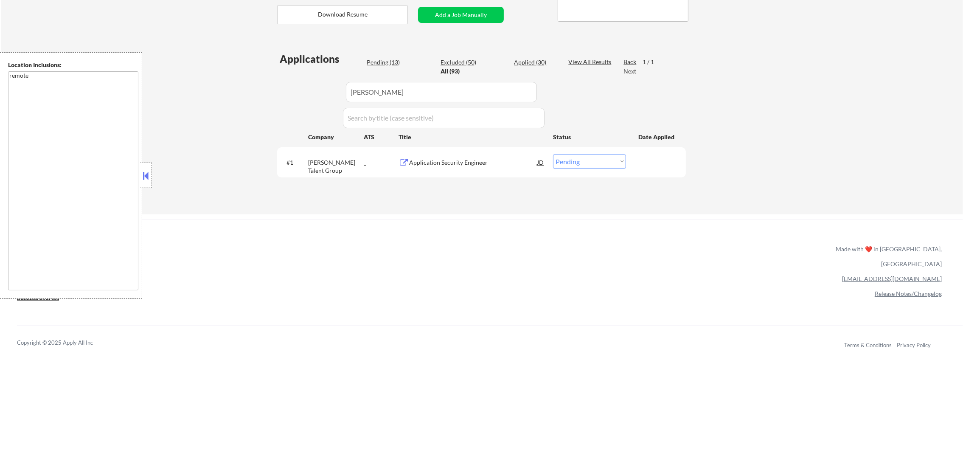
select select ""excluded__other_""
drag, startPoint x: 277, startPoint y: 90, endPoint x: 244, endPoint y: 90, distance: 32.7
click at [246, 90] on div "← Return to /applysquad Mailslurp Inbox Job Search Builder Damon Clark User Ema…" at bounding box center [482, 31] width 962 height 376
paste input "RxSense"
click at [240, 90] on div "← Return to /applysquad Mailslurp Inbox Job Search Builder Damon Clark User Ema…" at bounding box center [482, 31] width 962 height 376
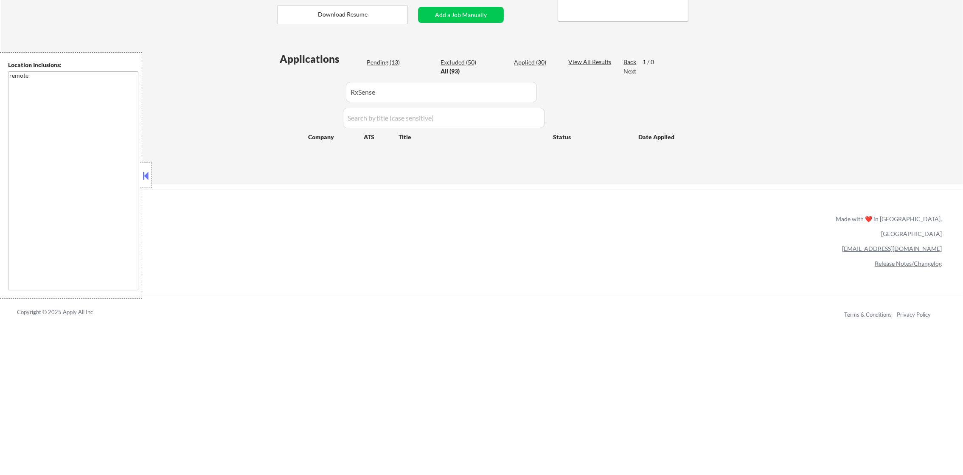
click at [424, 97] on input "input" at bounding box center [441, 92] width 191 height 20
type input "RxSense"
click at [245, 97] on div "← Return to /applysquad Mailslurp Inbox Job Search Builder Damon Clark User Ema…" at bounding box center [482, 13] width 962 height 341
click at [451, 21] on button "Add a Job Manually" at bounding box center [461, 15] width 86 height 16
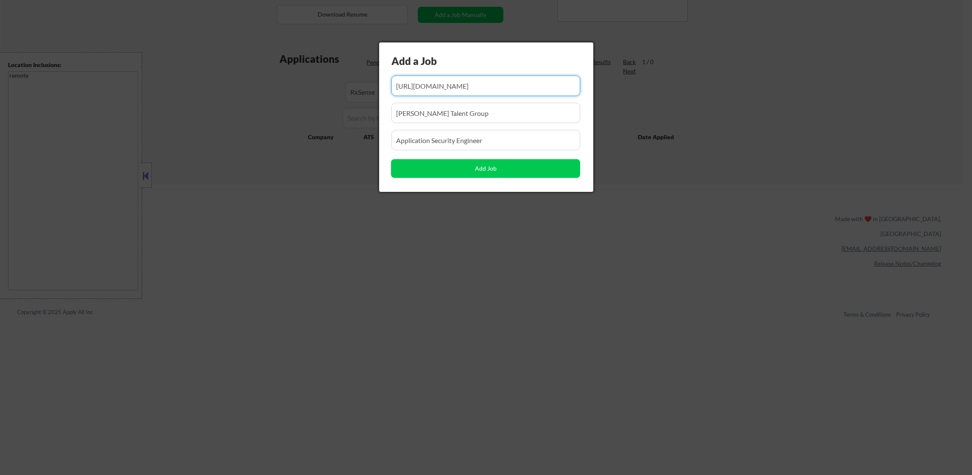
drag, startPoint x: 375, startPoint y: 114, endPoint x: 367, endPoint y: 115, distance: 7.7
click at [370, 114] on body "← Return to /applysquad Mailslurp Inbox Job Search Builder Damon Clark User Ema…" at bounding box center [486, 47] width 972 height 475
paste input "RxSense"
type input "RxSense"
click at [479, 79] on input "input" at bounding box center [486, 86] width 189 height 20
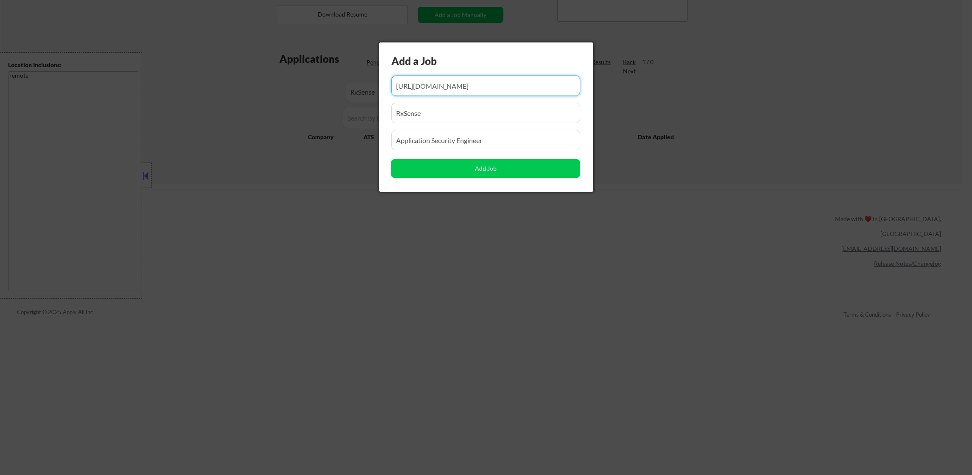
click at [479, 79] on input "input" at bounding box center [486, 86] width 189 height 20
paste input "https://www.simplyhired.com/job/LMoOwFghHnmKZR_MqqQmMV4Kr9UYzAv57ZDh-GWJgjAXox4…"
type input "https://www.simplyhired.com/job/LMoOwFghHnmKZR_MqqQmMV4Kr9UYzAv57ZDh-GWJgjAXox4…"
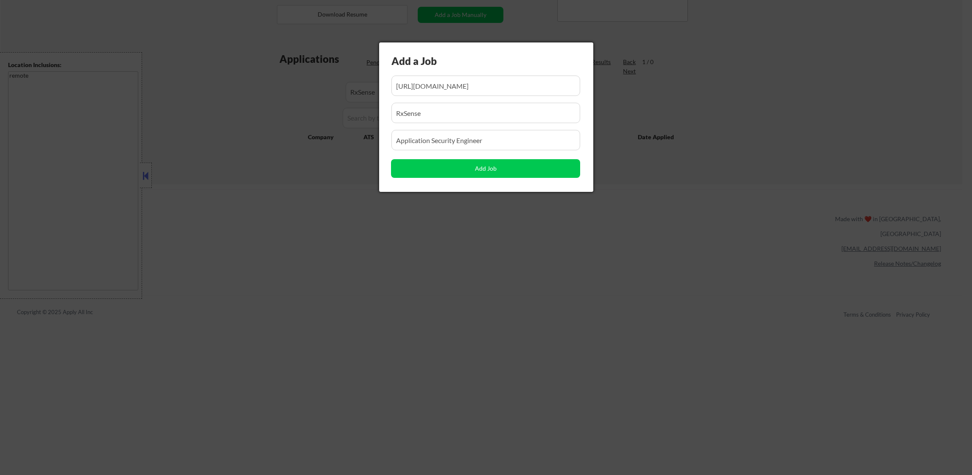
scroll to position [0, 0]
click at [501, 166] on button "Add Job" at bounding box center [485, 168] width 189 height 19
select select ""pending""
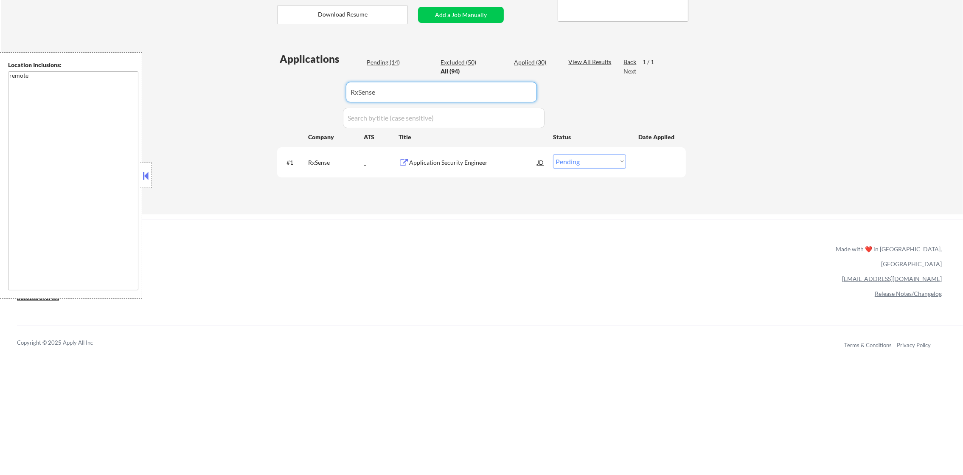
paste input "Match"
drag, startPoint x: 413, startPoint y: 78, endPoint x: 230, endPoint y: 81, distance: 183.7
click at [230, 81] on div "← Return to /applysquad Mailslurp Inbox Job Search Builder Damon Clark User Ema…" at bounding box center [482, 28] width 962 height 371
type input "Match"
click at [230, 81] on div "← Return to /applysquad Mailslurp Inbox Job Search Builder Damon Clark User Ema…" at bounding box center [482, 28] width 962 height 371
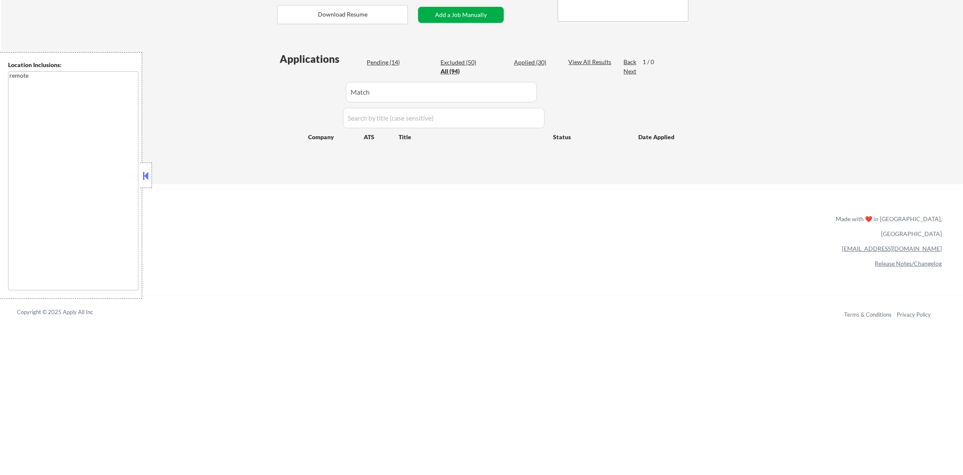
click at [434, 14] on button "Add a Job Manually" at bounding box center [461, 15] width 86 height 16
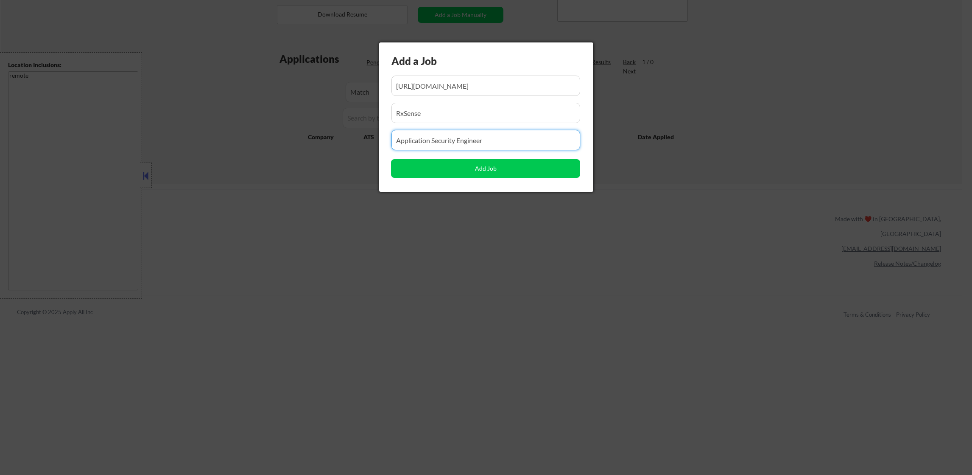
drag, startPoint x: 483, startPoint y: 134, endPoint x: 350, endPoint y: 134, distance: 132.8
click at [350, 134] on body "← Return to /applysquad Mailslurp Inbox Job Search Builder Damon Clark User Ema…" at bounding box center [486, 47] width 972 height 475
paste input "Application Security Engineer- ML/AI (REMOTE US or Canada)"
type input "Application Security Engineer- ML/AI (REMOTE US or Canada)"
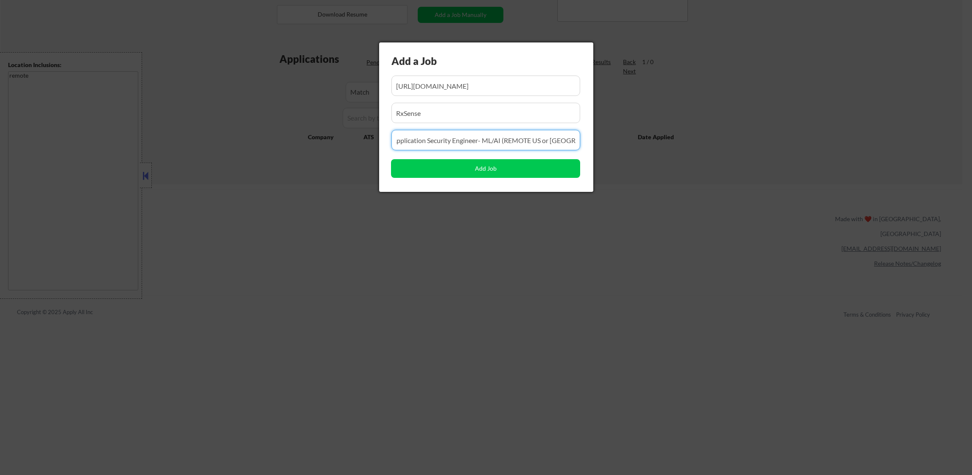
scroll to position [0, 0]
click at [468, 80] on input "input" at bounding box center [486, 86] width 189 height 20
paste input "https://www.simplyhired.com/job/xoDSDbVE6jJw064QF-eWQZ65DpjidKuiaAD1YtNcykrrGuH…"
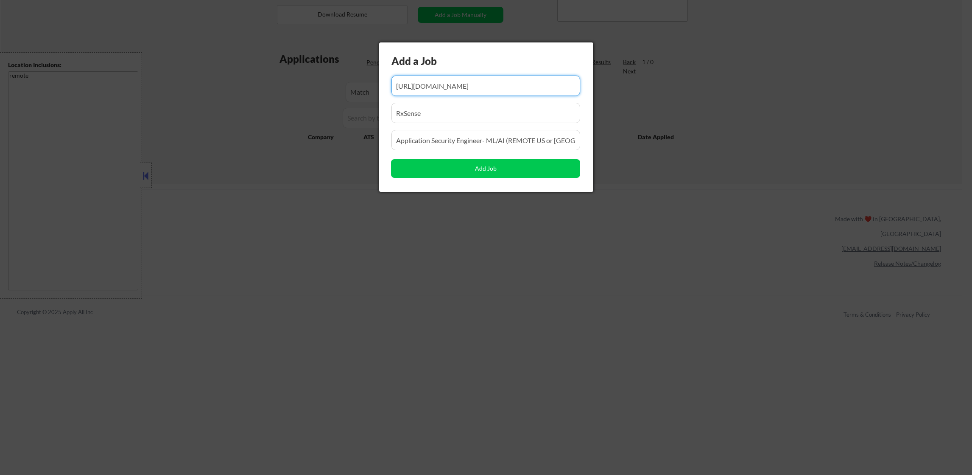
scroll to position [0, 138]
type input "https://www.simplyhired.com/job/xoDSDbVE6jJw064QF-eWQZ65DpjidKuiaAD1YtNcykrrGuH…"
paste input "Match Made Tech"
drag, startPoint x: 446, startPoint y: 111, endPoint x: 337, endPoint y: 118, distance: 109.6
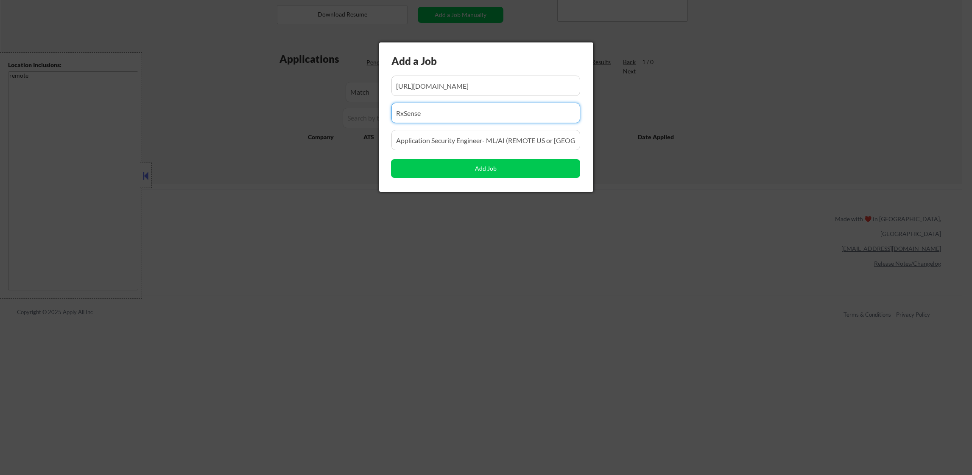
click at [336, 109] on body "← Return to /applysquad Mailslurp Inbox Job Search Builder Damon Clark User Ema…" at bounding box center [486, 47] width 972 height 475
type input "Match Made Tech"
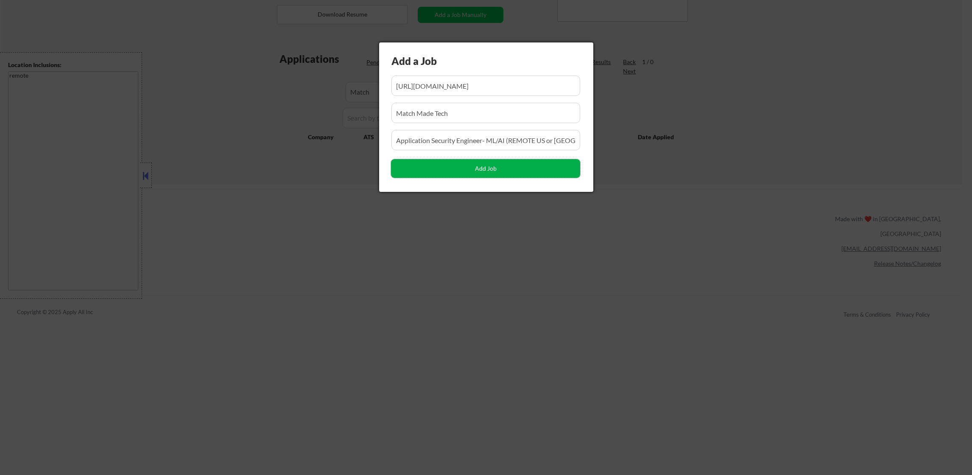
click at [445, 163] on button "Add Job" at bounding box center [485, 168] width 189 height 19
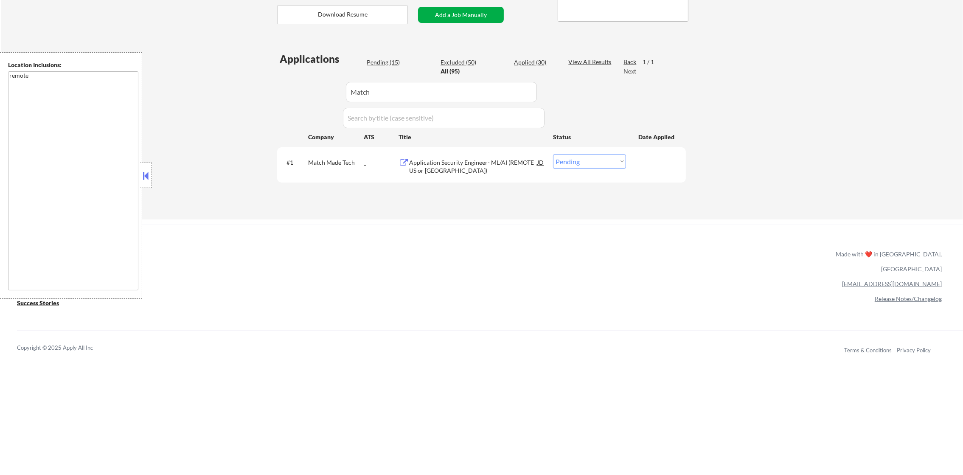
click at [468, 10] on button "Add a Job Manually" at bounding box center [461, 15] width 86 height 16
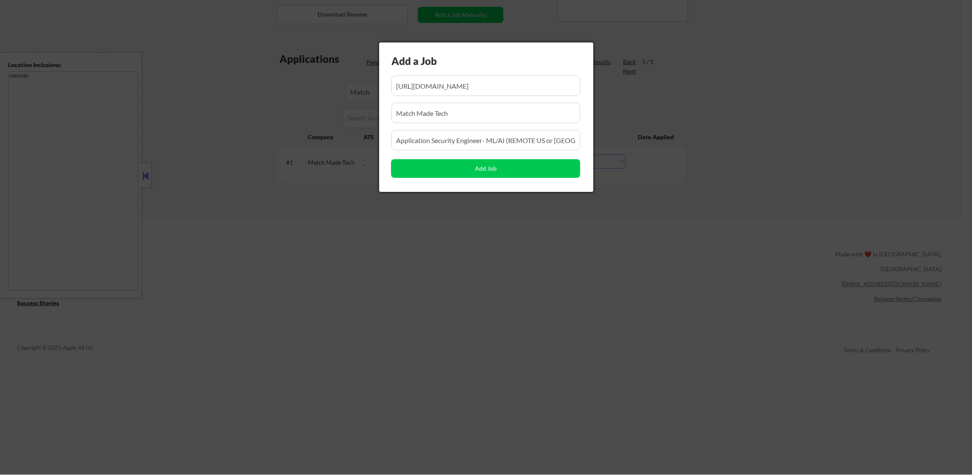
scroll to position [0, 138]
click at [530, 143] on input "input" at bounding box center [486, 140] width 189 height 20
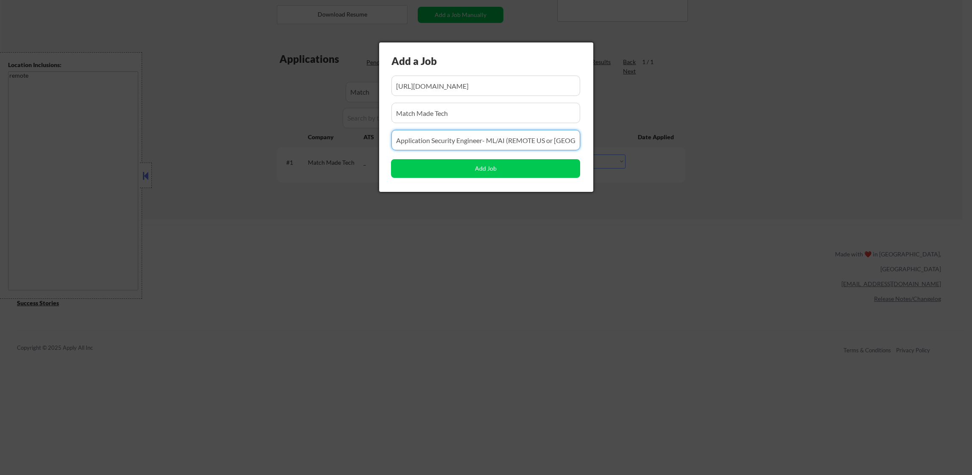
paste input "Cybersecurity PSIRT Engineer"
type input "Cybersecurity PSIRT Engineer"
click at [472, 76] on input "input" at bounding box center [486, 86] width 189 height 20
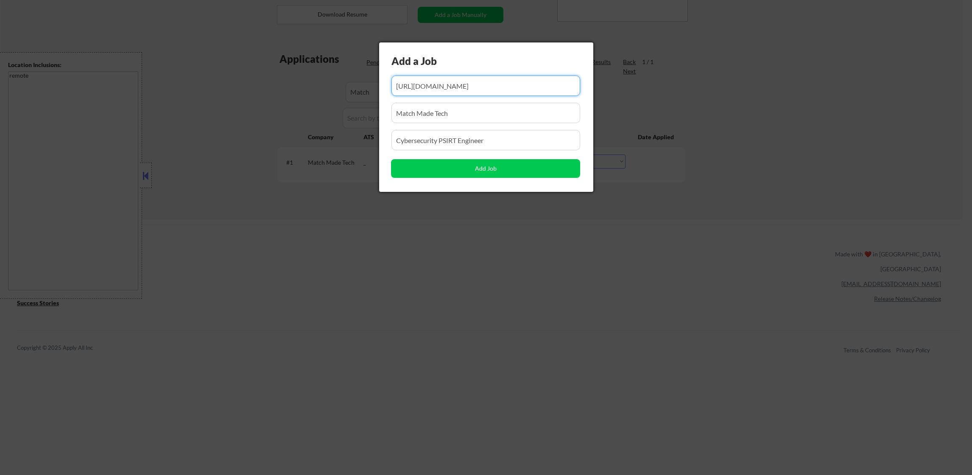
click at [465, 90] on input "input" at bounding box center [486, 86] width 189 height 20
paste input "https://www.simplyhired.com/job/JDeSKQqzkYhs7JH6aa_hq29zYFXD_yohsSolk_wO7-zYPB2…"
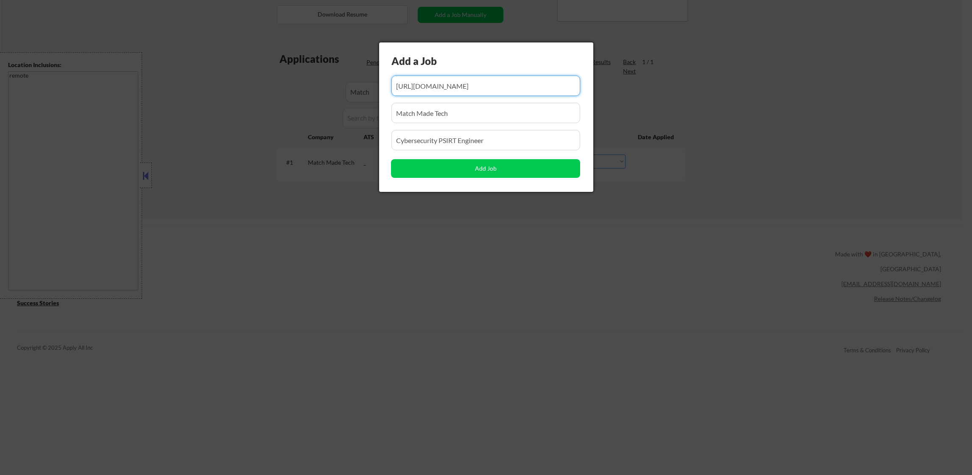
type input "https://www.simplyhired.com/job/JDeSKQqzkYhs7JH6aa_hq29zYFXD_yohsSolk_wO7-zYPB2…"
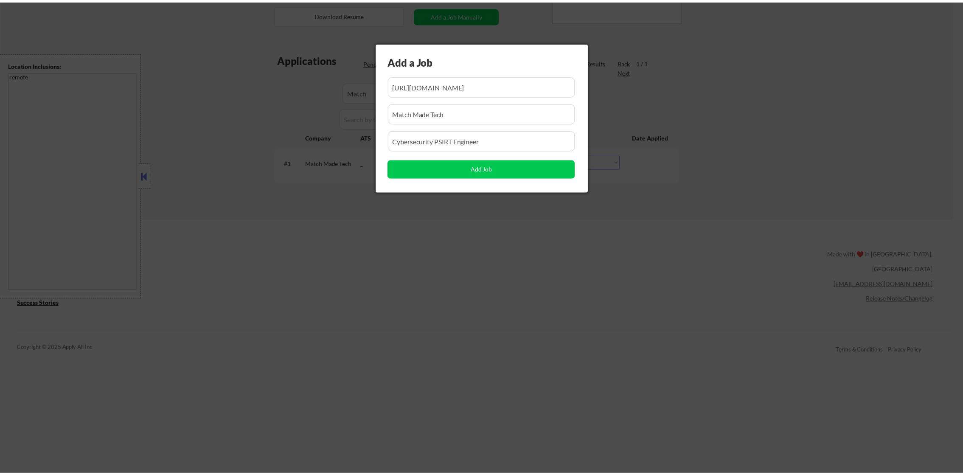
scroll to position [0, 0]
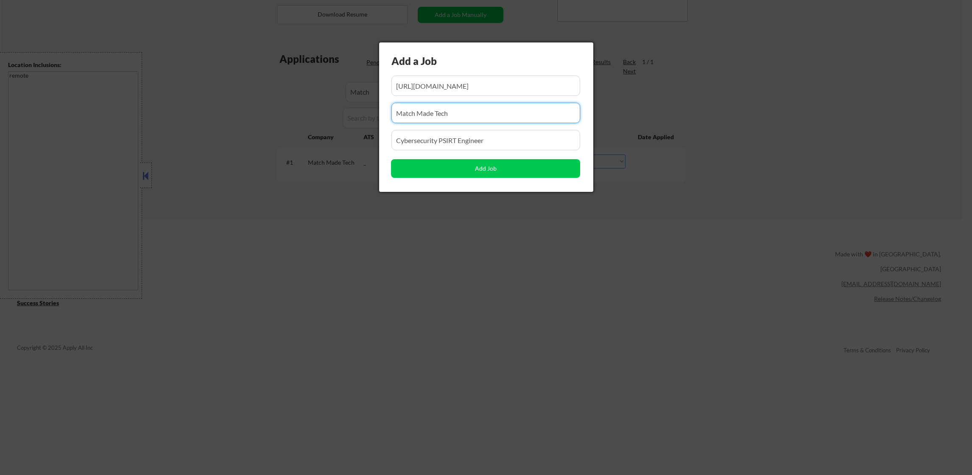
drag, startPoint x: 467, startPoint y: 112, endPoint x: 329, endPoint y: 116, distance: 137.5
click at [329, 116] on body "← Return to /applysquad Mailslurp Inbox Job Search Builder Damon Clark User Ema…" at bounding box center [486, 47] width 972 height 475
paste input "I20 Technologies"
type input "I20 Technologies"
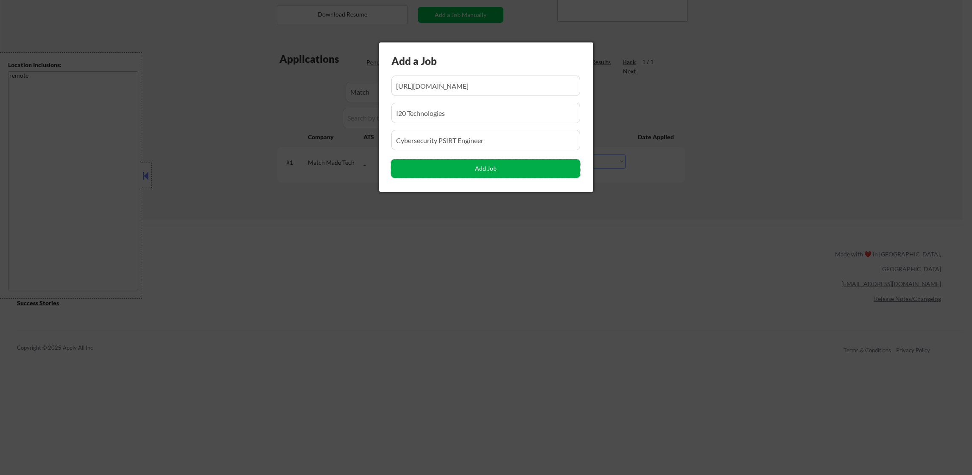
click at [407, 171] on button "Add Job" at bounding box center [485, 168] width 189 height 19
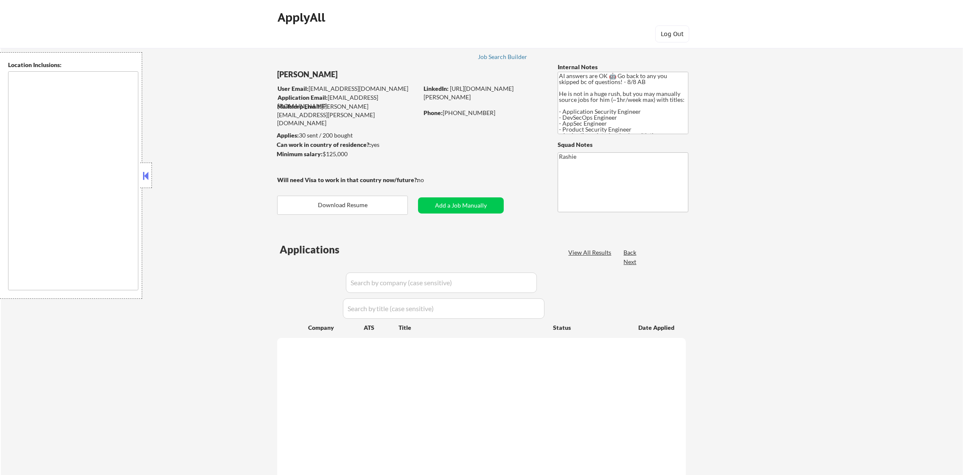
type textarea "remote"
select select ""pending""
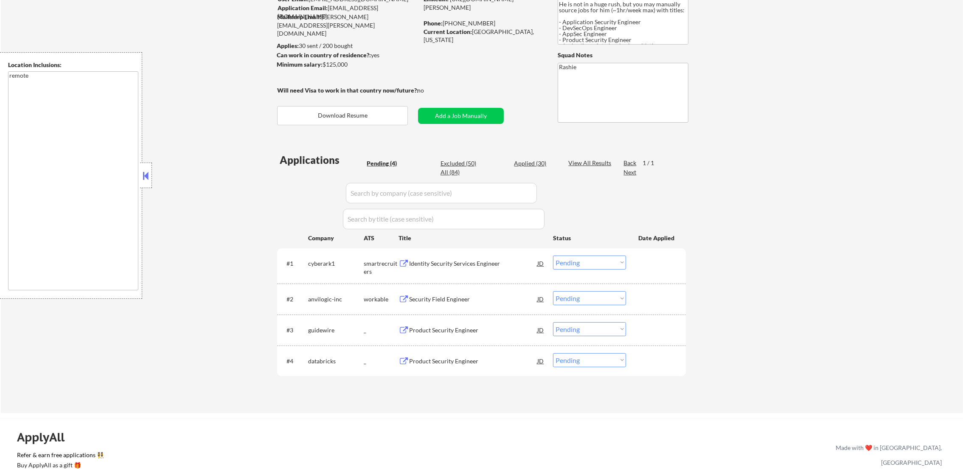
scroll to position [148, 0]
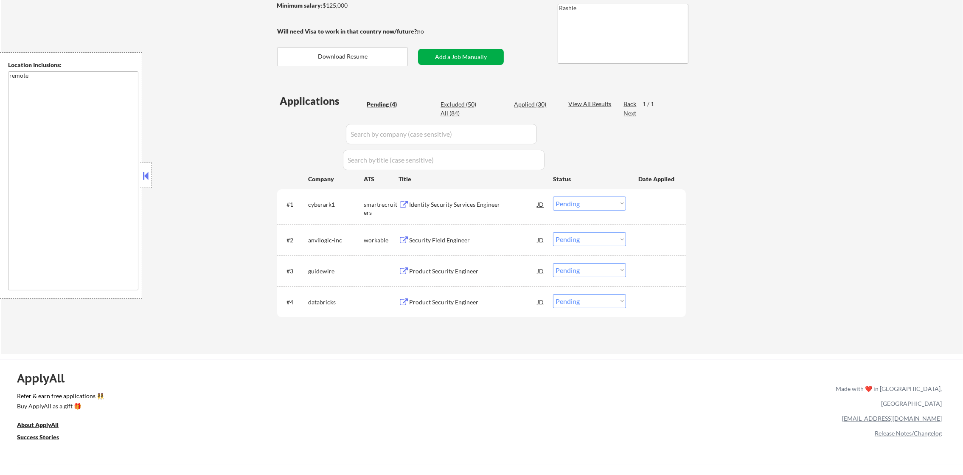
click at [477, 54] on button "Add a Job Manually" at bounding box center [461, 57] width 86 height 16
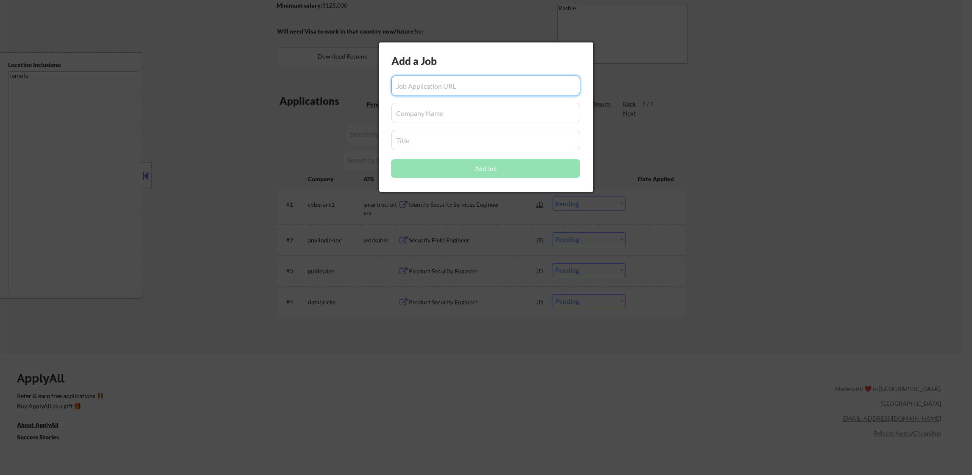
click at [742, 109] on div at bounding box center [486, 237] width 972 height 475
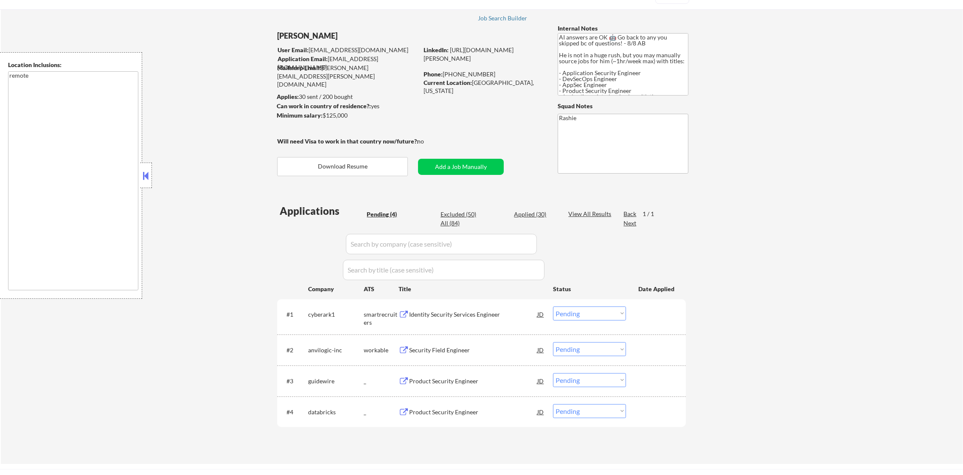
scroll to position [21, 0]
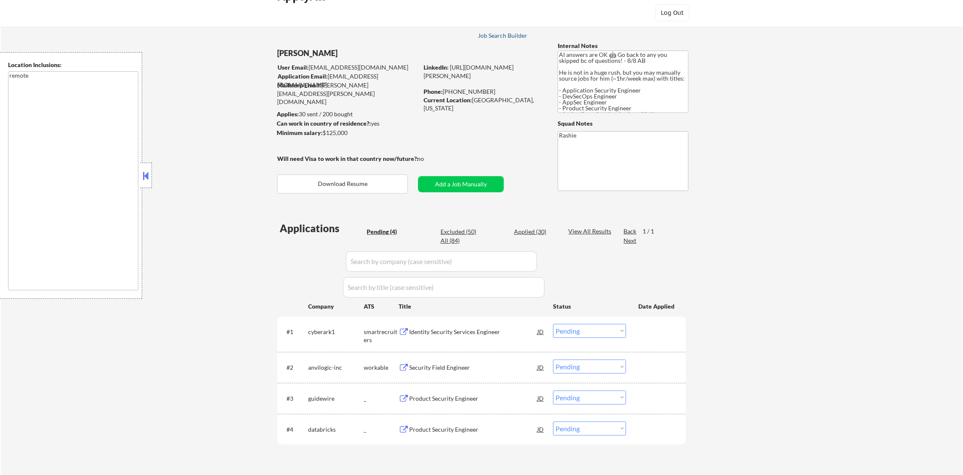
click at [505, 36] on div "Job Search Builder" at bounding box center [503, 36] width 50 height 6
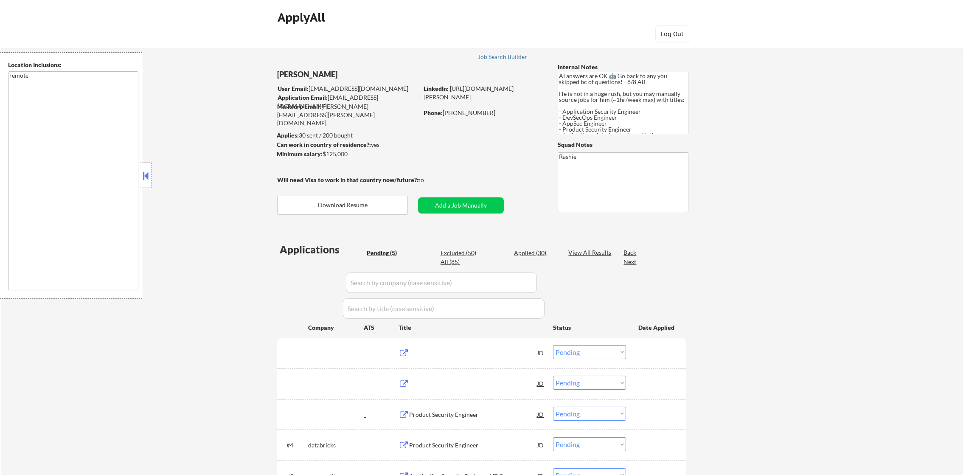
select select ""pending""
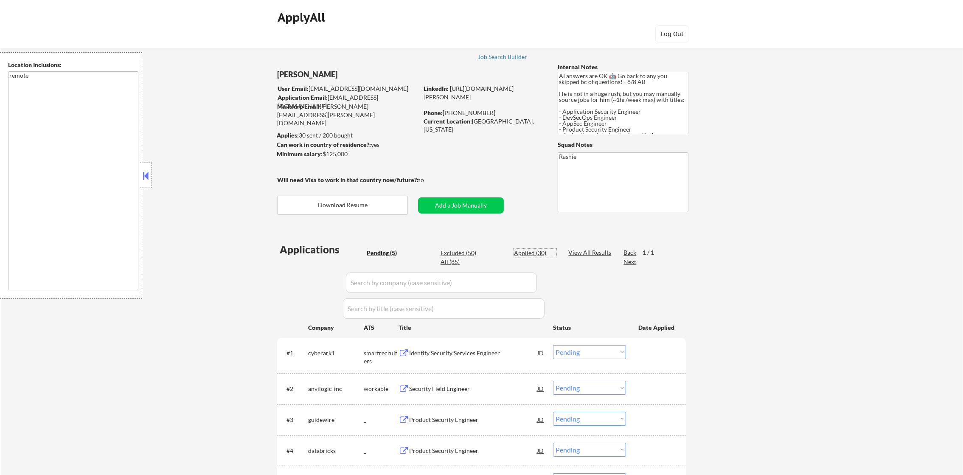
drag, startPoint x: 535, startPoint y: 252, endPoint x: 324, endPoint y: 474, distance: 306.1
click at [535, 252] on div "Applied (30)" at bounding box center [535, 253] width 42 height 8
select select ""applied""
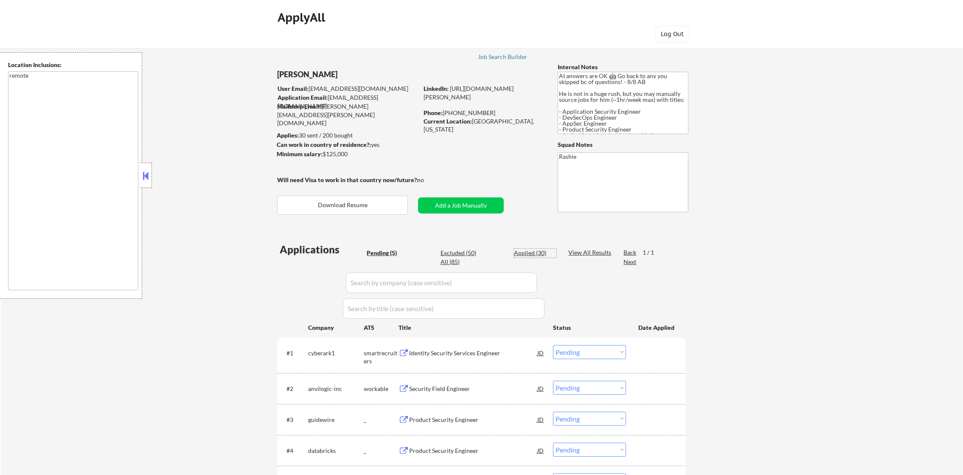
select select ""applied""
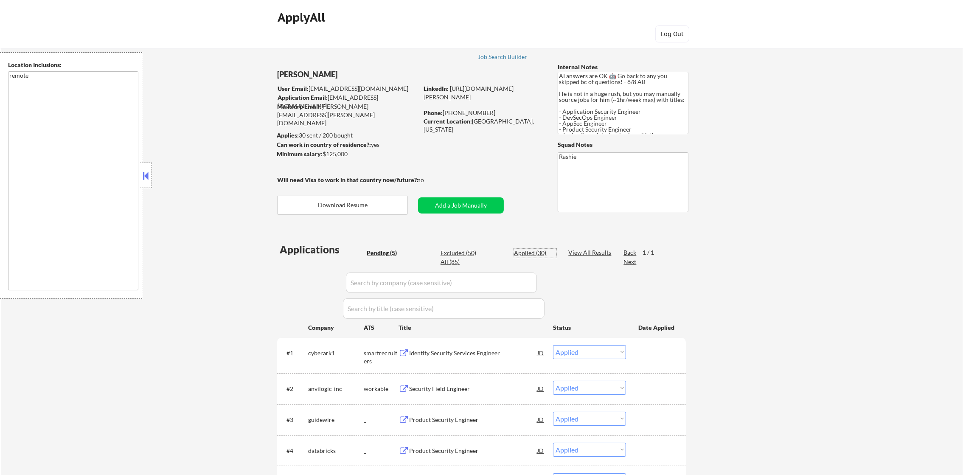
select select ""applied""
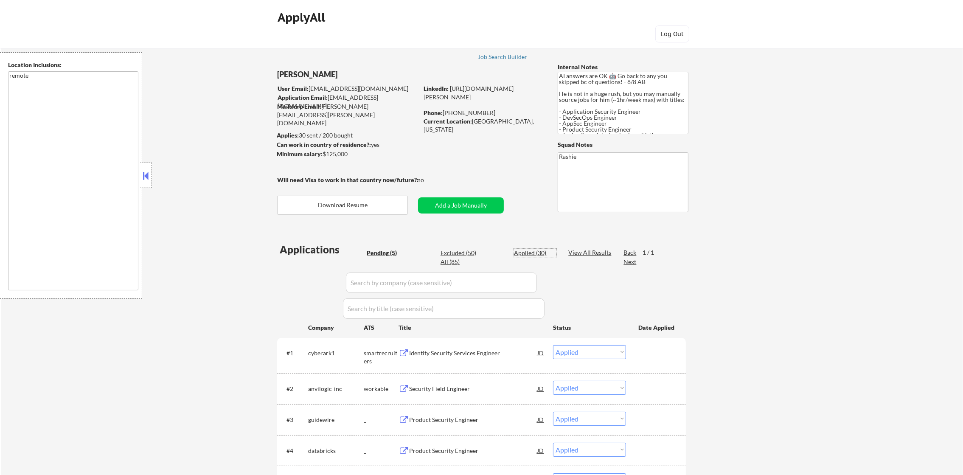
select select ""applied""
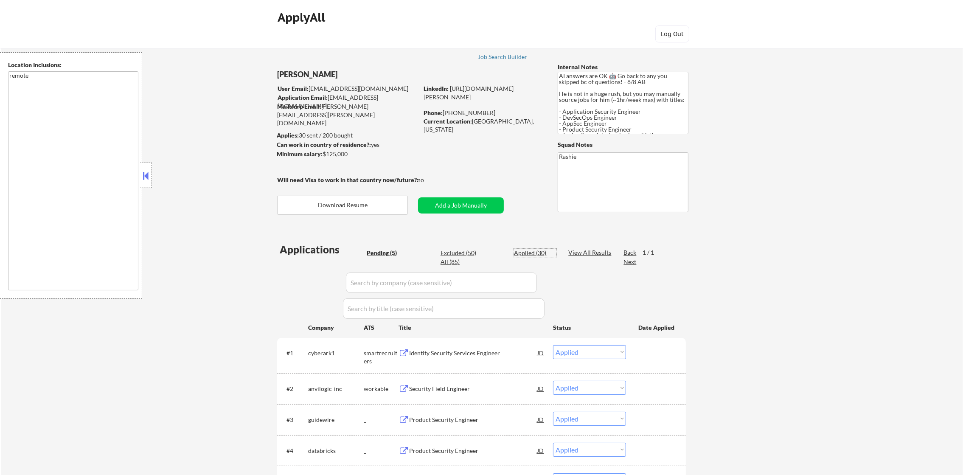
select select ""applied""
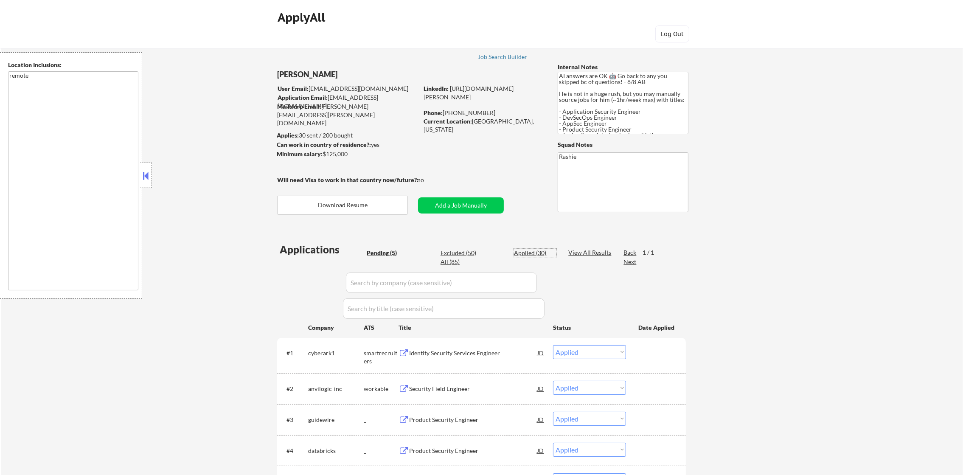
select select ""applied""
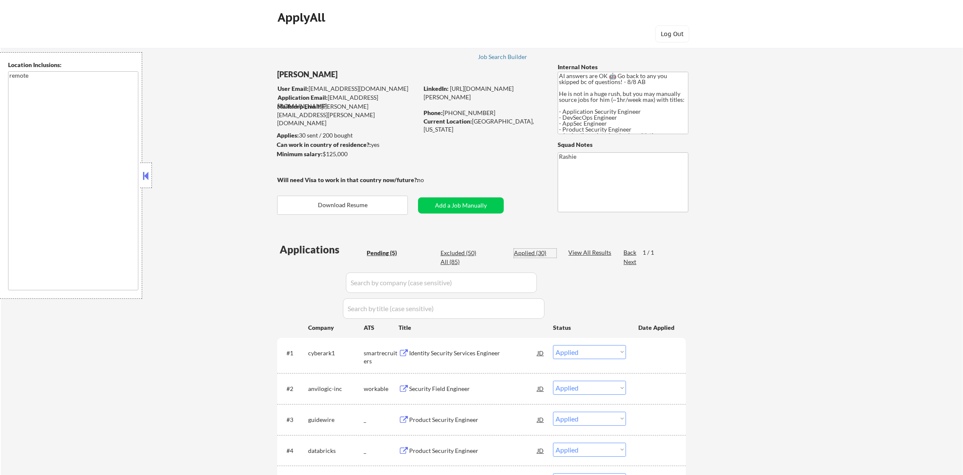
select select ""applied""
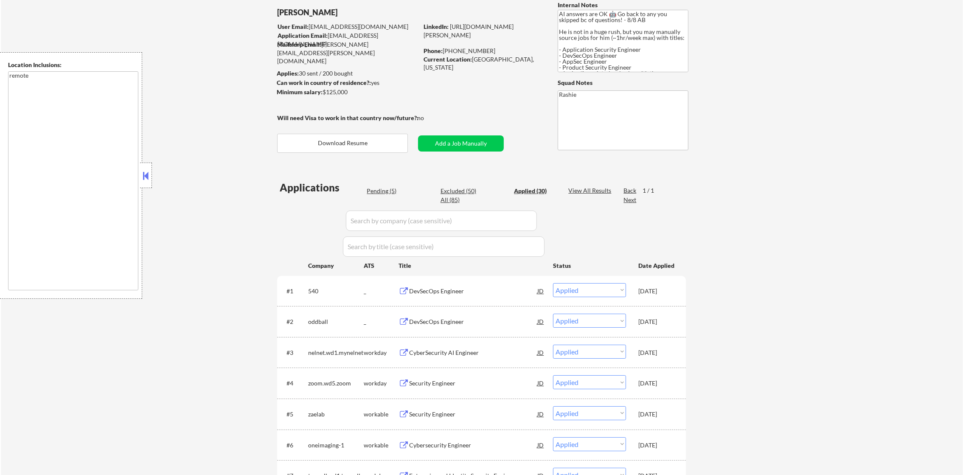
scroll to position [85, 0]
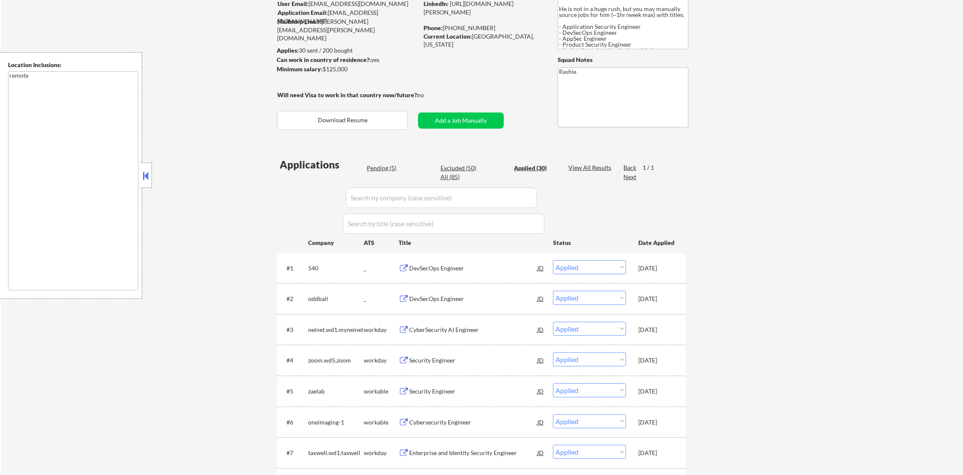
click at [383, 167] on div "Pending (5)" at bounding box center [388, 168] width 42 height 8
select select ""pending""
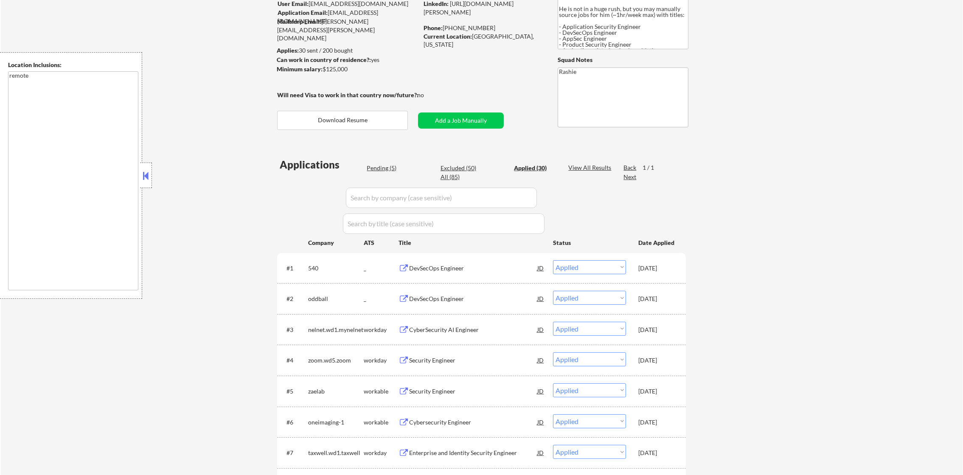
select select ""pending""
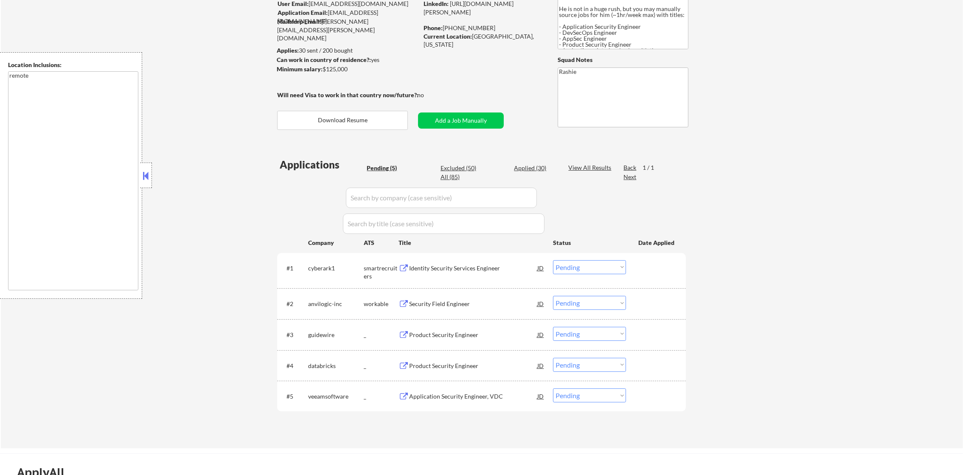
click at [538, 168] on div "Applied (30)" at bounding box center [535, 168] width 42 height 8
select select ""applied""
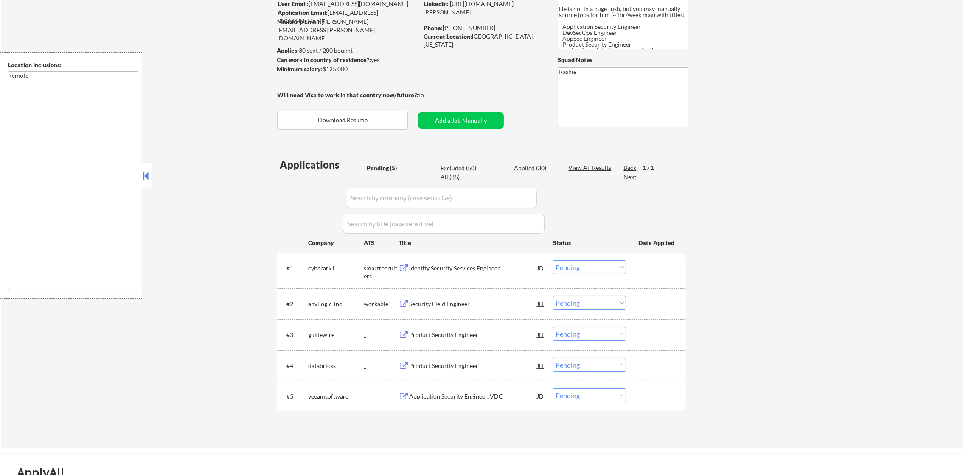
select select ""applied""
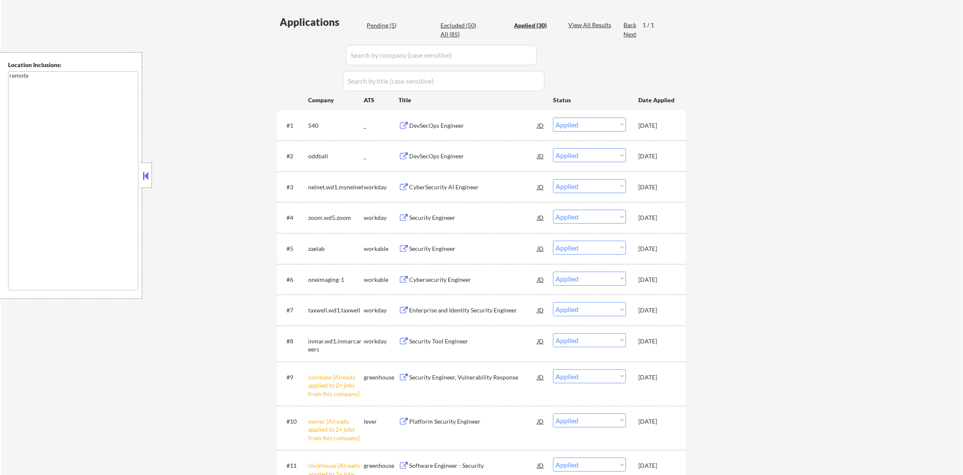
scroll to position [212, 0]
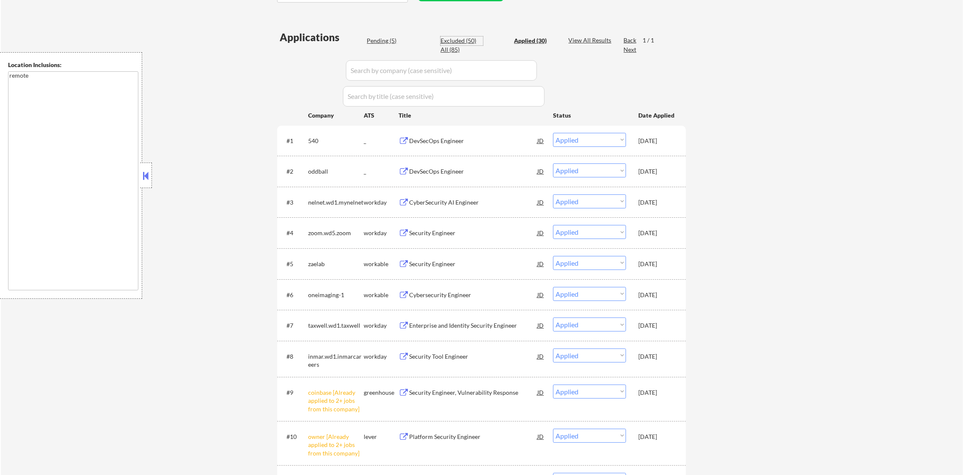
click at [455, 39] on div "Excluded (50)" at bounding box center [461, 40] width 42 height 8
select select ""excluded__location_""
select select ""excluded""
select select ""excluded__location_""
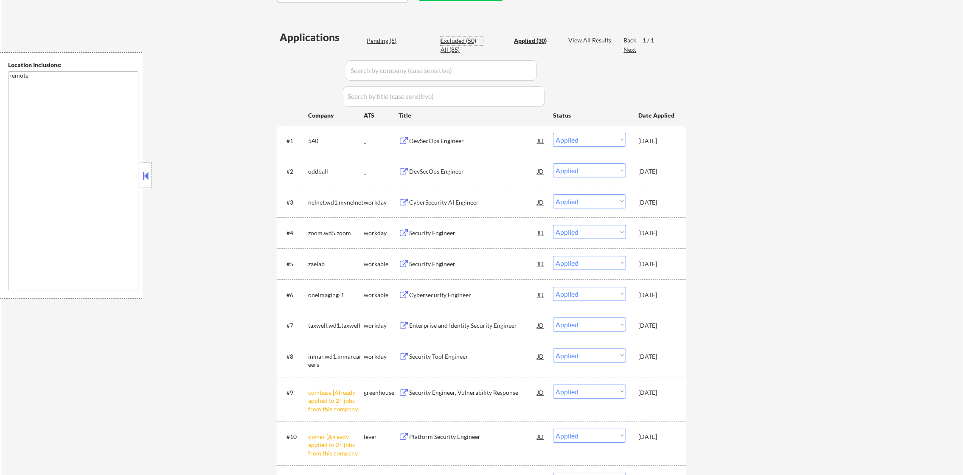
select select ""excluded""
select select ""excluded__salary_""
select select ""excluded__expired_""
select select ""excluded__location_""
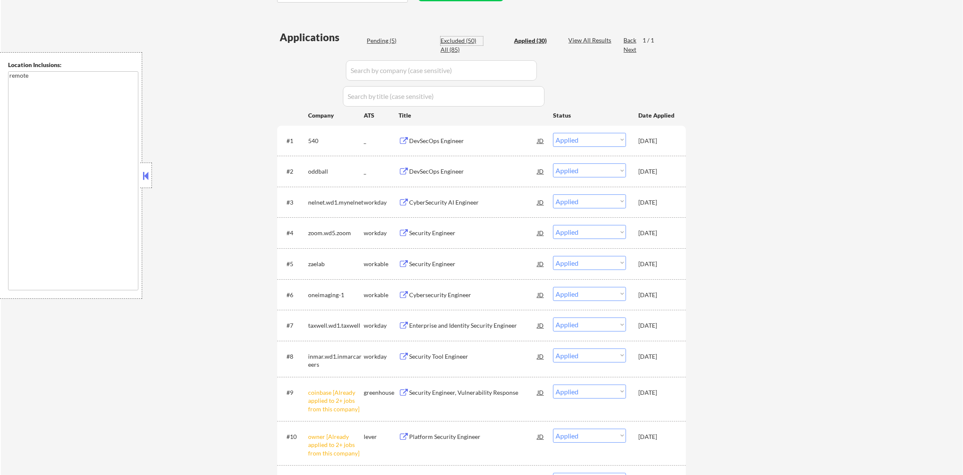
select select ""excluded""
select select ""excluded__location_""
select select ""excluded""
select select ""excluded__expired_""
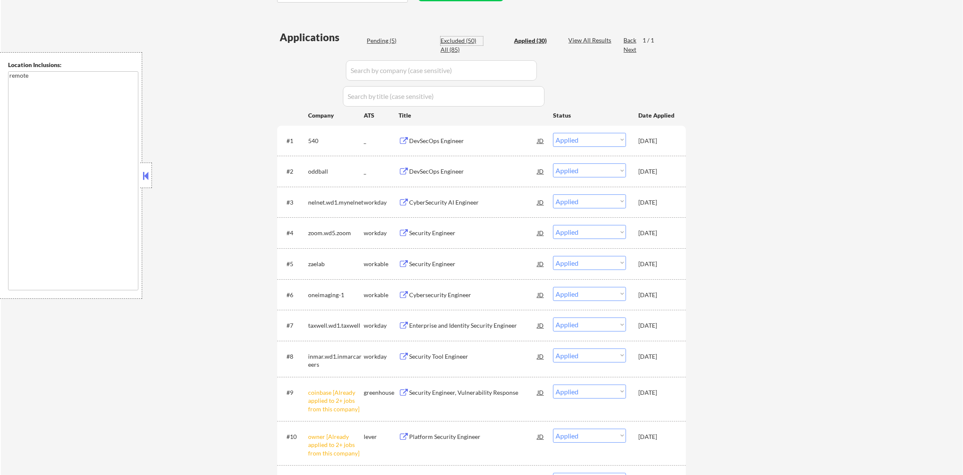
select select ""excluded__expired_""
select select ""excluded""
select select ""excluded__location_""
select select ""excluded""
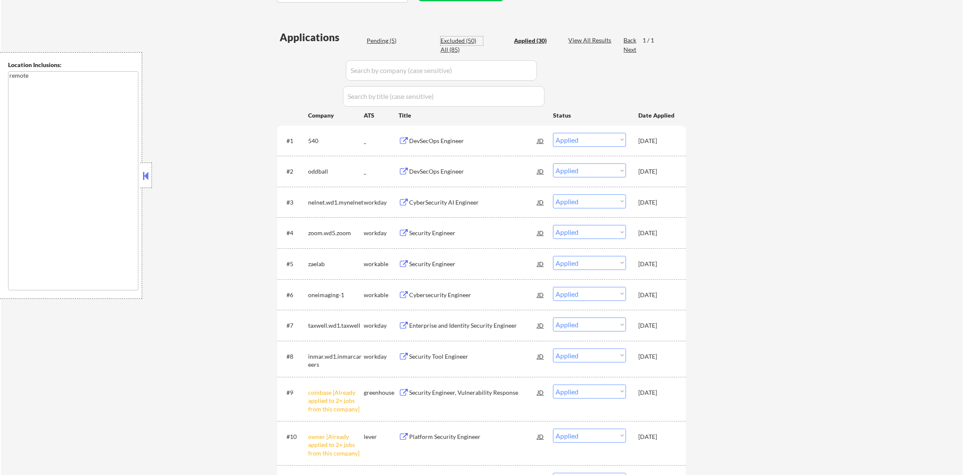
select select ""excluded__location_""
select select ""excluded__salary_""
select select ""excluded__expired_""
select select ""excluded__location_""
select select ""excluded__expired_""
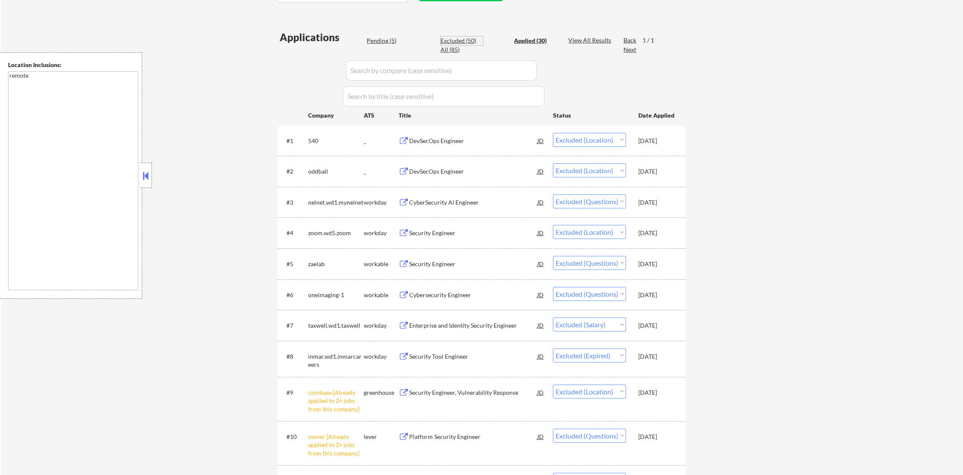
select select ""excluded__expired_""
select select ""excluded""
select select ""excluded__other_""
select select ""excluded__expired_""
select select ""excluded__salary_""
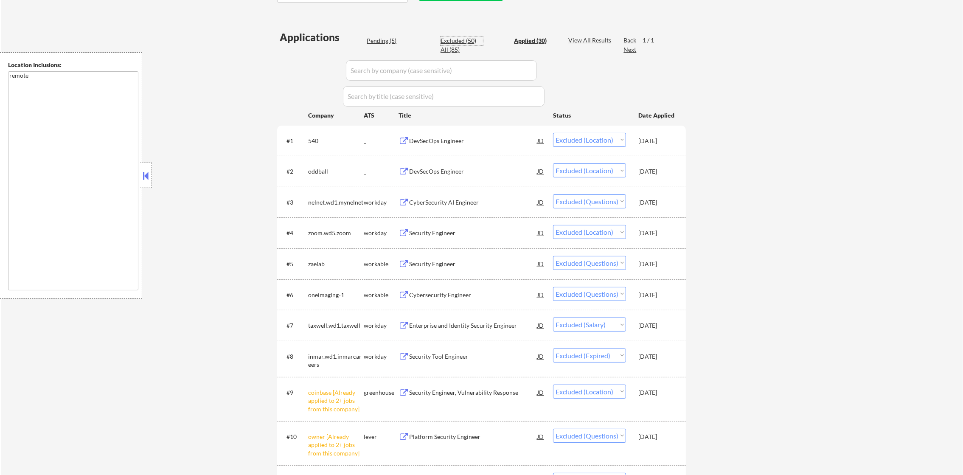
select select ""excluded__salary_""
select select ""excluded__bad_match_""
select select ""excluded__salary_""
select select ""excluded__expired_""
select select ""excluded""
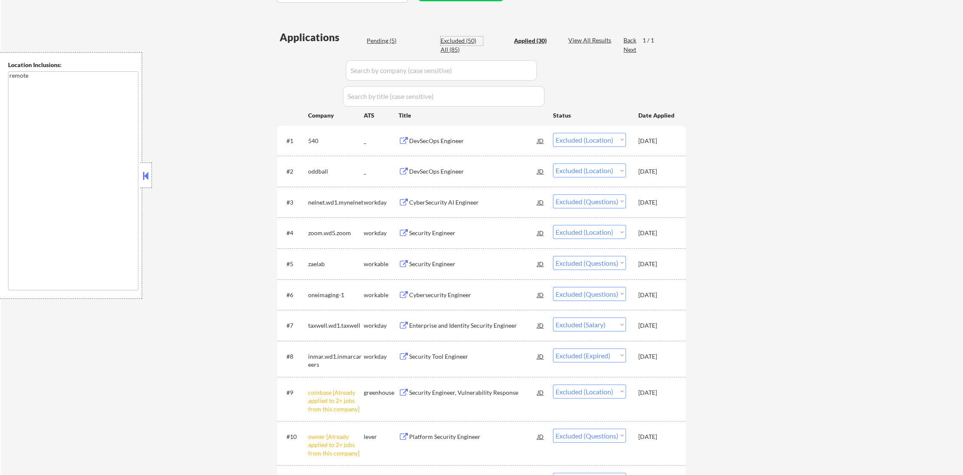
select select ""excluded__expired_""
select select ""excluded__location_""
select select ""excluded__expired_""
select select ""excluded""
select select ""excluded__expired_""
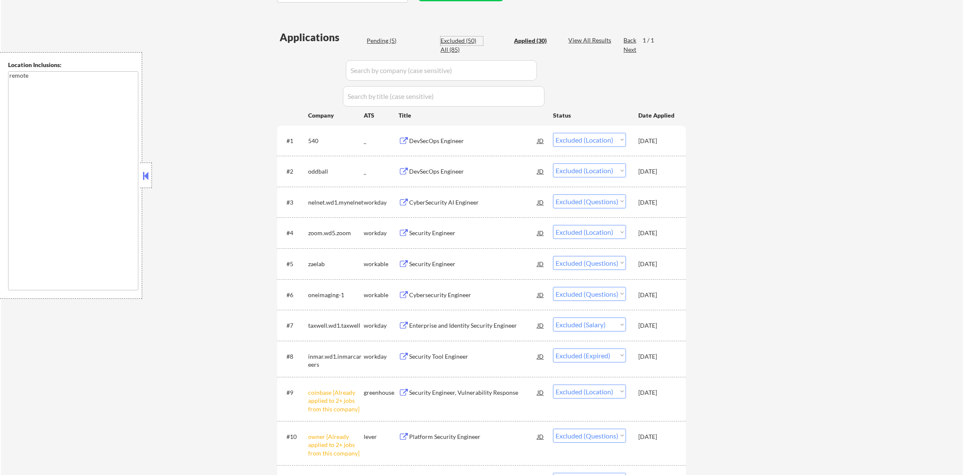
select select ""excluded""
select select ""excluded__location_""
select select ""excluded""
select select ""excluded__bad_match_""
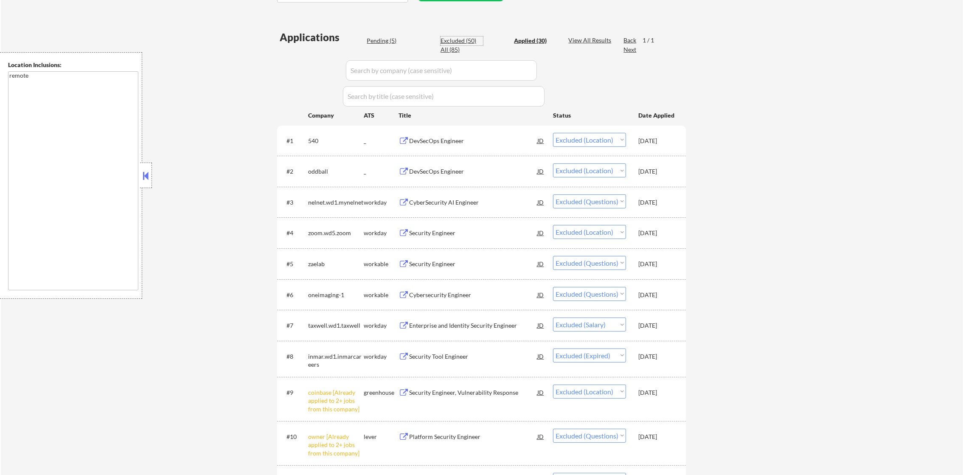
select select ""excluded__bad_match_""
select select ""excluded__other_""
select select ""excluded__location_""
select select ""excluded""
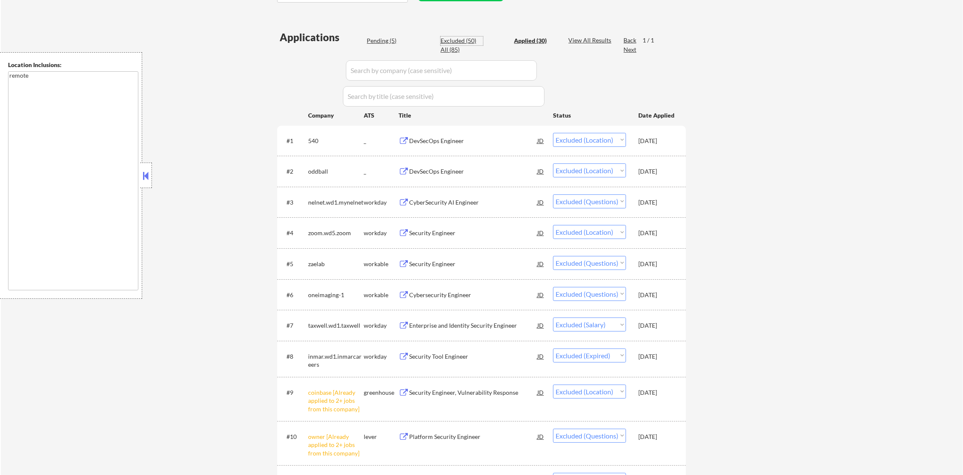
select select ""excluded__other_""
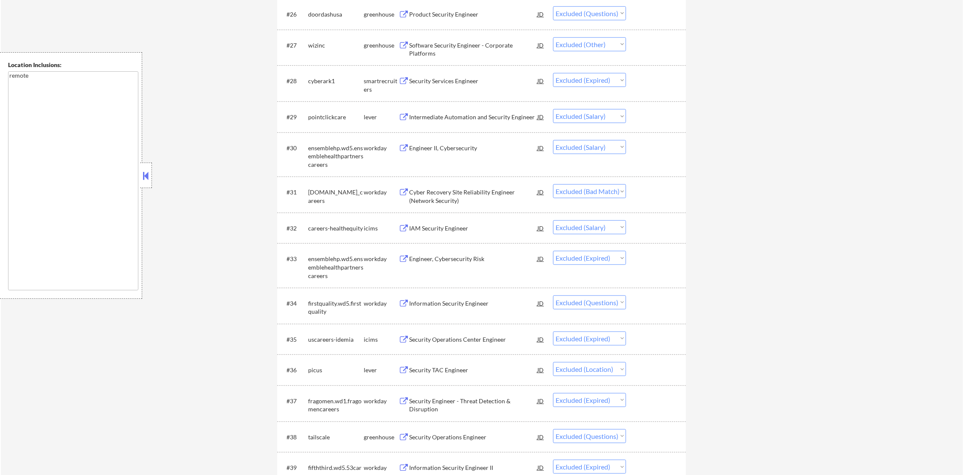
scroll to position [0, 0]
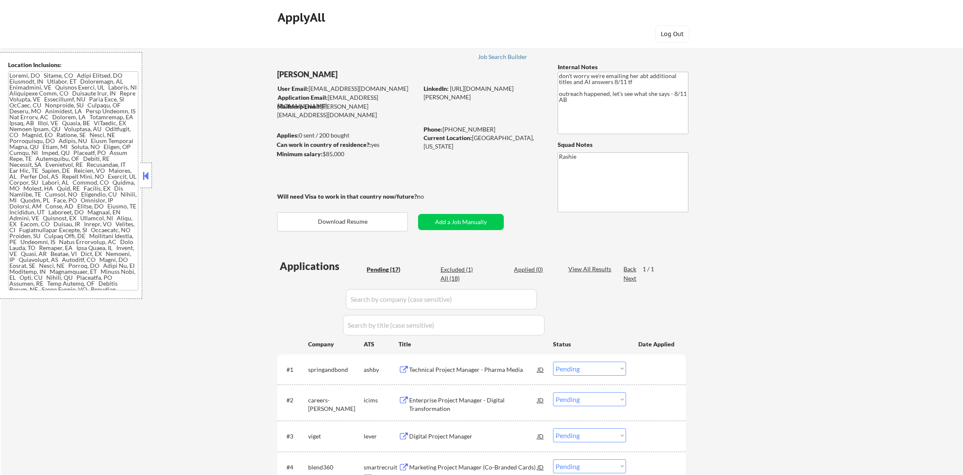
select select ""pending""
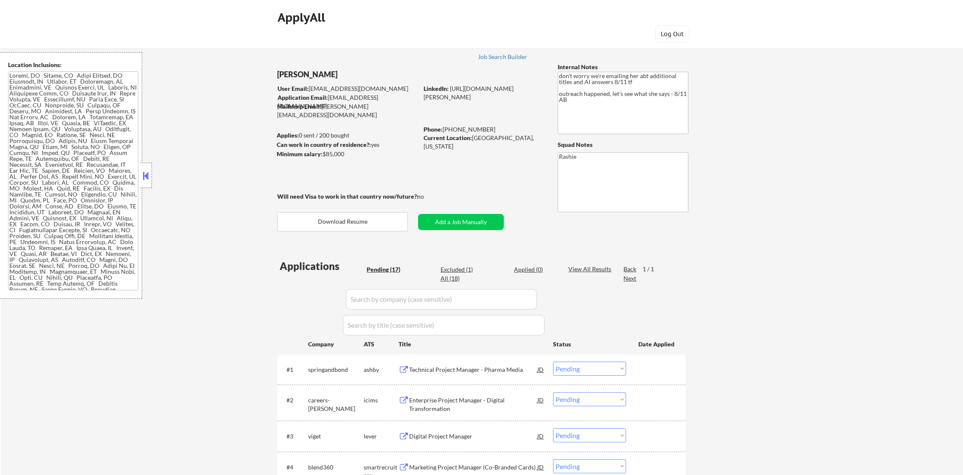
select select ""pending""
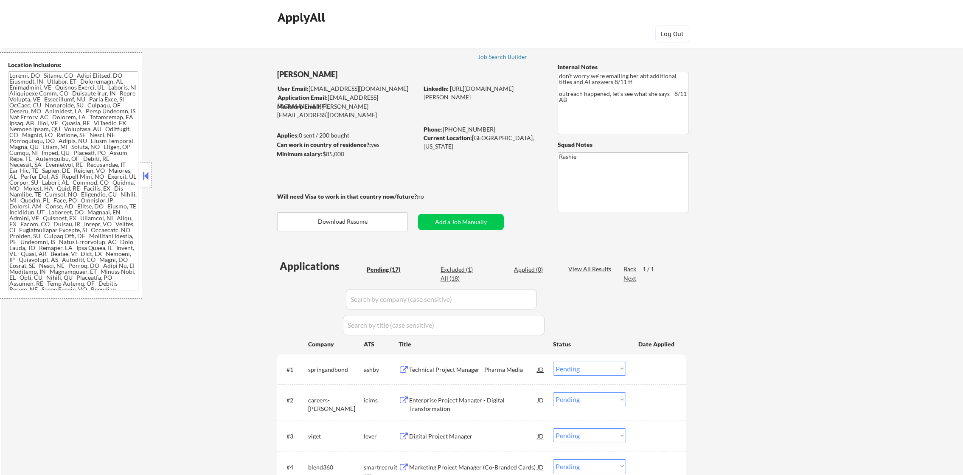
select select ""pending""
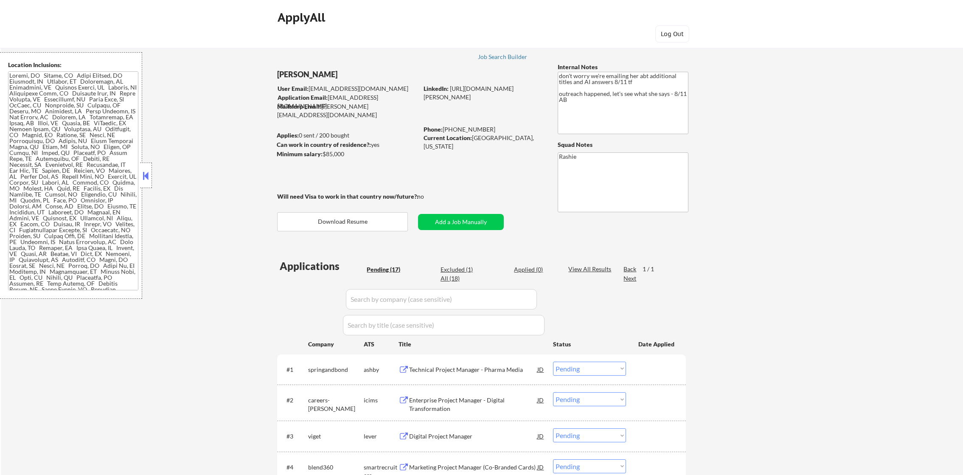
select select ""pending""
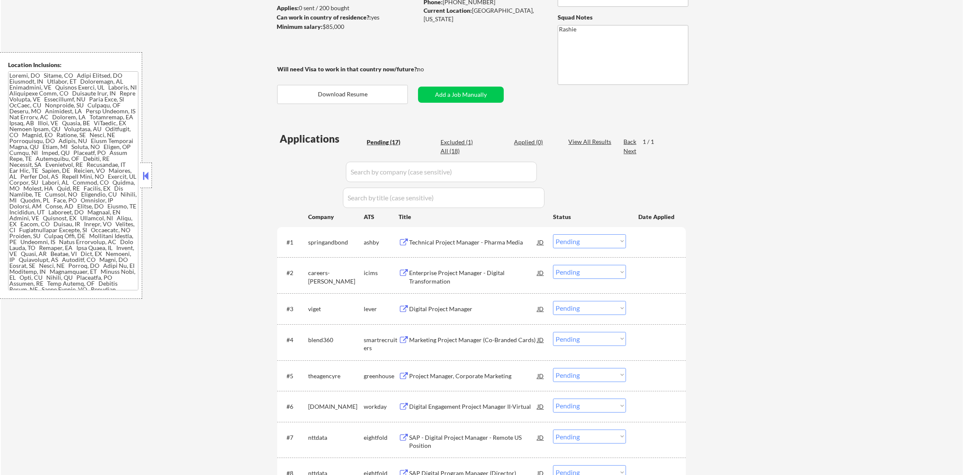
scroll to position [64, 0]
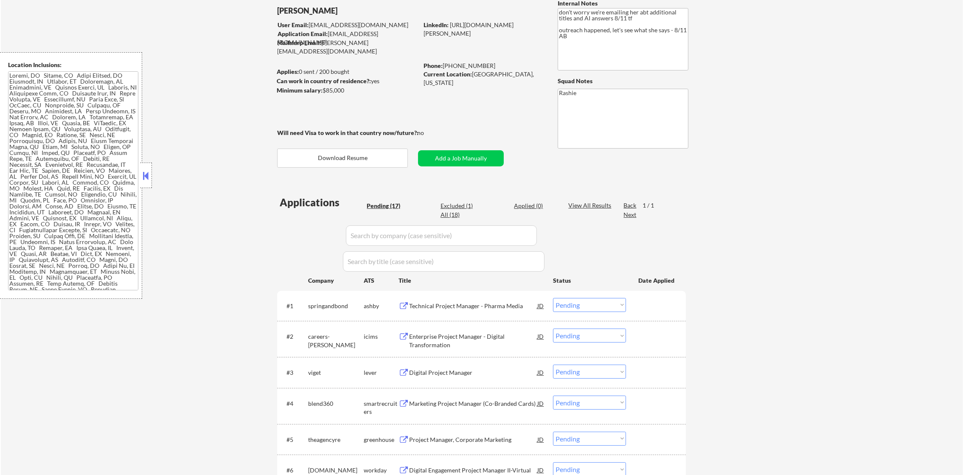
click at [446, 214] on div "All (18)" at bounding box center [461, 214] width 42 height 8
select select ""excluded__other_""
click at [417, 235] on input "input" at bounding box center [441, 235] width 191 height 20
paste input "RYZE"
click at [250, 237] on div "← Return to /applysquad Mailslurp Inbox Job Search Builder Monica Omoijuanfo Us…" at bounding box center [482, 444] width 962 height 949
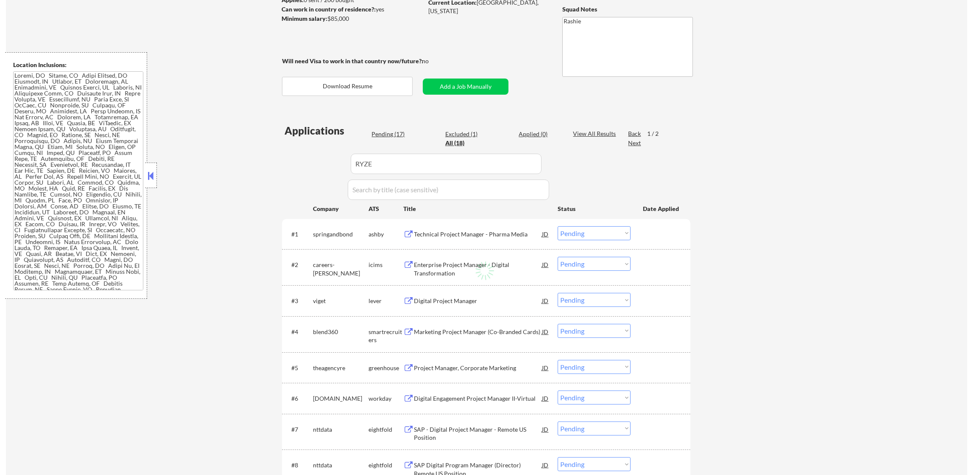
scroll to position [148, 0]
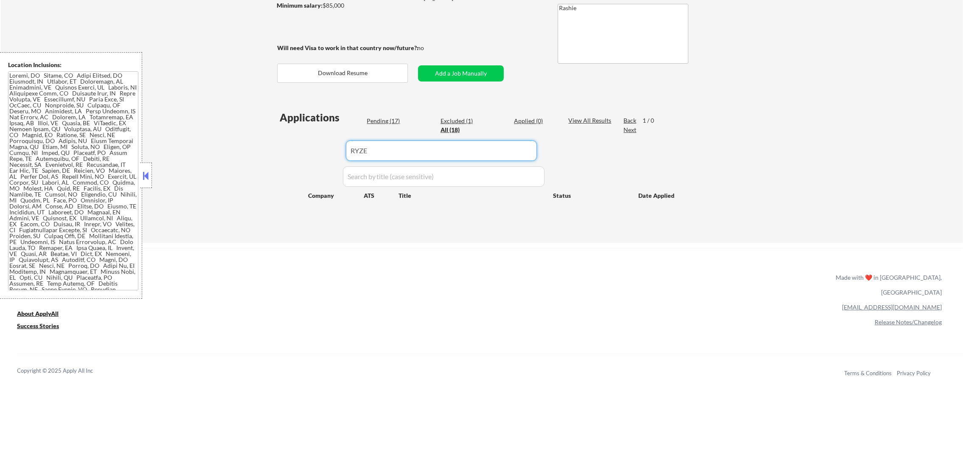
click at [394, 144] on input "input" at bounding box center [441, 150] width 191 height 20
type input "RYZE"
click at [256, 145] on div "← Return to /applysquad Mailslurp Inbox Job Search Builder Monica Omoijuanfo Us…" at bounding box center [482, 63] width 962 height 357
click at [454, 70] on button "Add a Job Manually" at bounding box center [461, 73] width 86 height 16
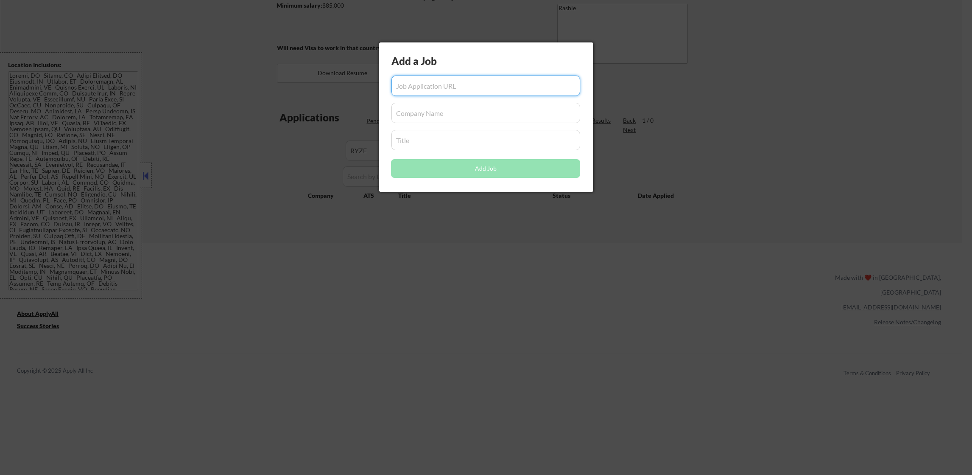
click at [465, 134] on input "input" at bounding box center [486, 140] width 189 height 20
paste input "RYZE Superfoods"
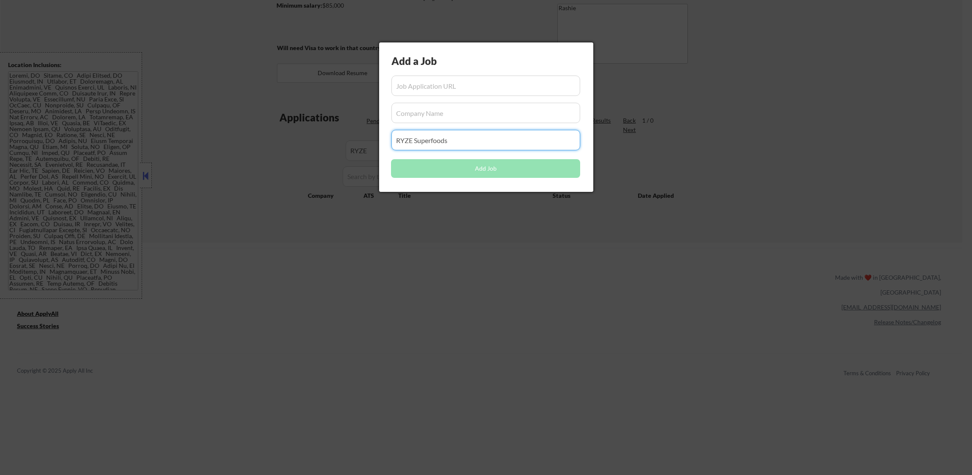
drag, startPoint x: 460, startPoint y: 132, endPoint x: 386, endPoint y: 145, distance: 75.5
click at [386, 145] on div "Add a Job Add Job" at bounding box center [486, 116] width 214 height 149
type input "RYZE Superfoods"
click at [440, 108] on input "input" at bounding box center [486, 113] width 189 height 20
paste input "RYZE Superfoods"
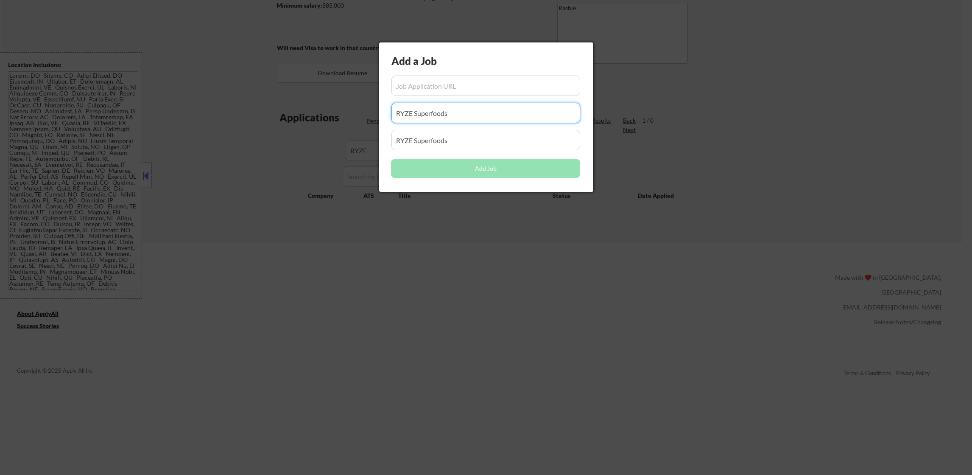
drag, startPoint x: 451, startPoint y: 108, endPoint x: 347, endPoint y: 115, distance: 105.0
click at [347, 115] on body "← Return to /applysquad Mailslurp Inbox Job Search Builder Monica Omoijuanfo Us…" at bounding box center [486, 89] width 972 height 475
paste input "Marketing Project Manager (Tech Focused)"
type input "Marketing Project Manager (Tech Focused)"
click at [482, 84] on input "input" at bounding box center [486, 86] width 189 height 20
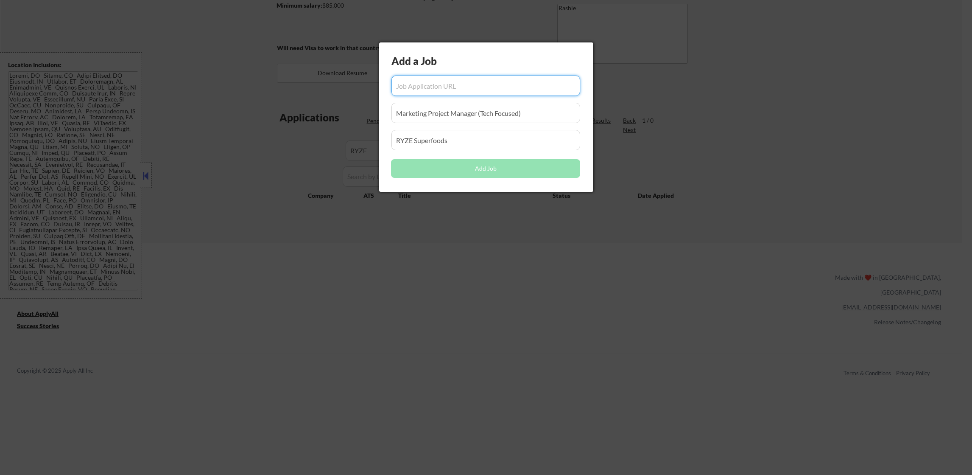
paste input "https://www.simplyhired.com/job/vnUkmWwQmR6XsfbjWa2F4MSw4TOhWwx2fhLIgE1QGIyczEK…"
type input "https://www.simplyhired.com/job/vnUkmWwQmR6XsfbjWa2F4MSw4TOhWwx2fhLIgE1QGIyczEK…"
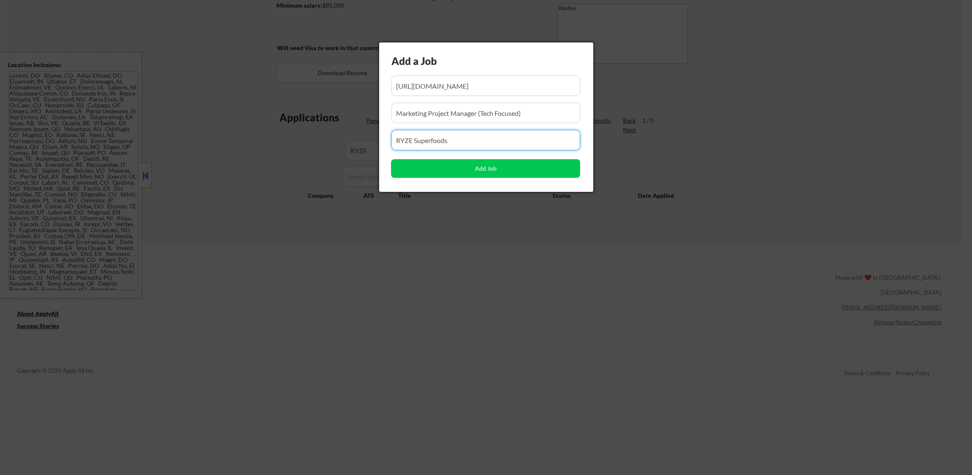
click at [490, 126] on div "Add a Job Add Job" at bounding box center [486, 116] width 214 height 149
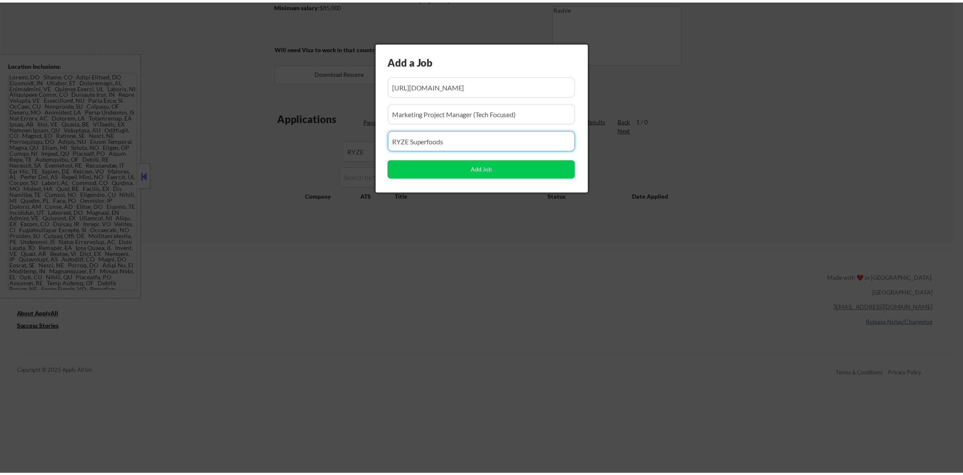
scroll to position [0, 0]
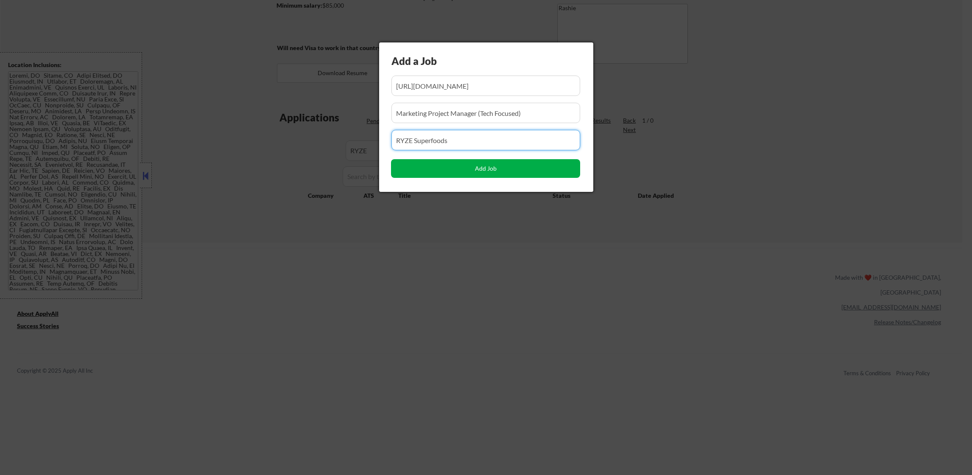
click at [473, 173] on button "Add Job" at bounding box center [485, 168] width 189 height 19
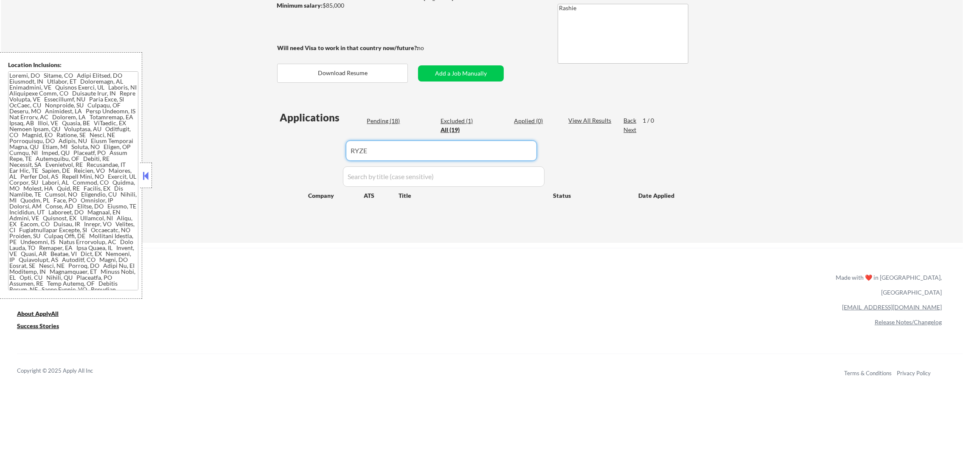
click at [398, 150] on input "input" at bounding box center [441, 150] width 191 height 20
click at [242, 148] on div "← Return to /applysquad Mailslurp Inbox Job Search Builder Monica Omoijuanfo Us…" at bounding box center [482, 63] width 962 height 357
click at [392, 120] on div "Pending (18)" at bounding box center [388, 121] width 42 height 8
drag, startPoint x: 368, startPoint y: 146, endPoint x: 316, endPoint y: 143, distance: 51.4
click at [316, 143] on div "Applications Pending (18) Excluded (1) Applied (0) All (19) View All Results Ba…" at bounding box center [481, 168] width 409 height 116
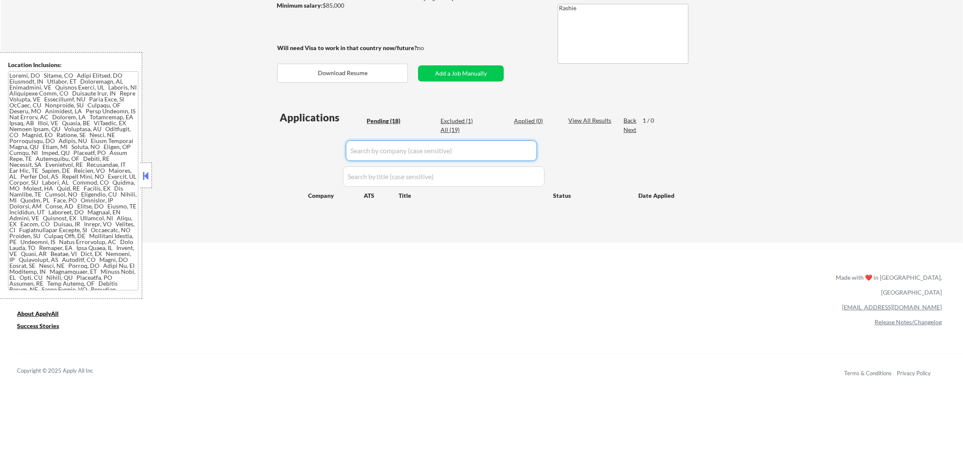
click at [287, 140] on div "Applications Pending (18) Excluded (1) Applied (0) All (19) View All Results Ba…" at bounding box center [481, 168] width 409 height 116
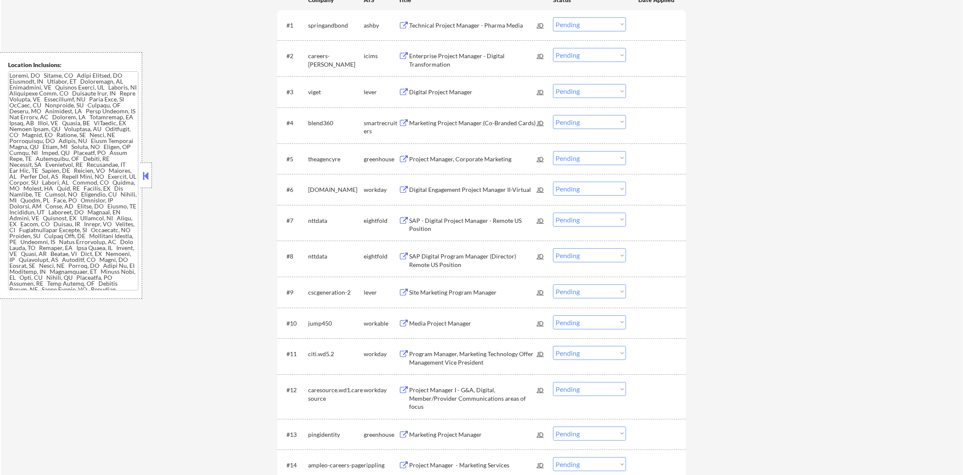
scroll to position [185, 0]
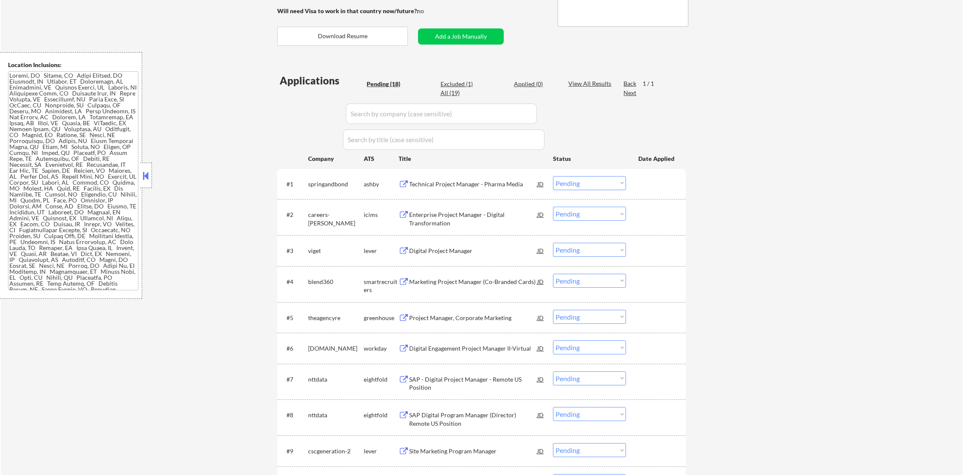
click at [454, 98] on div "Applications Pending (18) Excluded (1) Applied (0) All (19) View All Results Ba…" at bounding box center [481, 434] width 409 height 722
click at [455, 93] on div "All (19)" at bounding box center [461, 93] width 42 height 8
select select ""excluded__other_""
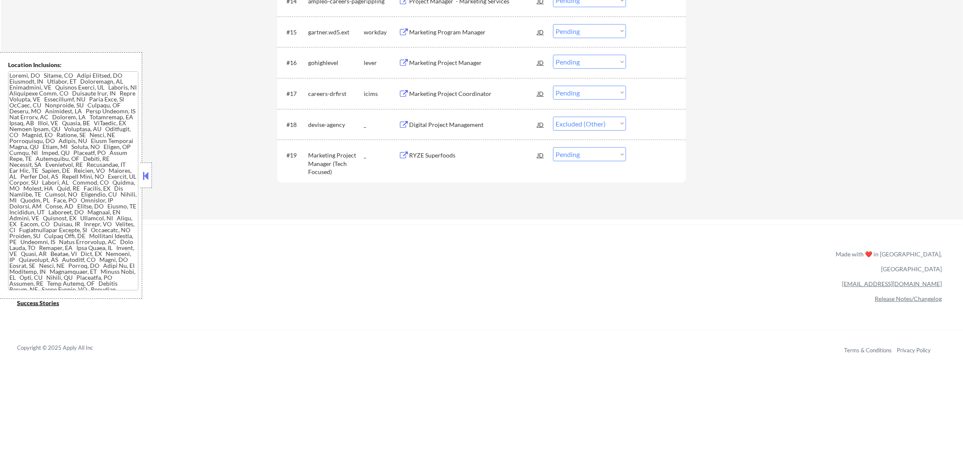
scroll to position [786, 0]
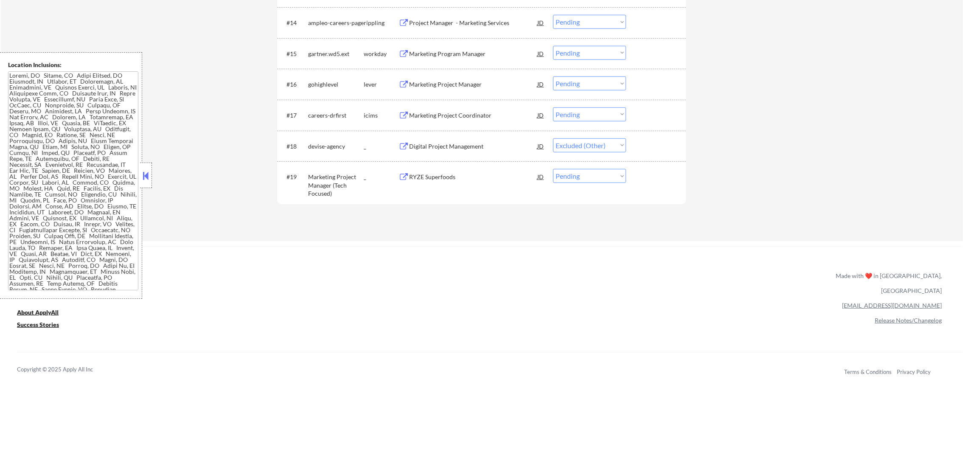
drag, startPoint x: 567, startPoint y: 173, endPoint x: 569, endPoint y: 183, distance: 9.9
click at [567, 173] on select "Choose an option... Pending Applied Excluded (Questions) Excluded (Expired) Exc…" at bounding box center [589, 176] width 73 height 14
select select ""excluded__other_""
click at [553, 169] on select "Choose an option... Pending Applied Excluded (Questions) Excluded (Expired) Exc…" at bounding box center [589, 176] width 73 height 14
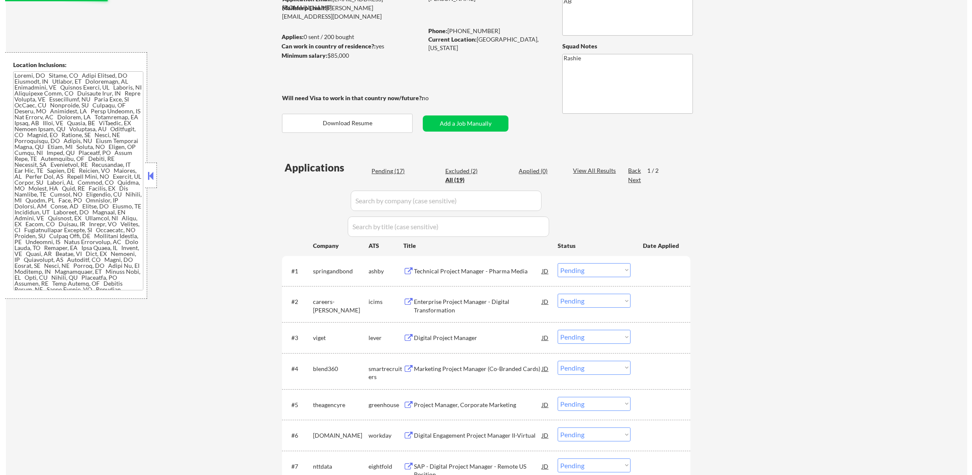
scroll to position [106, 0]
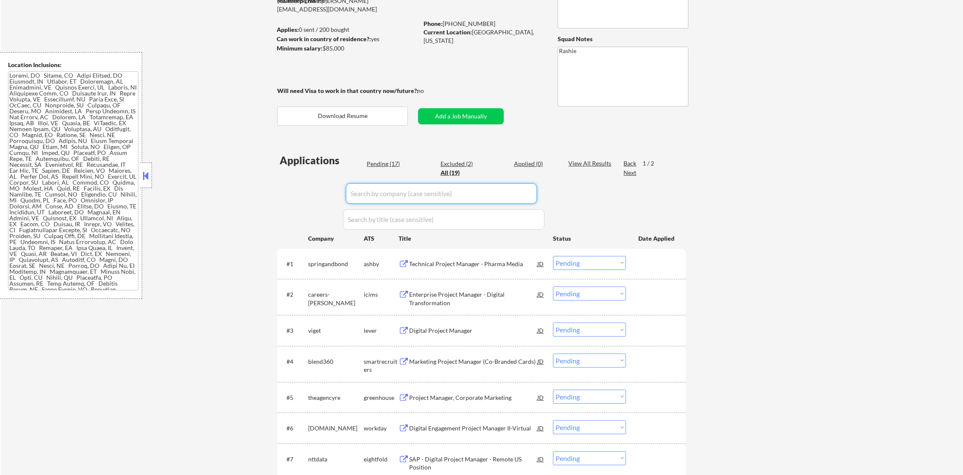
click at [421, 199] on input "input" at bounding box center [441, 193] width 191 height 20
click at [462, 106] on div "← Return to /applysquad Mailslurp Inbox Job Search Builder Monica Omoijuanfo Us…" at bounding box center [481, 421] width 423 height 986
click at [460, 118] on button "Add a Job Manually" at bounding box center [461, 116] width 86 height 16
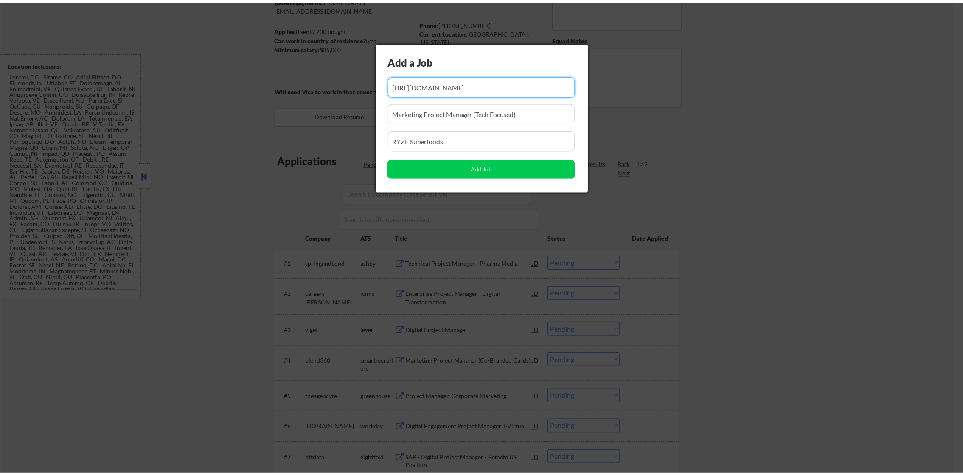
scroll to position [0, 0]
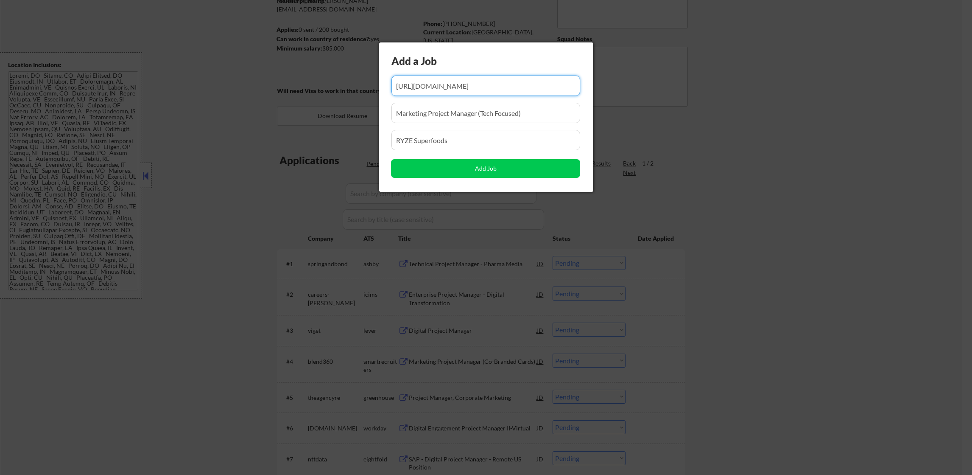
drag, startPoint x: 458, startPoint y: 138, endPoint x: 381, endPoint y: 148, distance: 76.9
click at [381, 148] on div "Add a Job Add Job" at bounding box center [486, 116] width 214 height 149
drag, startPoint x: 531, startPoint y: 111, endPoint x: 266, endPoint y: 120, distance: 264.9
click at [269, 119] on body "← Return to /applysquad Mailslurp Inbox Job Search Builder Monica Omoijuanfo Us…" at bounding box center [486, 131] width 972 height 475
paste input "RYZE Superfoods"
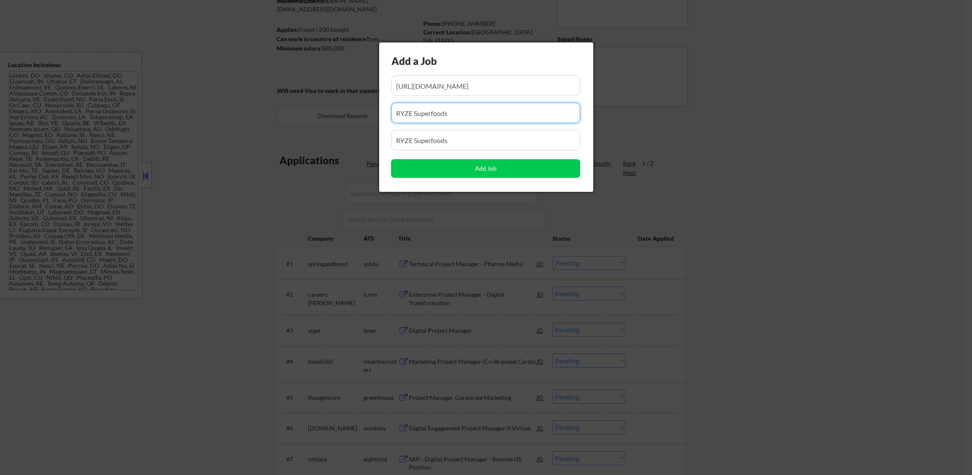
type input "RYZE Superfoods"
drag, startPoint x: 464, startPoint y: 134, endPoint x: 305, endPoint y: 128, distance: 159.7
click at [305, 128] on body "← Return to /applysquad Mailslurp Inbox Job Search Builder Monica Omoijuanfo Us…" at bounding box center [486, 131] width 972 height 475
paste input "Marketing Project Manager (Tech Focused)"
type input "Marketing Project Manager (Tech Focused)"
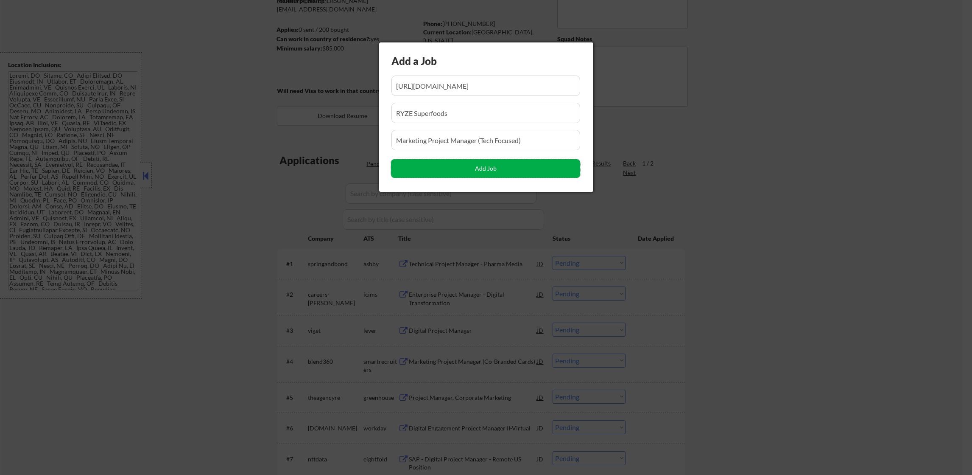
click at [427, 165] on button "Add Job" at bounding box center [485, 168] width 189 height 19
select select ""pending""
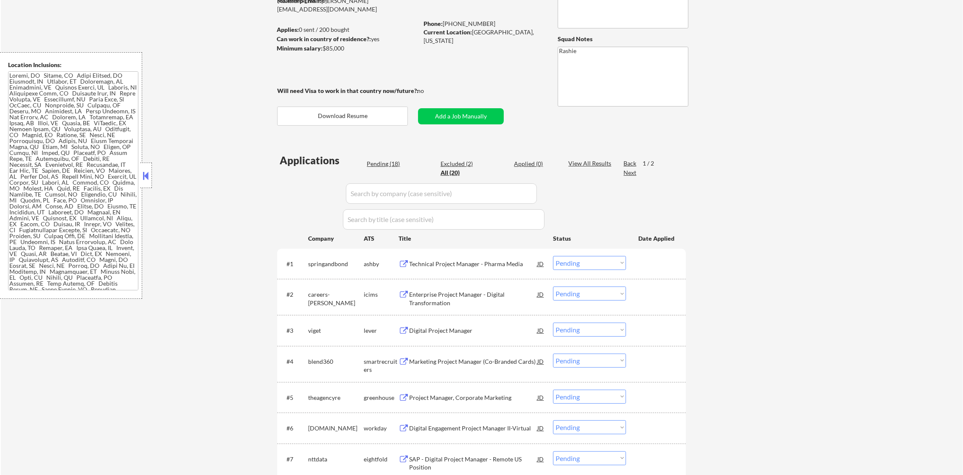
click at [434, 198] on input "input" at bounding box center [441, 193] width 191 height 20
paste input "RYZE"
type input "RYZE"
click at [263, 191] on div "← Return to /applysquad Mailslurp Inbox Job Search Builder Monica Omoijuanfo Us…" at bounding box center [482, 440] width 962 height 1024
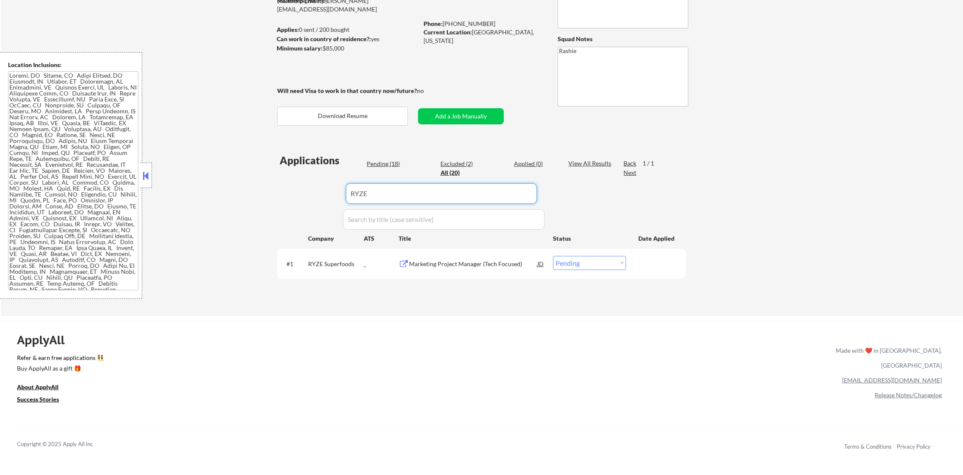
drag, startPoint x: 397, startPoint y: 184, endPoint x: 306, endPoint y: 185, distance: 90.8
click at [306, 185] on div "Applications Pending (18) Excluded (2) Applied (0) All (20) View All Results Ba…" at bounding box center [481, 226] width 409 height 146
click at [254, 173] on div "← Return to /applysquad Mailslurp Inbox Job Search Builder Monica Omoijuanfo Us…" at bounding box center [482, 121] width 962 height 387
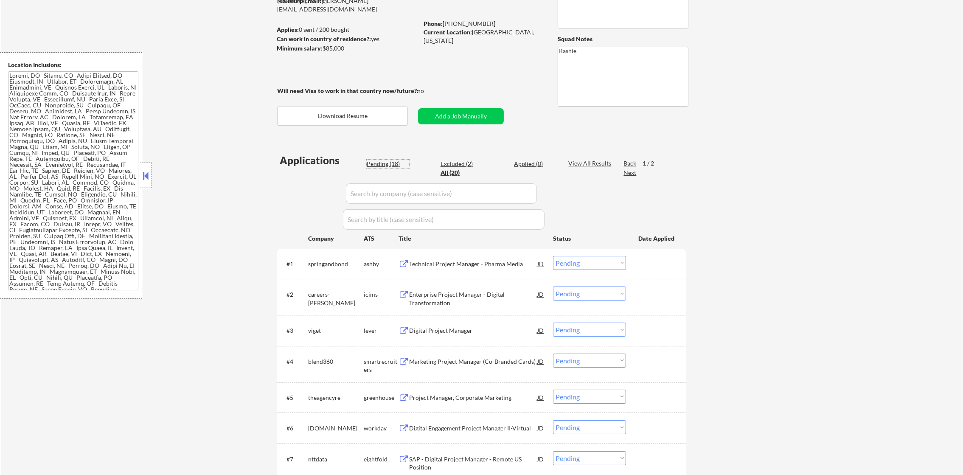
click at [384, 166] on div "Pending (18)" at bounding box center [388, 164] width 42 height 8
select select ""pending""
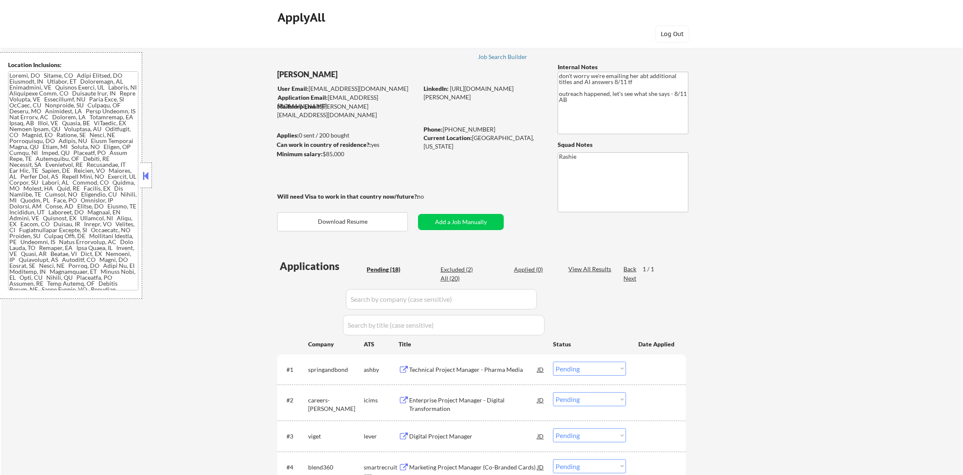
drag, startPoint x: 488, startPoint y: 52, endPoint x: 482, endPoint y: 59, distance: 9.7
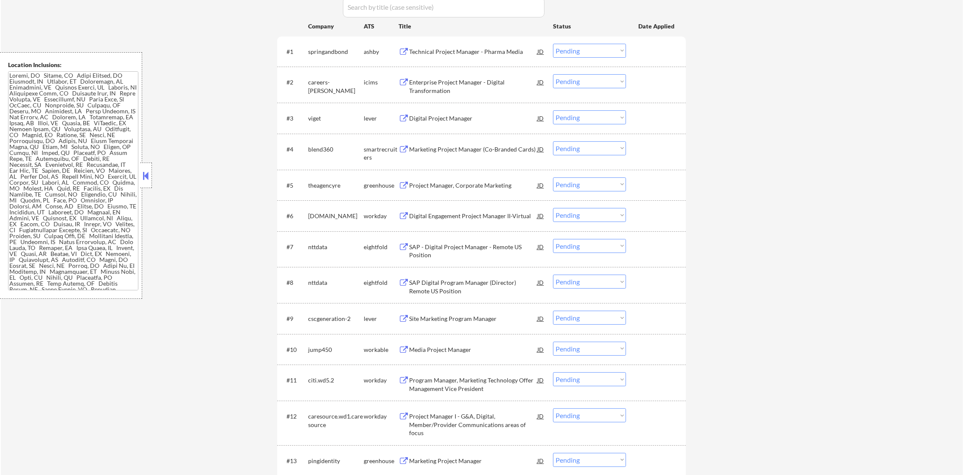
scroll to position [276, 0]
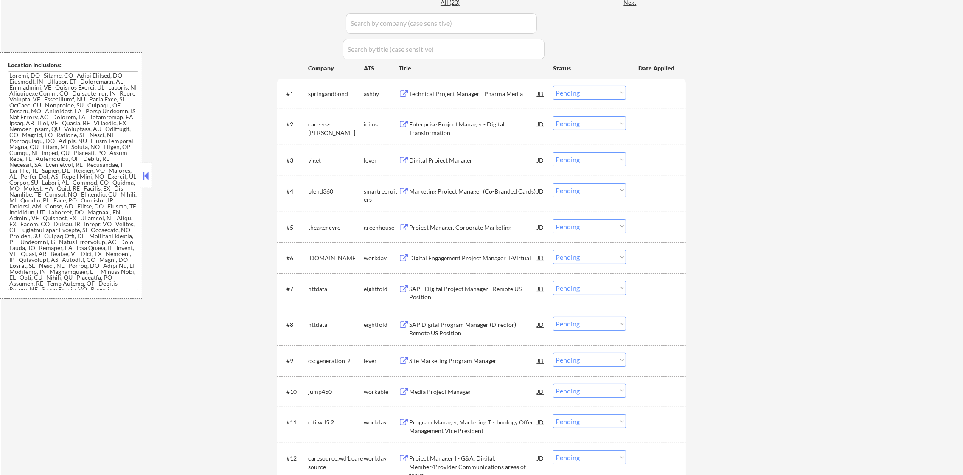
click at [464, 160] on div "Digital Project Manager" at bounding box center [473, 160] width 128 height 8
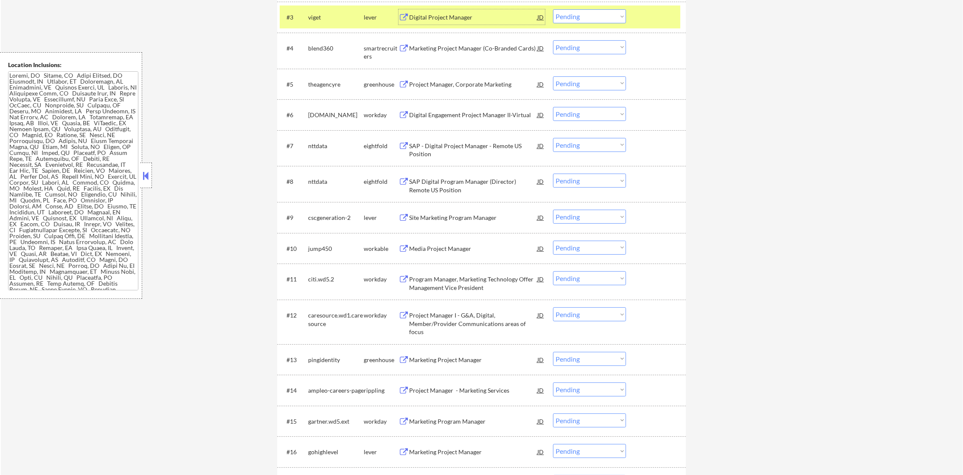
scroll to position [424, 0]
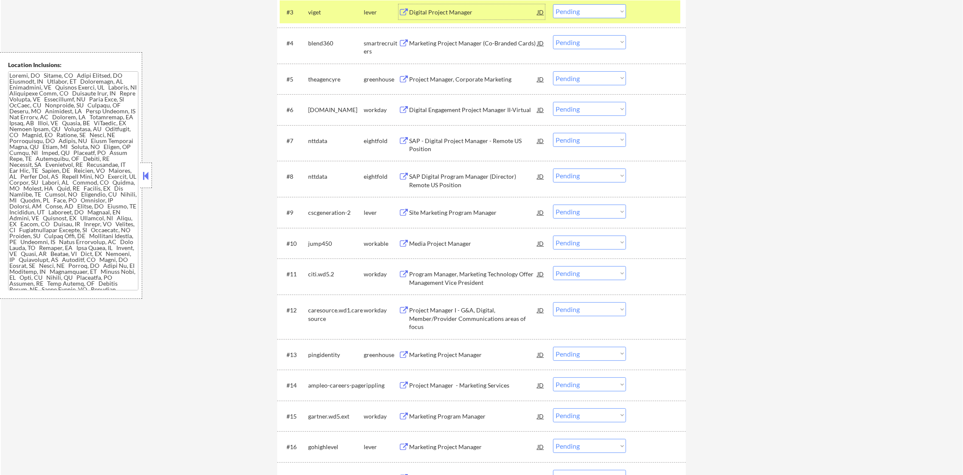
click at [596, 18] on div "#3 viget lever Digital Project Manager JD Choose an option... Pending Applied E…" at bounding box center [480, 11] width 400 height 23
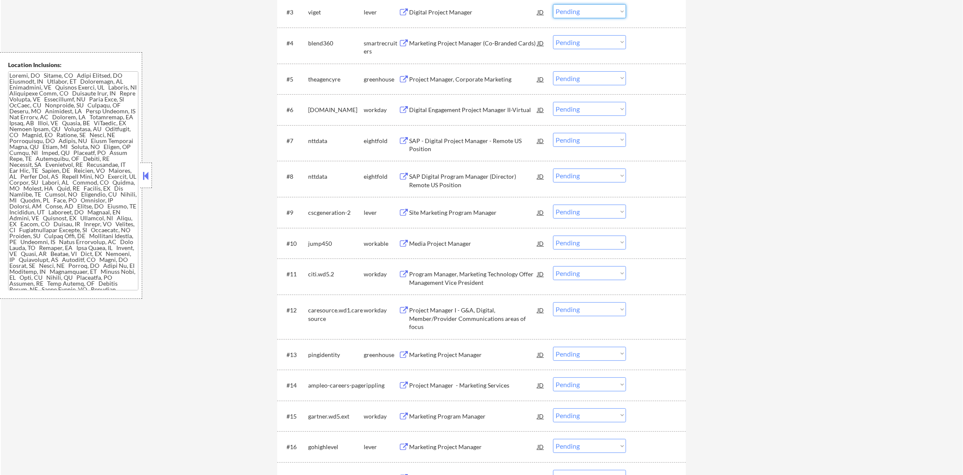
click at [600, 13] on select "Choose an option... Pending Applied Excluded (Questions) Excluded (Expired) Exc…" at bounding box center [589, 11] width 73 height 14
click at [553, 4] on select "Choose an option... Pending Applied Excluded (Questions) Excluded (Expired) Exc…" at bounding box center [589, 11] width 73 height 14
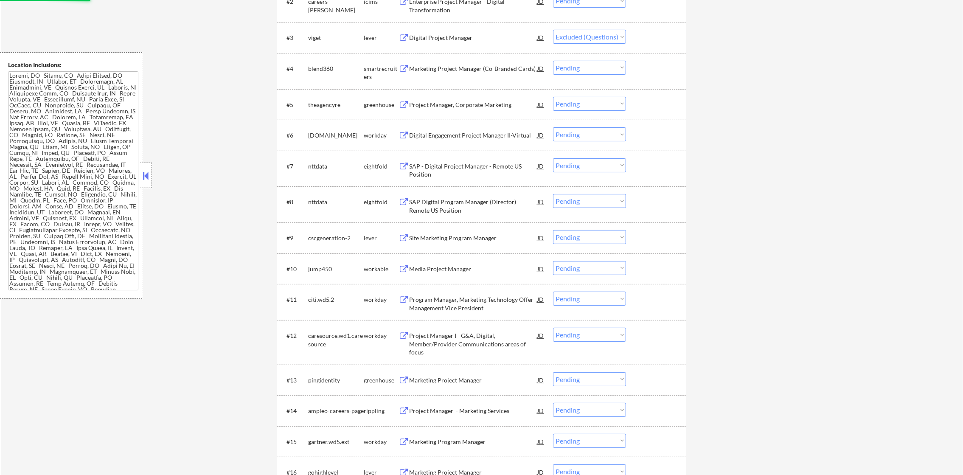
scroll to position [339, 0]
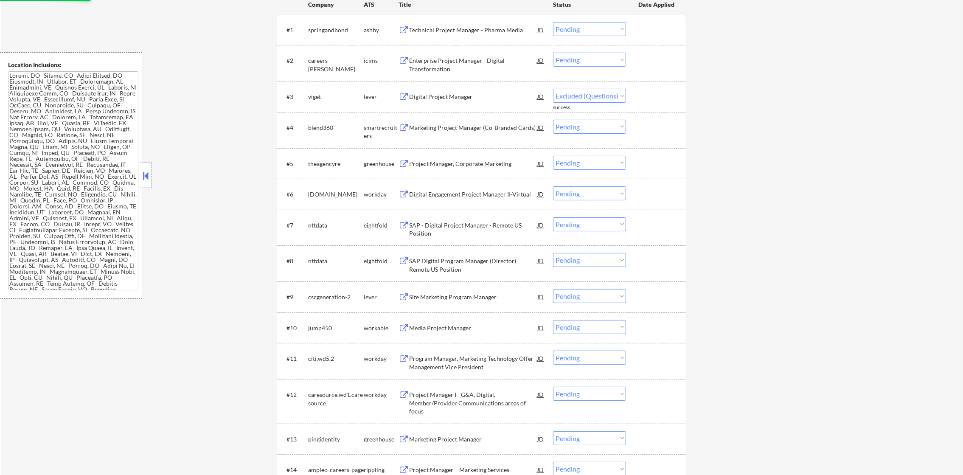
select select ""pending""
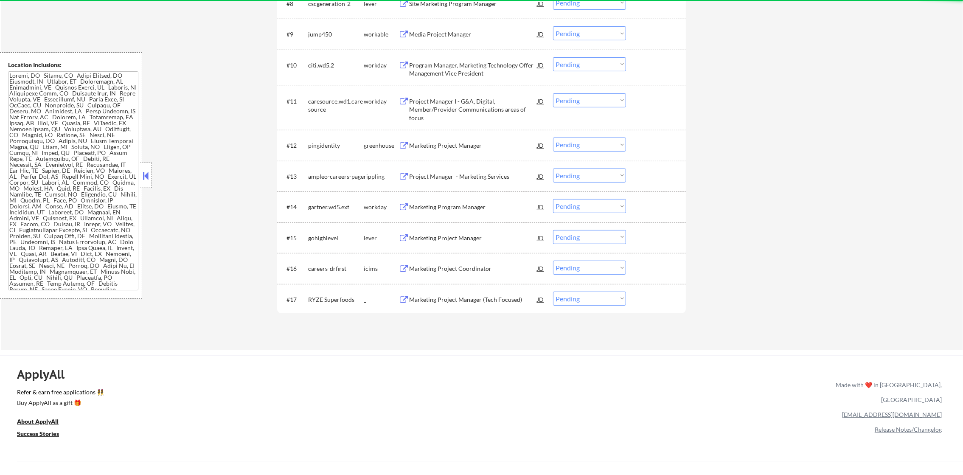
scroll to position [678, 0]
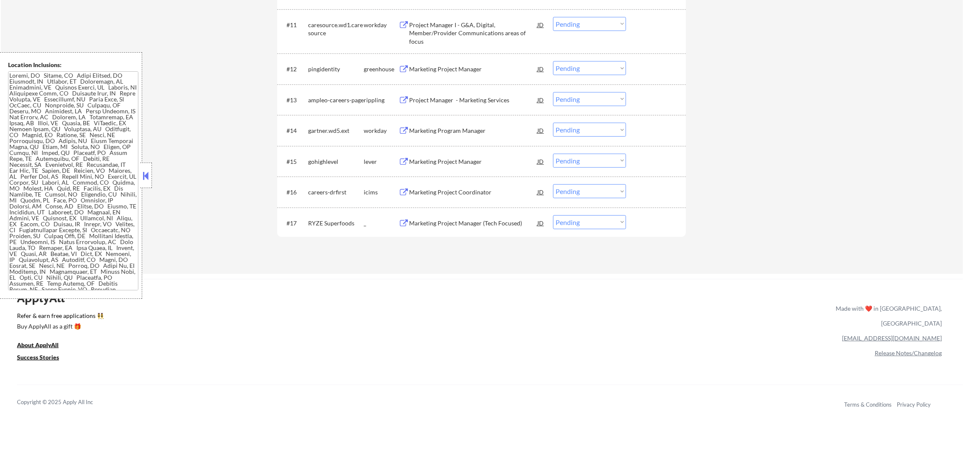
click at [473, 164] on div "Marketing Project Manager" at bounding box center [473, 161] width 128 height 8
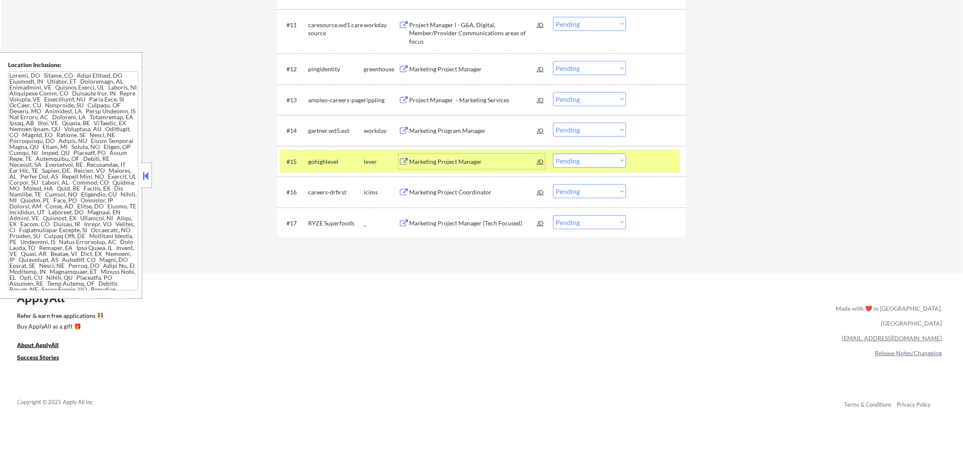
click at [339, 160] on div "gohighlevel" at bounding box center [336, 161] width 56 height 8
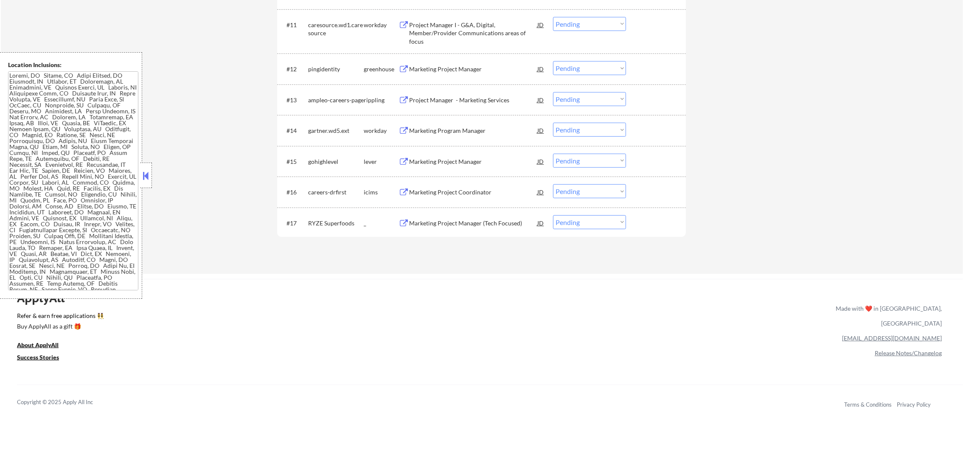
click at [447, 69] on div "Marketing Project Manager" at bounding box center [473, 69] width 128 height 8
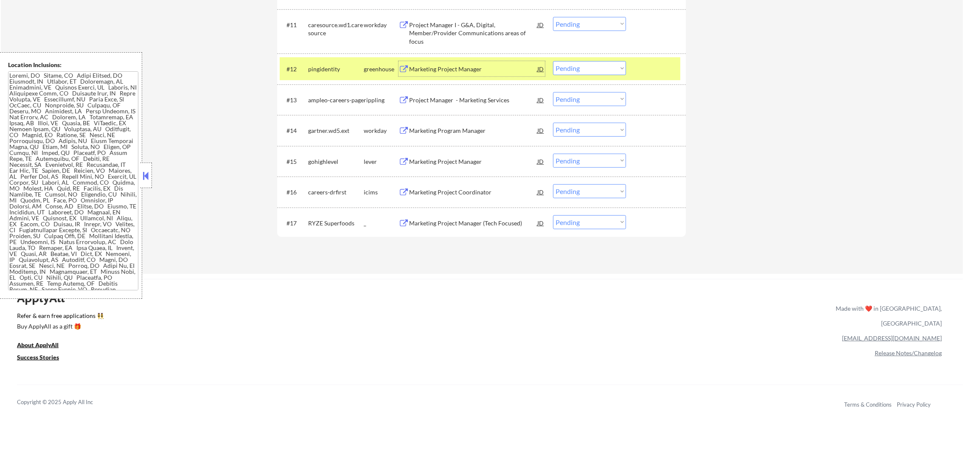
click at [608, 70] on select "Choose an option... Pending Applied Excluded (Questions) Excluded (Expired) Exc…" at bounding box center [589, 68] width 73 height 14
click at [553, 61] on select "Choose an option... Pending Applied Excluded (Questions) Excluded (Expired) Exc…" at bounding box center [589, 68] width 73 height 14
click at [343, 68] on div "pingidentity" at bounding box center [336, 69] width 56 height 8
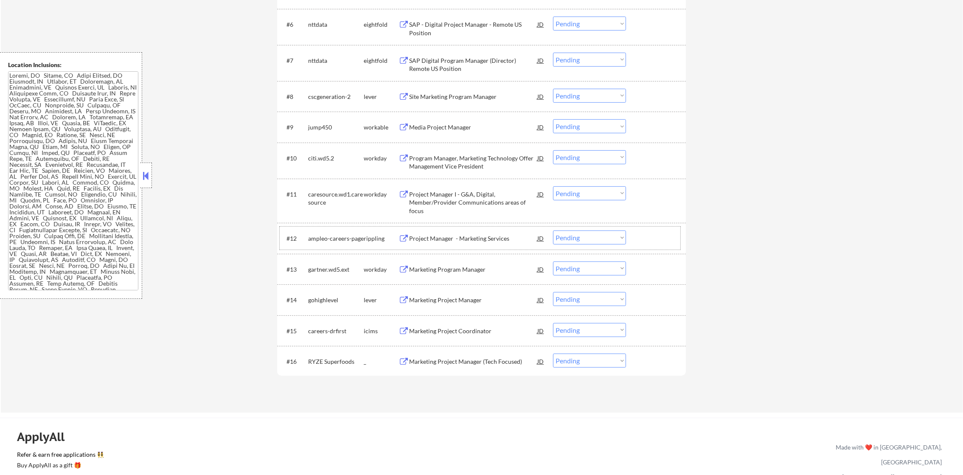
scroll to position [530, 0]
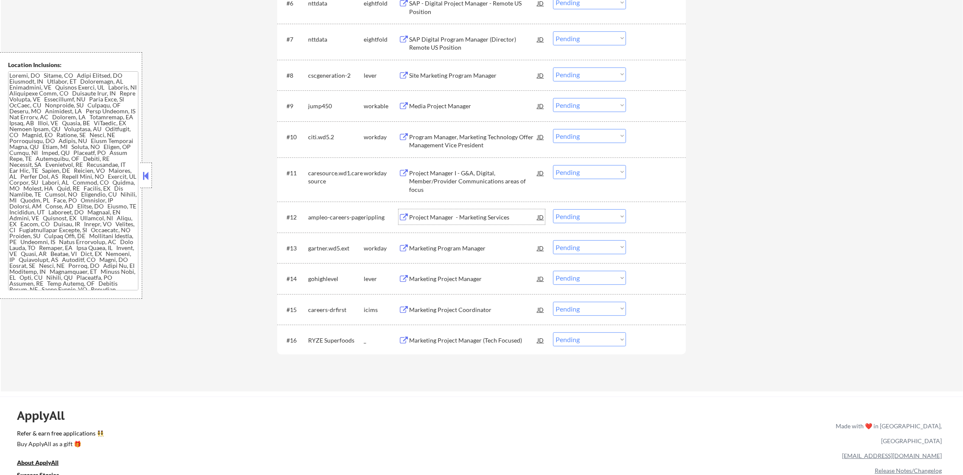
click at [473, 222] on div "Project Manager - Marketing Services" at bounding box center [473, 216] width 128 height 15
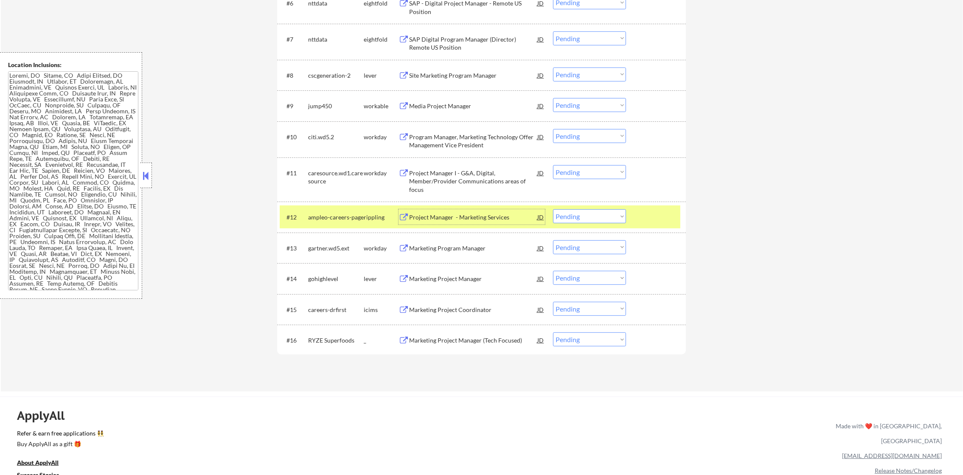
click at [576, 216] on select "Choose an option... Pending Applied Excluded (Questions) Excluded (Expired) Exc…" at bounding box center [589, 216] width 73 height 14
click at [553, 209] on select "Choose an option... Pending Applied Excluded (Questions) Excluded (Expired) Exc…" at bounding box center [589, 216] width 73 height 14
click at [334, 224] on div "ampleo-careers-page" at bounding box center [336, 216] width 56 height 15
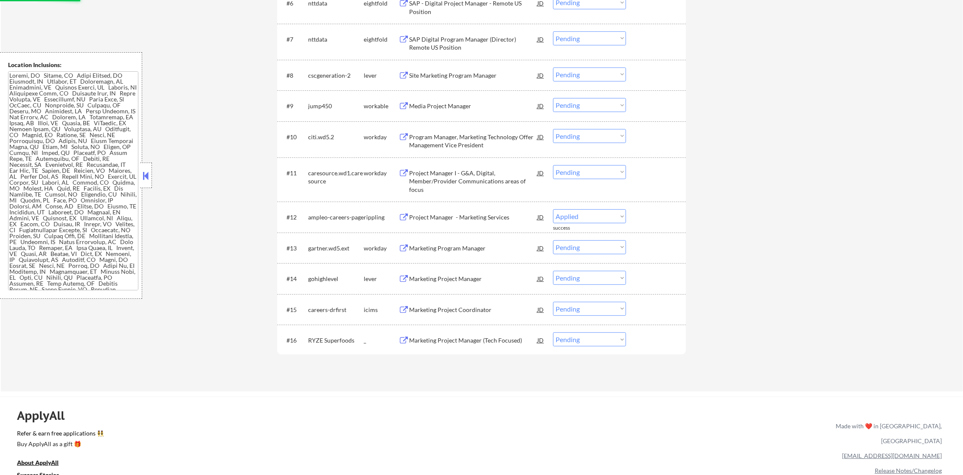
select select ""pending""
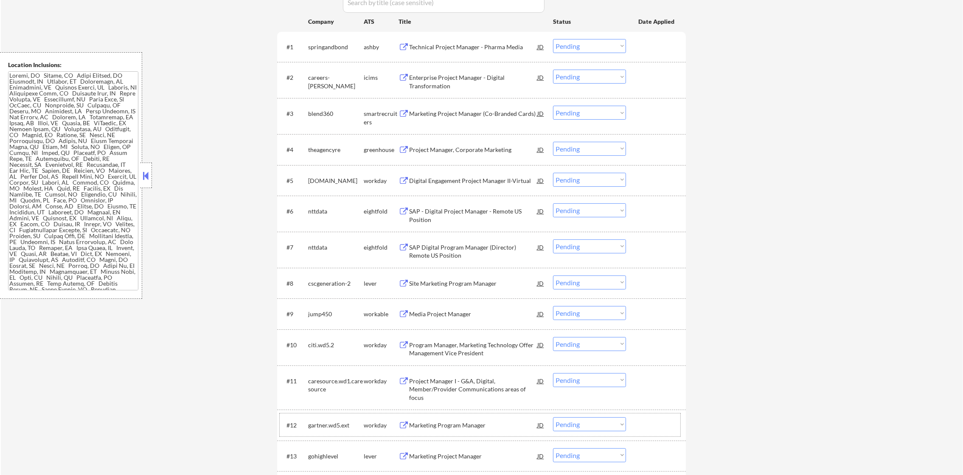
scroll to position [318, 0]
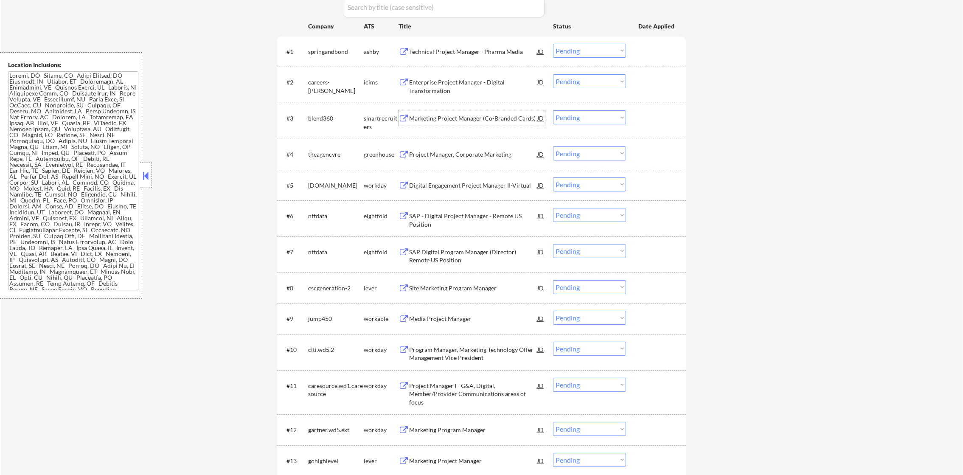
click at [468, 117] on div "Marketing Project Manager (Co-Branded Cards)" at bounding box center [473, 118] width 128 height 8
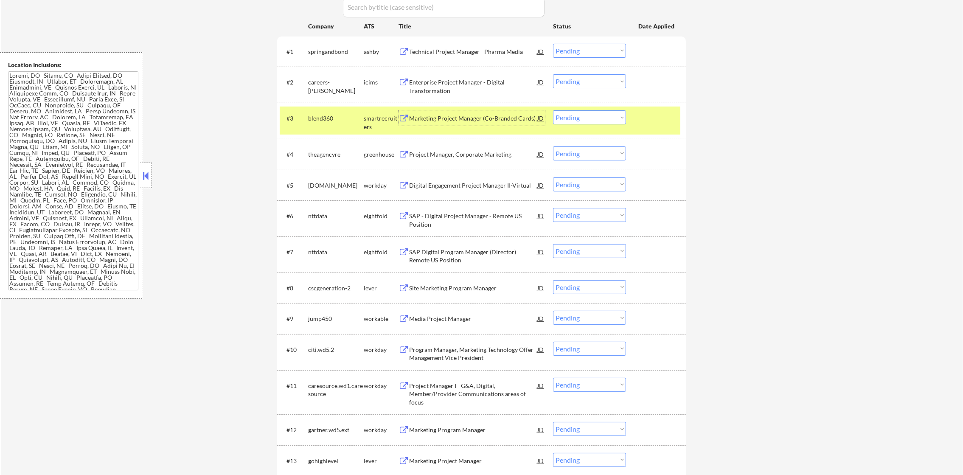
click at [566, 123] on select "Choose an option... Pending Applied Excluded (Questions) Excluded (Expired) Exc…" at bounding box center [589, 117] width 73 height 14
click at [553, 110] on select "Choose an option... Pending Applied Excluded (Questions) Excluded (Expired) Exc…" at bounding box center [589, 117] width 73 height 14
click at [328, 122] on div "blend360" at bounding box center [336, 118] width 56 height 8
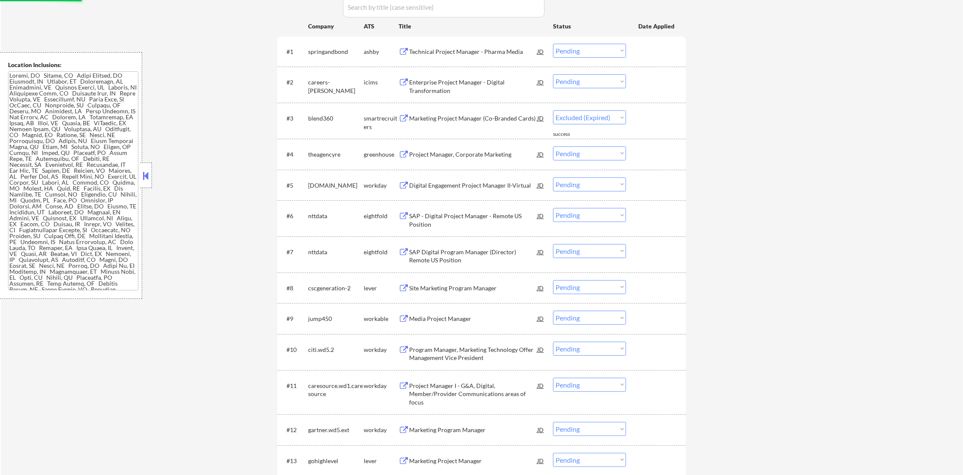
select select ""pending""
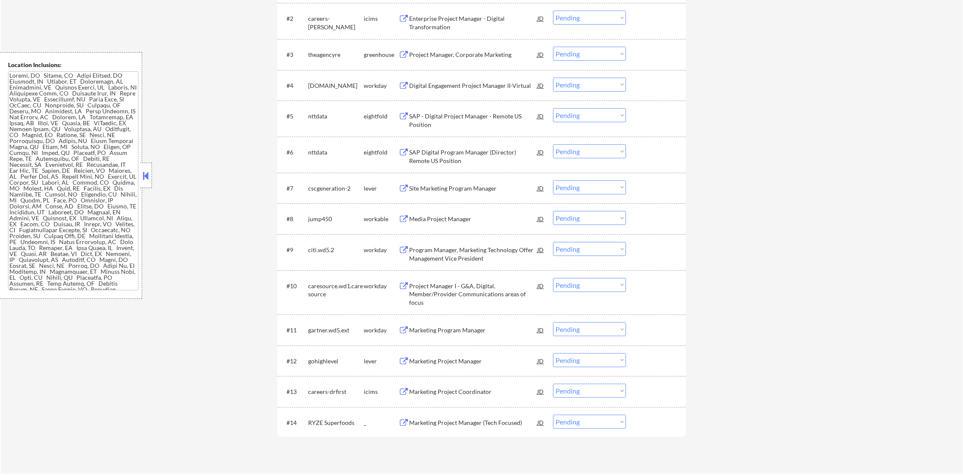
scroll to position [403, 0]
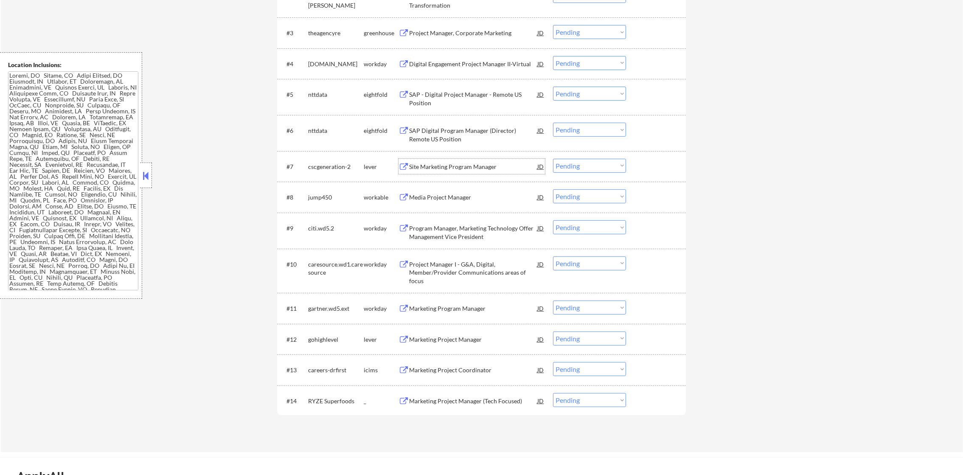
click at [457, 166] on div "Site Marketing Program Manager" at bounding box center [473, 166] width 128 height 8
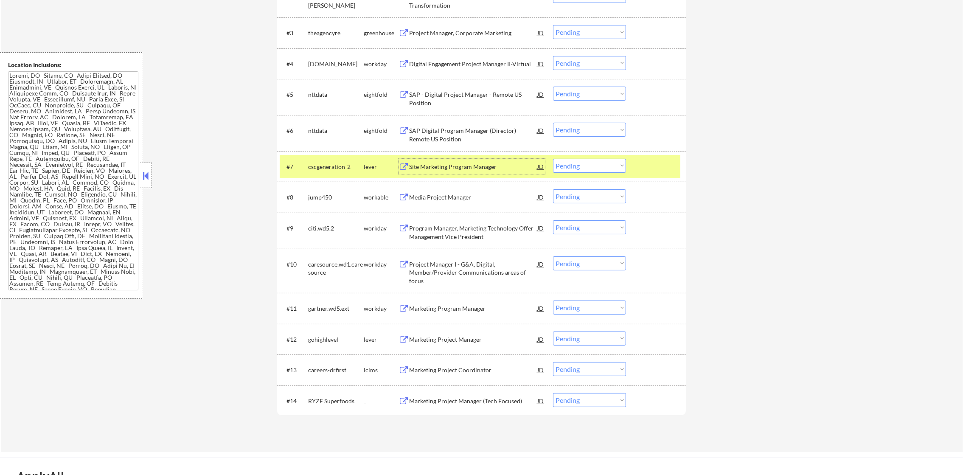
click at [561, 171] on select "Choose an option... Pending Applied Excluded (Questions) Excluded (Expired) Exc…" at bounding box center [589, 166] width 73 height 14
click at [553, 159] on select "Choose an option... Pending Applied Excluded (Questions) Excluded (Expired) Exc…" at bounding box center [589, 166] width 73 height 14
click at [335, 168] on div "cscgeneration-2" at bounding box center [336, 166] width 56 height 8
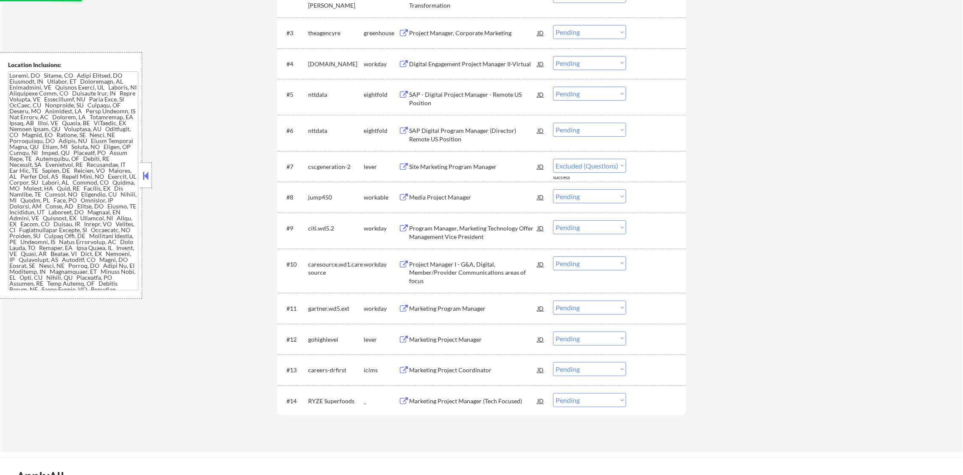
select select ""pending""
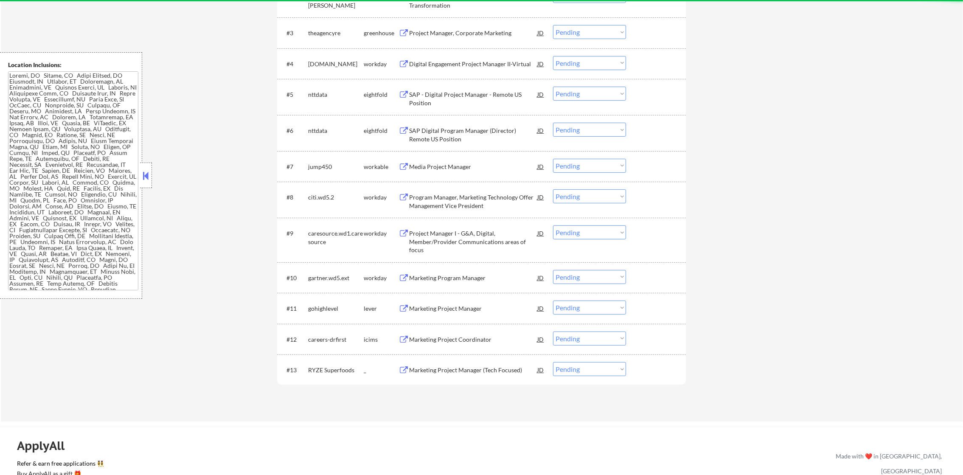
scroll to position [381, 0]
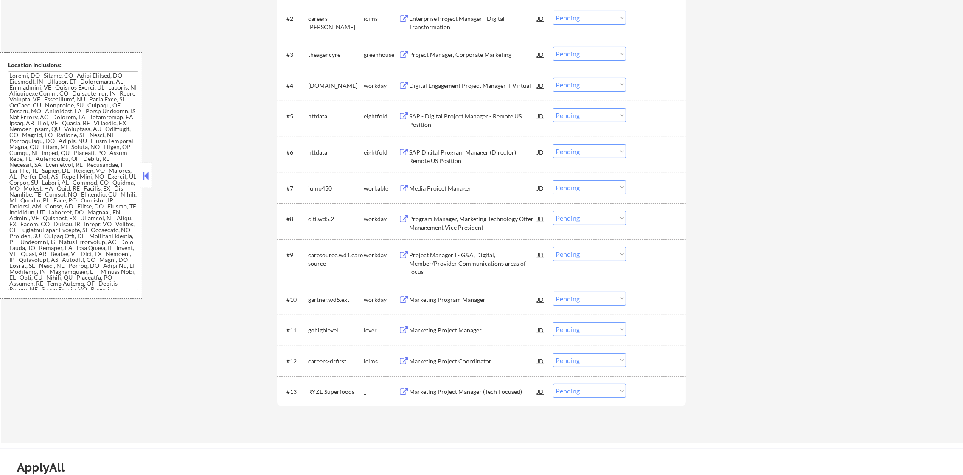
click at [482, 55] on div "Project Manager, Corporate Marketing" at bounding box center [473, 54] width 128 height 8
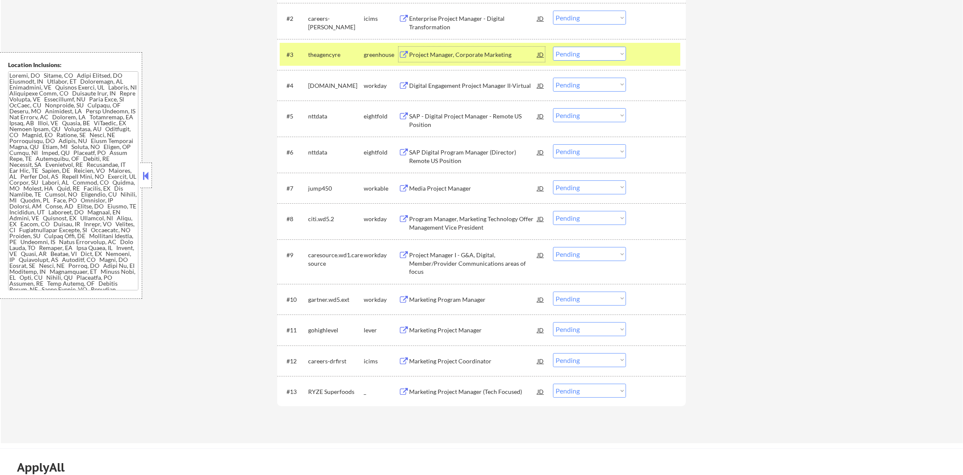
click at [585, 53] on select "Choose an option... Pending Applied Excluded (Questions) Excluded (Expired) Exc…" at bounding box center [589, 54] width 73 height 14
click at [553, 47] on select "Choose an option... Pending Applied Excluded (Questions) Excluded (Expired) Exc…" at bounding box center [589, 54] width 73 height 14
click at [333, 62] on div "#3 theagencyre greenhouse Project Manager, Corporate Marketing JD Choose an opt…" at bounding box center [480, 54] width 400 height 23
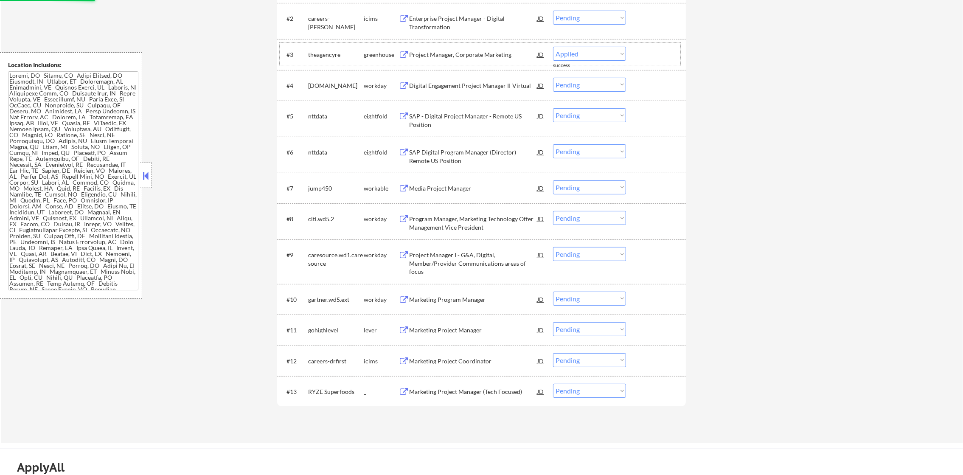
select select ""pending""
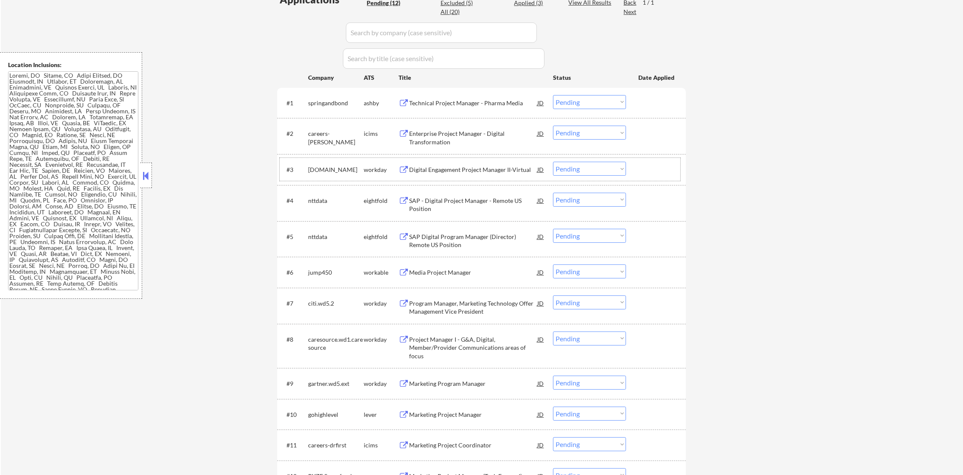
scroll to position [255, 0]
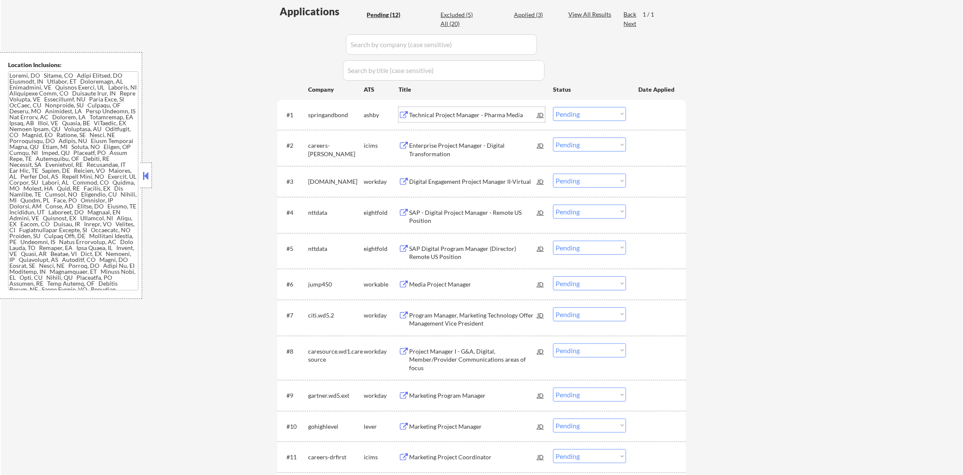
click at [454, 109] on div "Technical Project Manager - Pharma Media" at bounding box center [473, 114] width 128 height 15
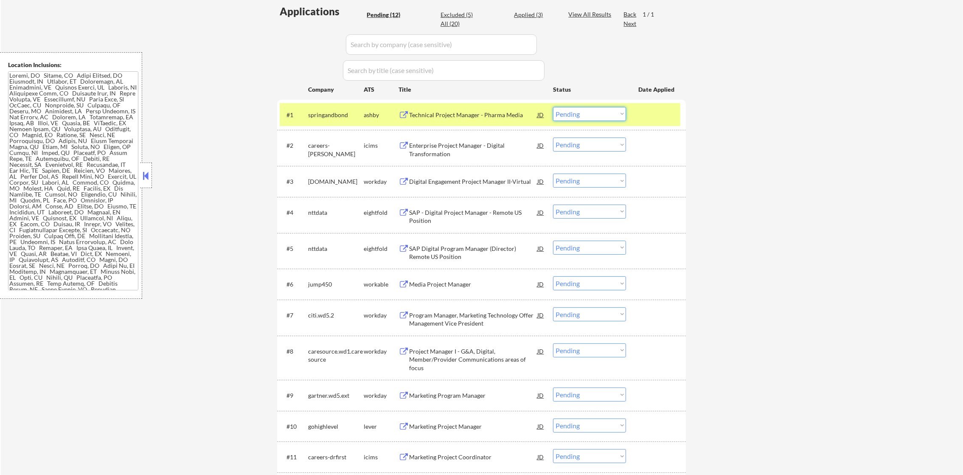
click at [589, 113] on select "Choose an option... Pending Applied Excluded (Questions) Excluded (Expired) Exc…" at bounding box center [589, 114] width 73 height 14
click at [553, 107] on select "Choose an option... Pending Applied Excluded (Questions) Excluded (Expired) Exc…" at bounding box center [589, 114] width 73 height 14
click at [336, 117] on div "springandbond" at bounding box center [336, 115] width 56 height 8
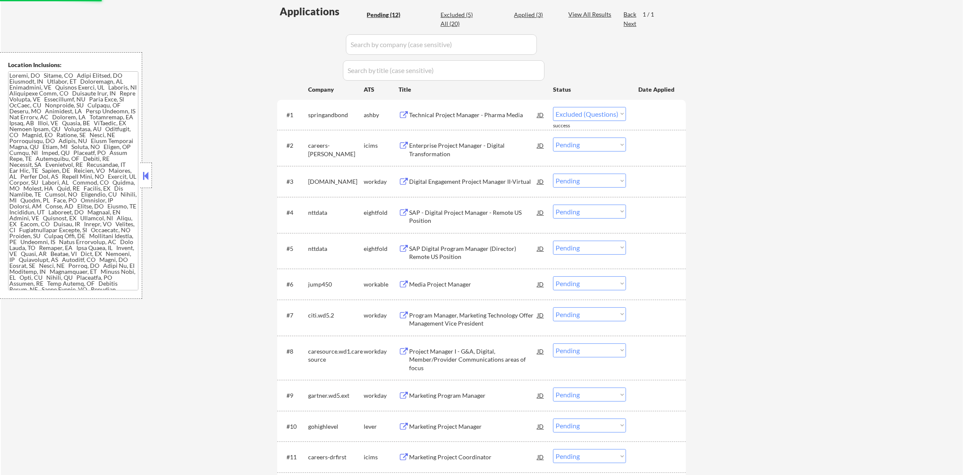
select select ""pending""
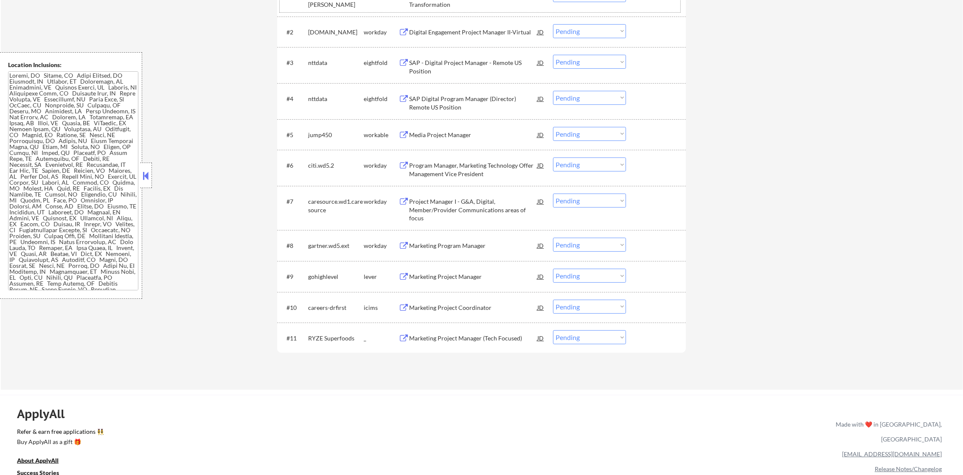
scroll to position [381, 0]
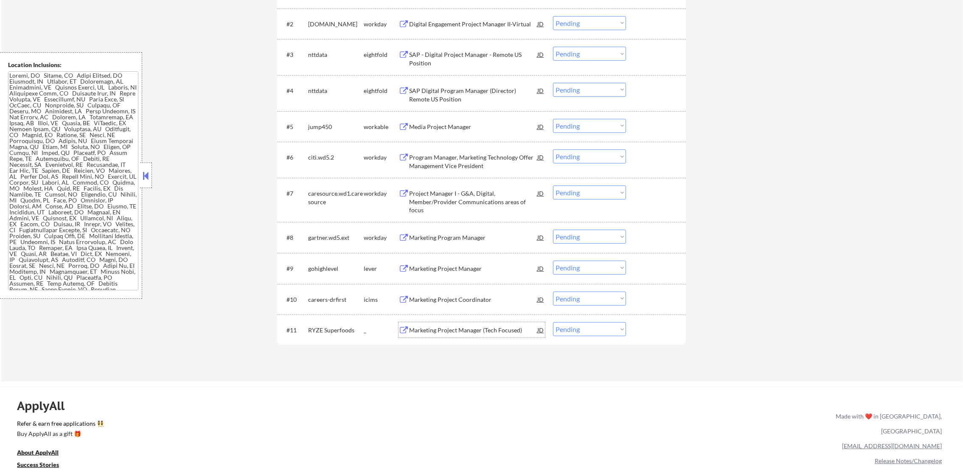
click at [451, 330] on div "Marketing Project Manager (Tech Focused)" at bounding box center [473, 330] width 128 height 8
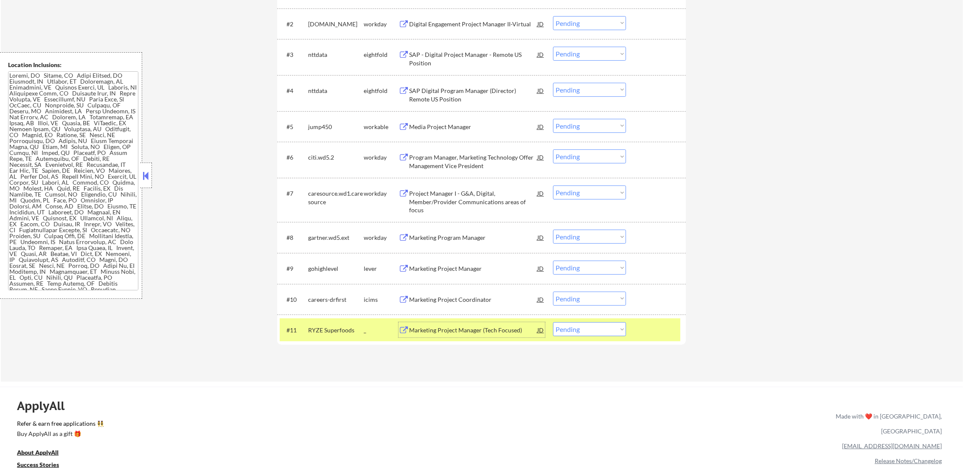
click at [353, 329] on div "RYZE Superfoods" at bounding box center [336, 330] width 56 height 8
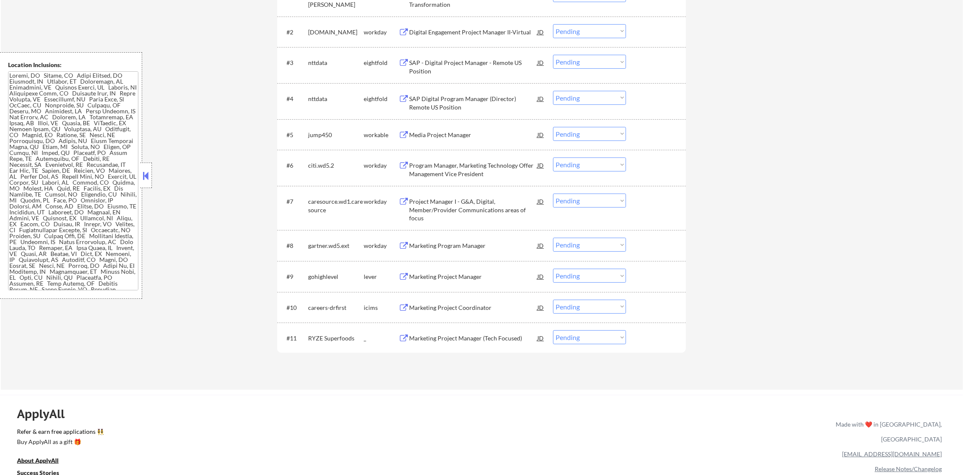
scroll to position [360, 0]
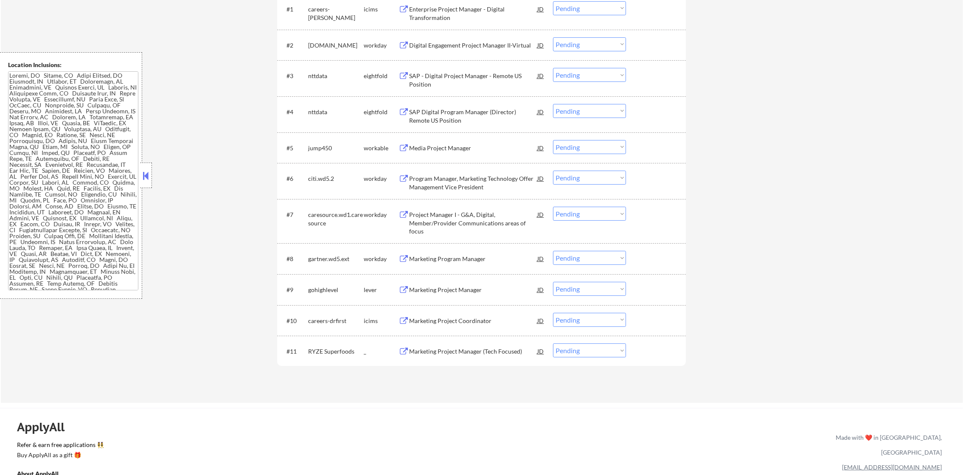
click at [469, 255] on div "Marketing Program Manager" at bounding box center [473, 259] width 128 height 8
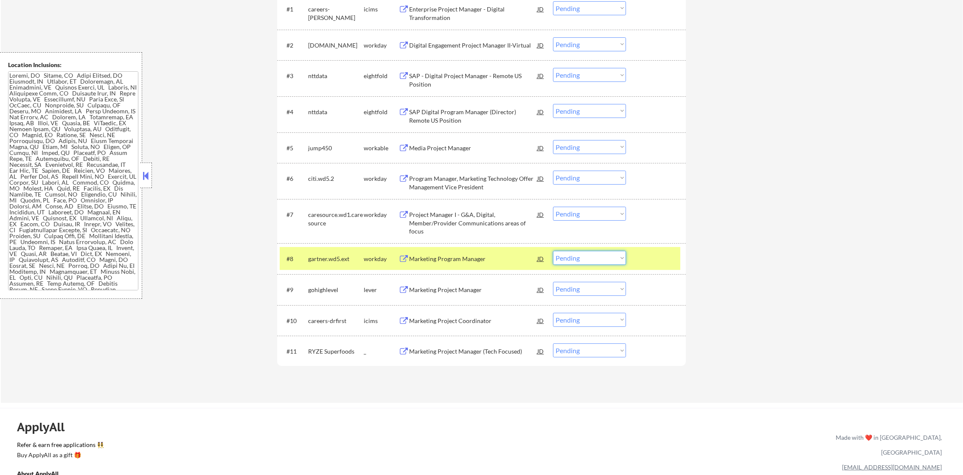
click at [568, 257] on select "Choose an option... Pending Applied Excluded (Questions) Excluded (Expired) Exc…" at bounding box center [589, 258] width 73 height 14
click at [553, 251] on select "Choose an option... Pending Applied Excluded (Questions) Excluded (Expired) Exc…" at bounding box center [589, 258] width 73 height 14
select select ""pending""
